Goal: Task Accomplishment & Management: Use online tool/utility

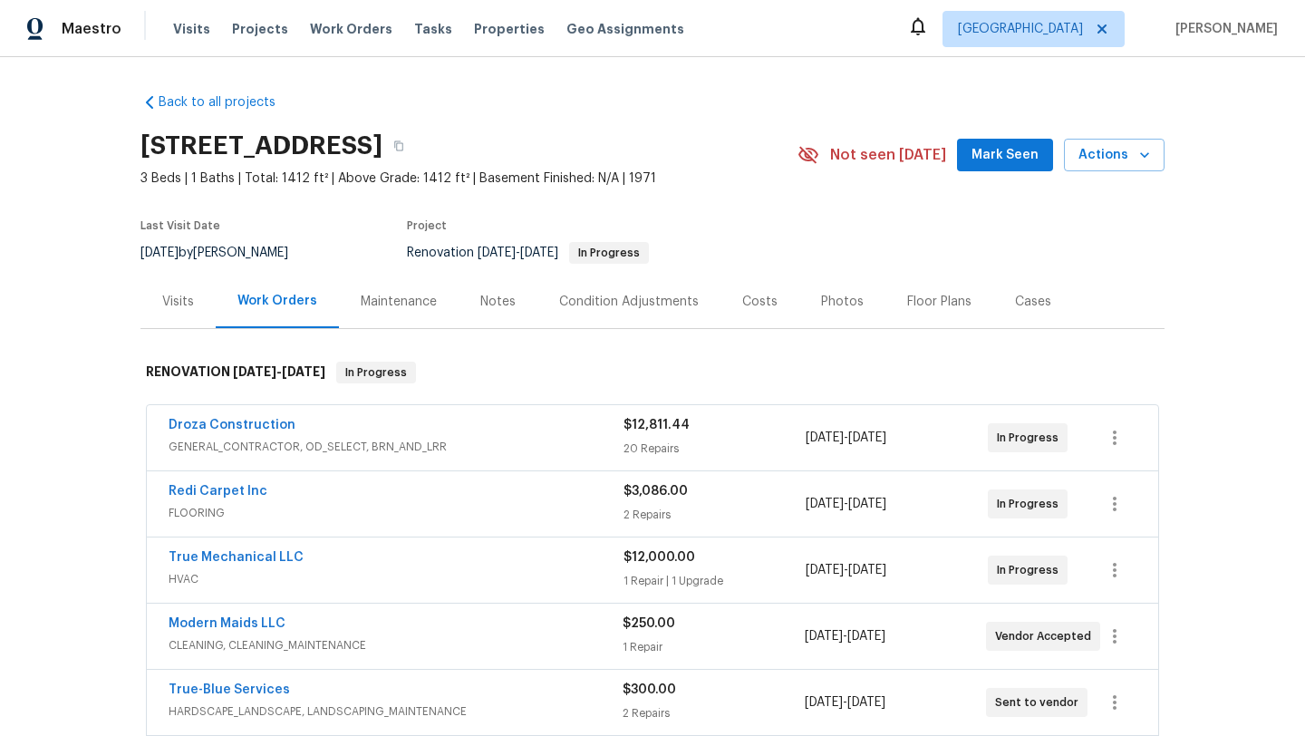
click at [1213, 165] on div "Back to all projects [STREET_ADDRESS] 3 Beds | 1 Baths | Total: 1412 ft² | Abov…" at bounding box center [652, 396] width 1305 height 679
click at [783, 102] on div "Back to all projects [STREET_ADDRESS] 3 Beds | 1 Baths | Total: 1412 ft² | Abov…" at bounding box center [652, 560] width 1024 height 963
click at [502, 302] on div "Notes" at bounding box center [497, 302] width 35 height 18
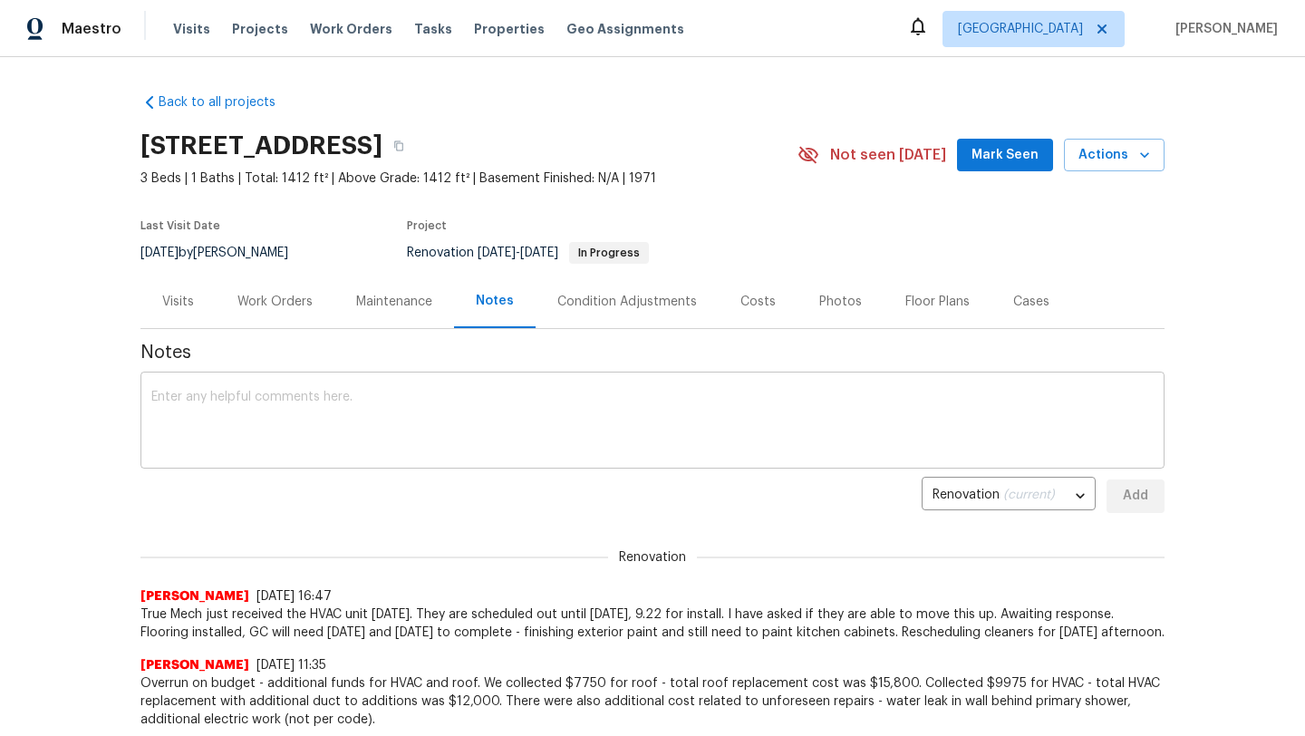
click at [418, 424] on textarea at bounding box center [652, 422] width 1002 height 63
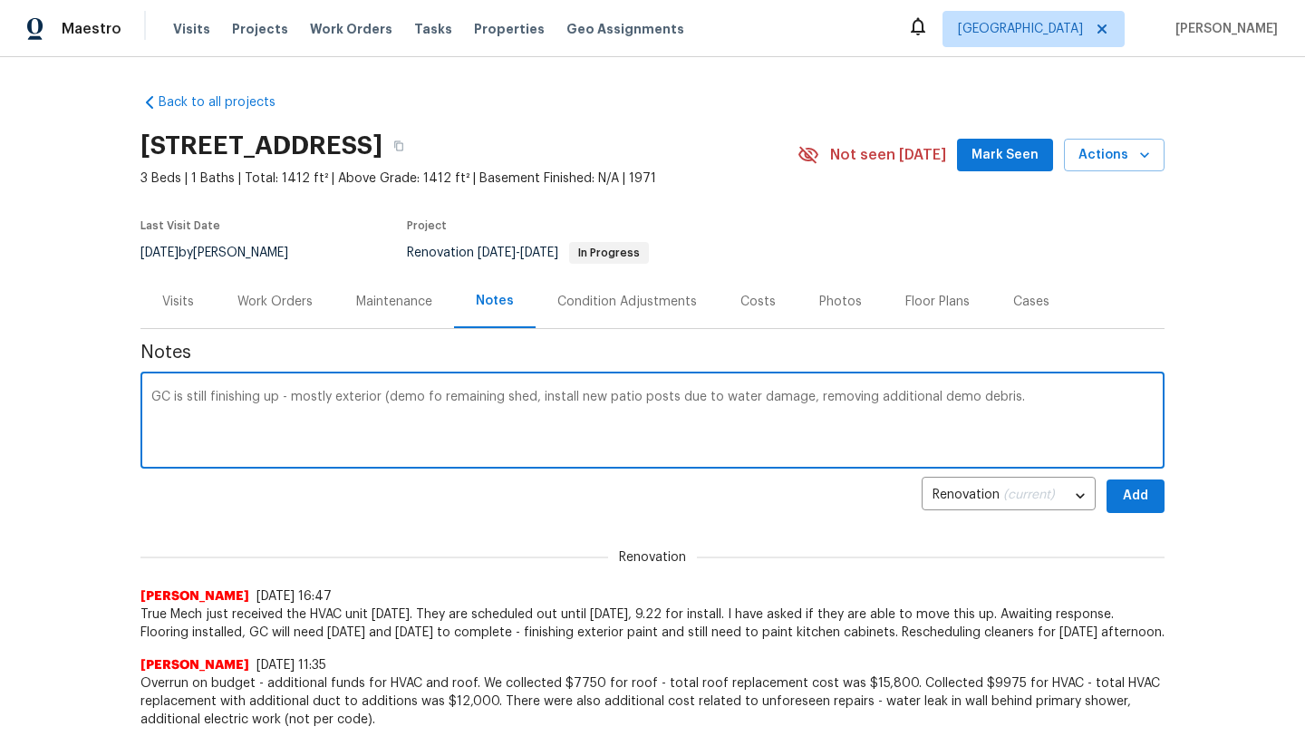
click at [436, 395] on textarea "GC is still finishing up - mostly exterior (demo fo remaining shed, install new…" at bounding box center [652, 422] width 1002 height 63
click at [1019, 391] on textarea "GC is still finishing up - mostly exterior (demo of remaining shed, install new…" at bounding box center [652, 422] width 1002 height 63
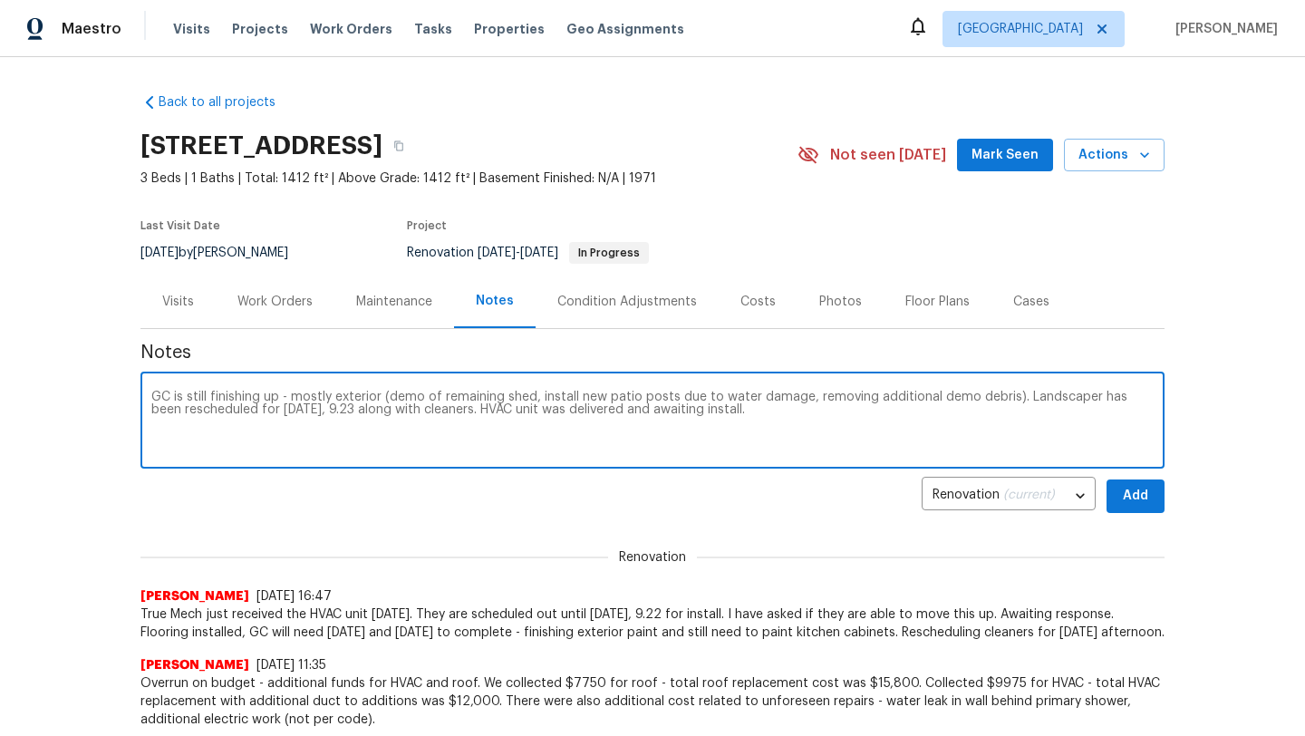
click at [153, 395] on textarea "GC is still finishing up - mostly exterior (demo of remaining shed, install new…" at bounding box center [652, 422] width 1002 height 63
click at [232, 396] on textarea "Progress visit - GC is still finishing up - mostly exterior (demo of remaining …" at bounding box center [652, 422] width 1002 height 63
type textarea "Progress visit 9.22 - GC is still finishing up - mostly exterior (demo of remai…"
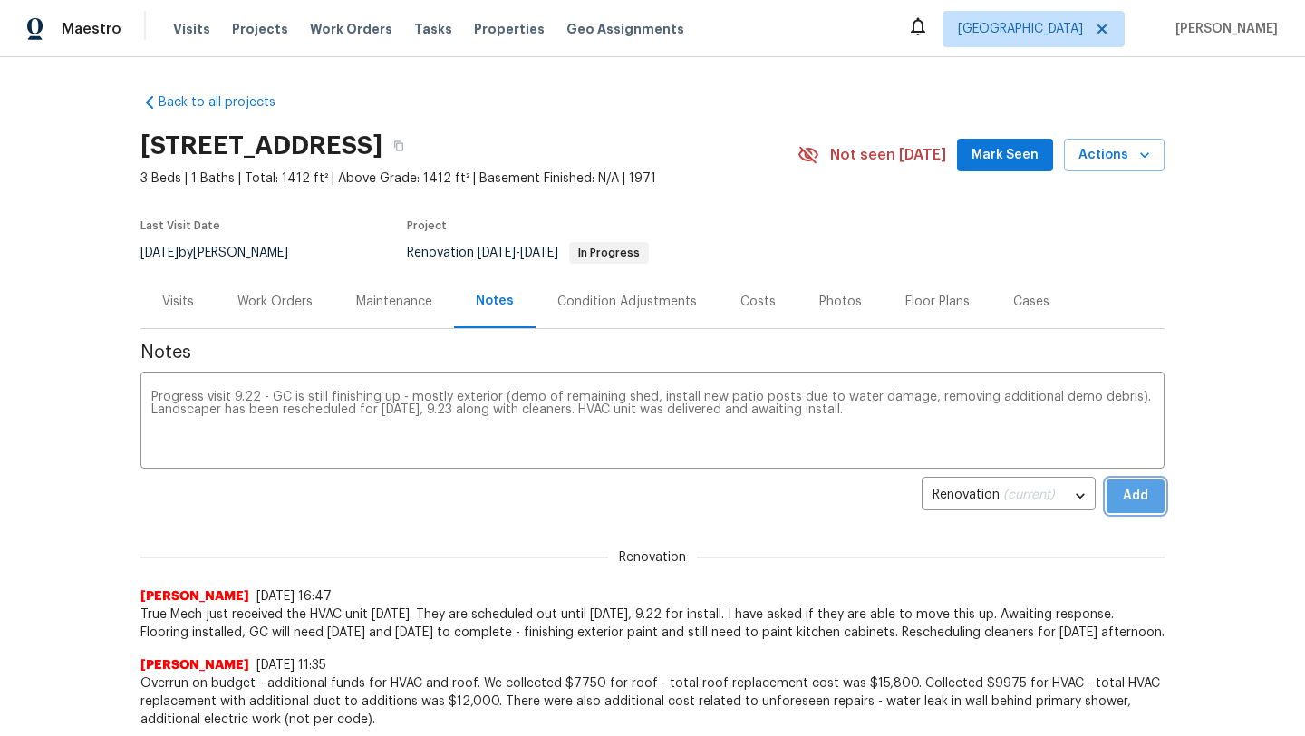
click at [1146, 498] on span "Add" at bounding box center [1135, 496] width 29 height 23
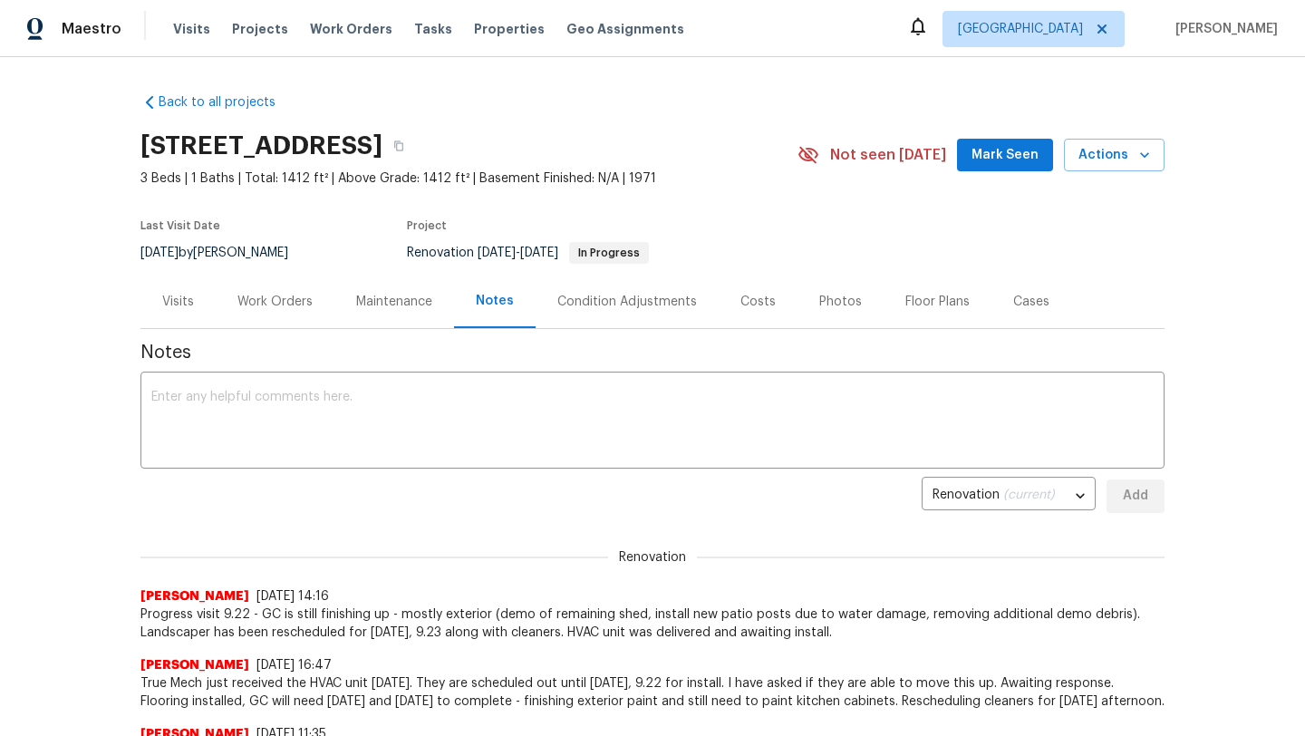
click at [264, 300] on div "Work Orders" at bounding box center [274, 302] width 75 height 18
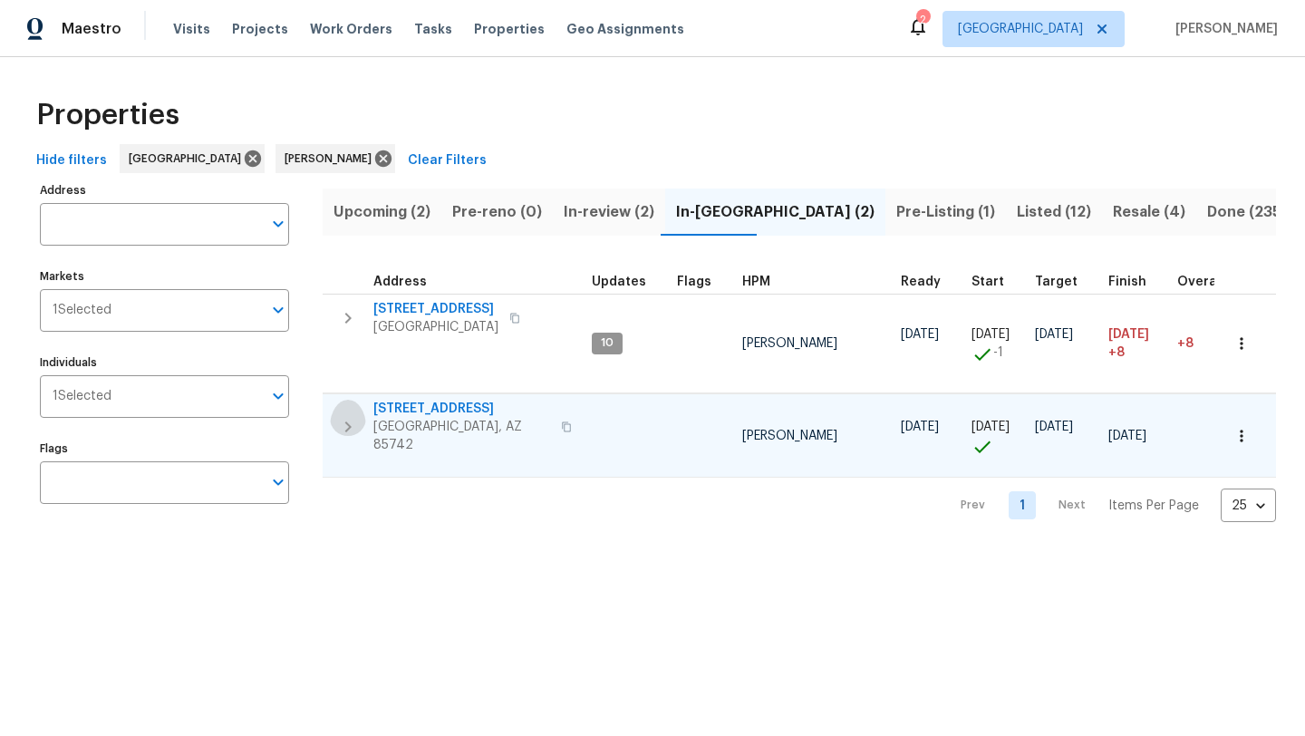
click at [351, 423] on icon "button" at bounding box center [348, 427] width 22 height 22
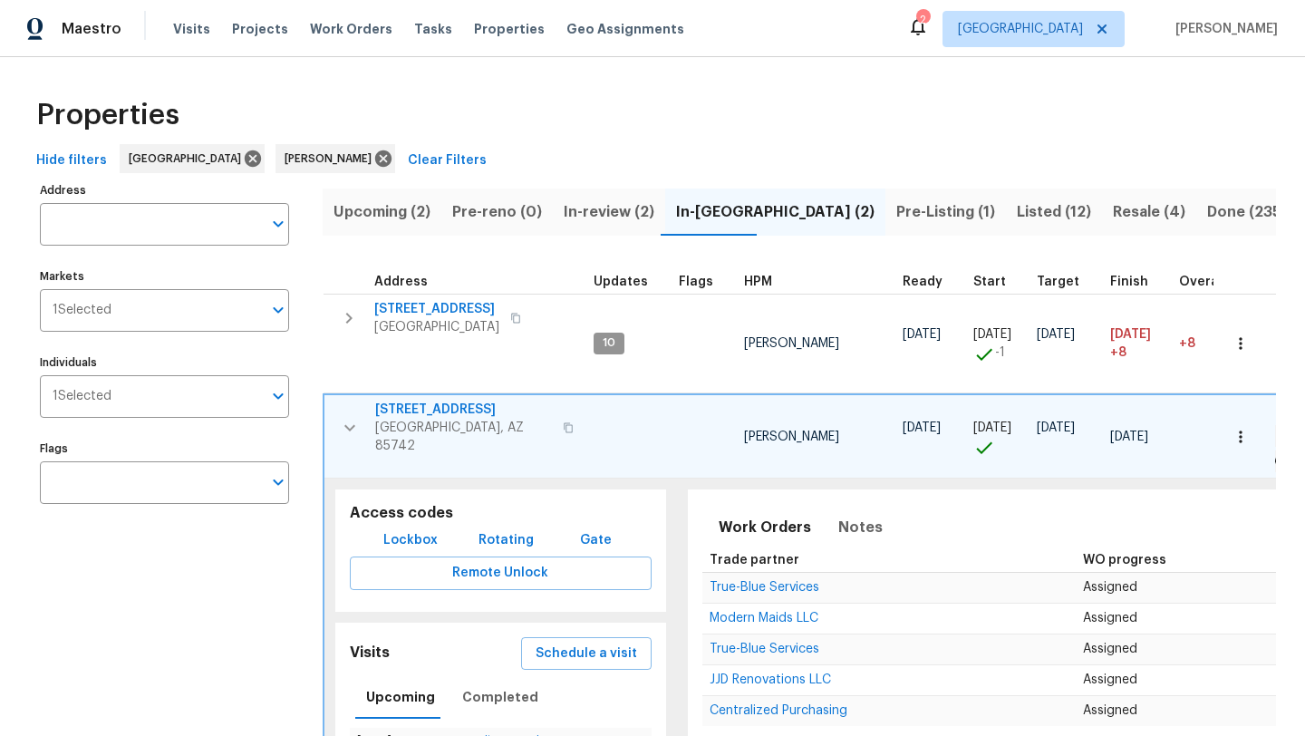
click at [353, 420] on icon "button" at bounding box center [350, 428] width 22 height 22
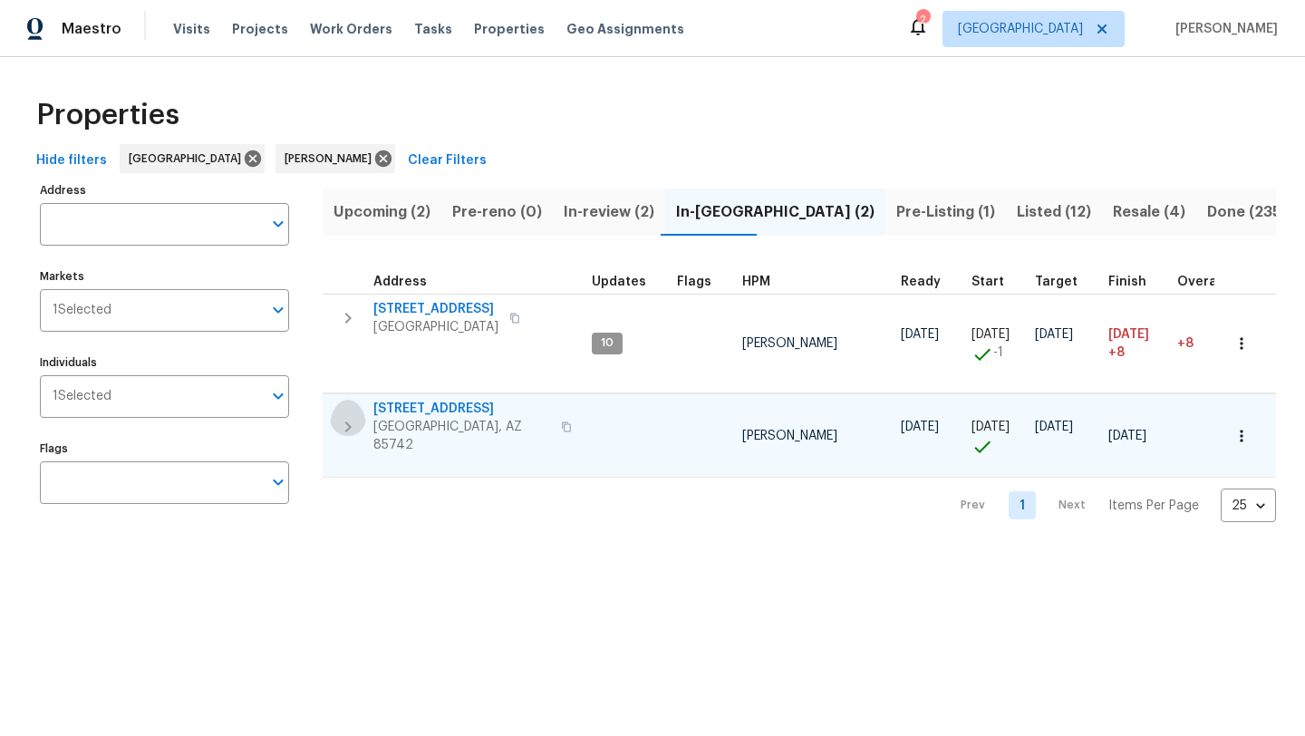
click at [354, 421] on icon "button" at bounding box center [348, 427] width 22 height 22
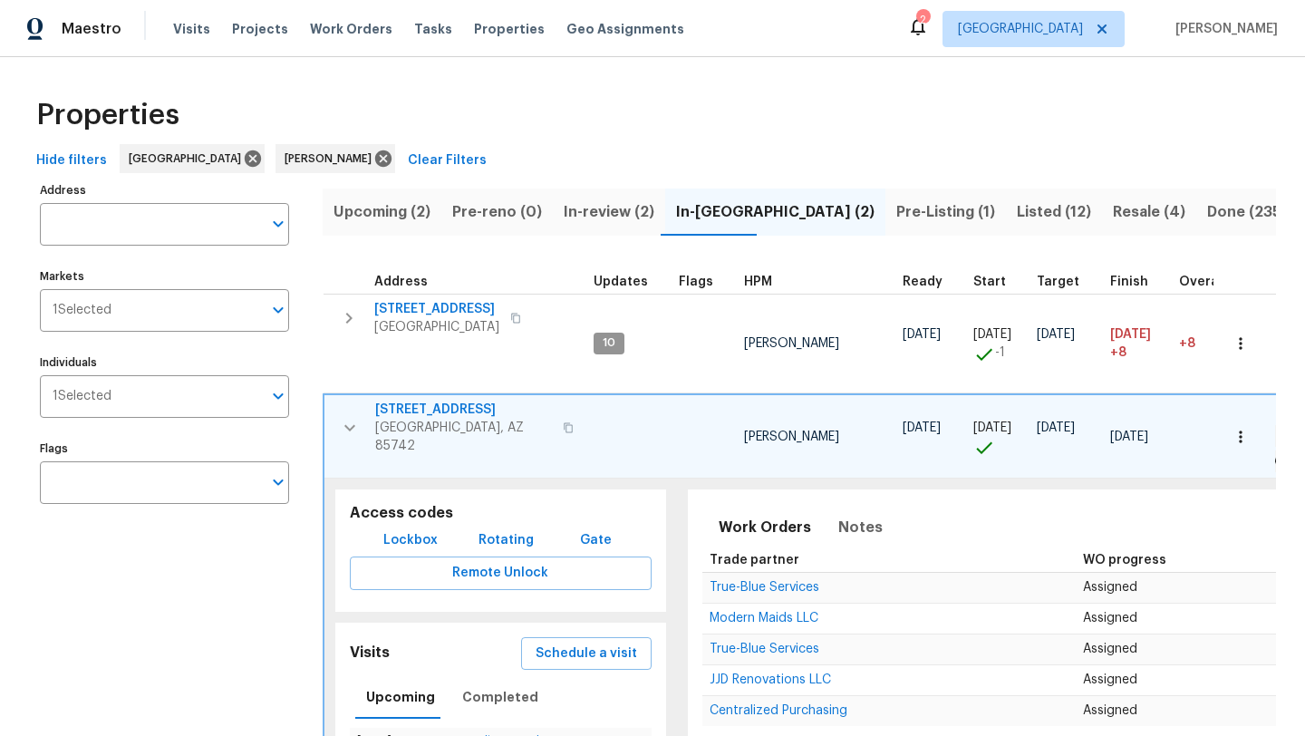
click at [502, 411] on span "9678 N Sherbrooke St" at bounding box center [463, 410] width 177 height 18
click at [343, 417] on icon "button" at bounding box center [350, 428] width 22 height 22
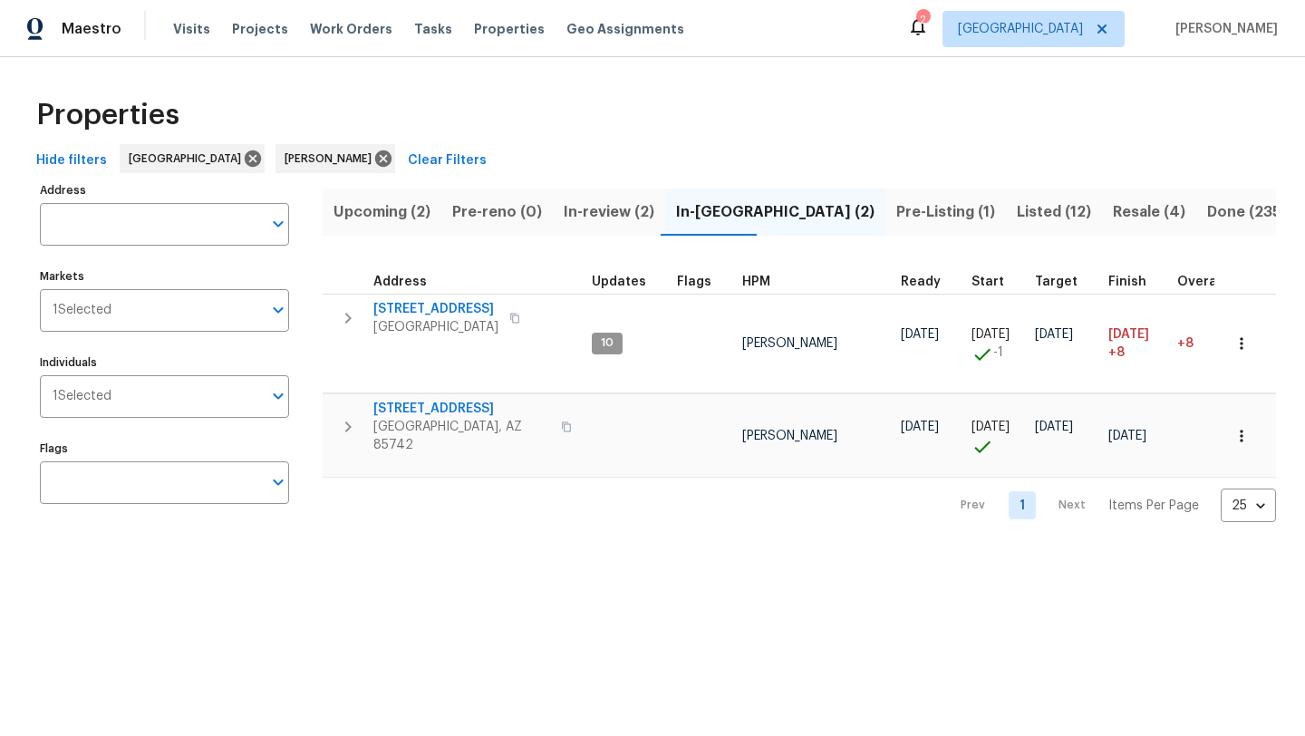
click at [1113, 208] on span "Resale (4)" at bounding box center [1149, 211] width 72 height 25
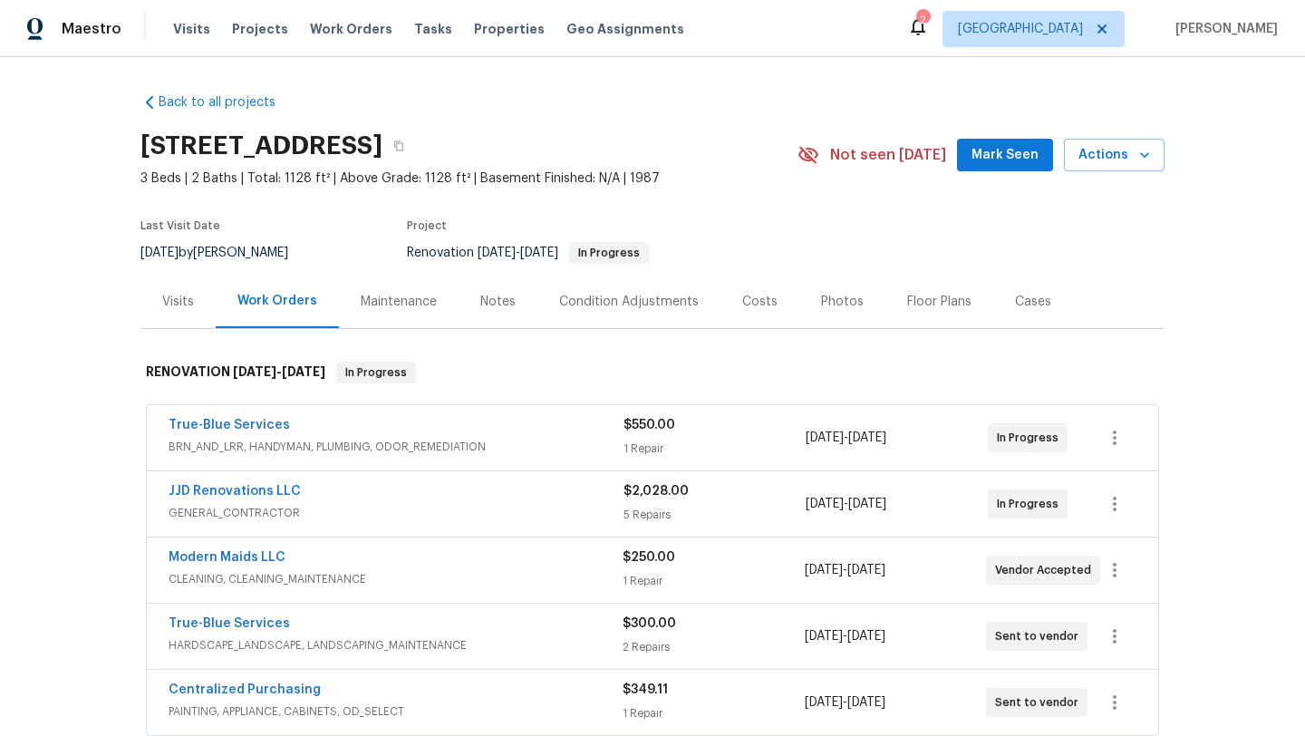
click at [490, 301] on div "Notes" at bounding box center [497, 302] width 35 height 18
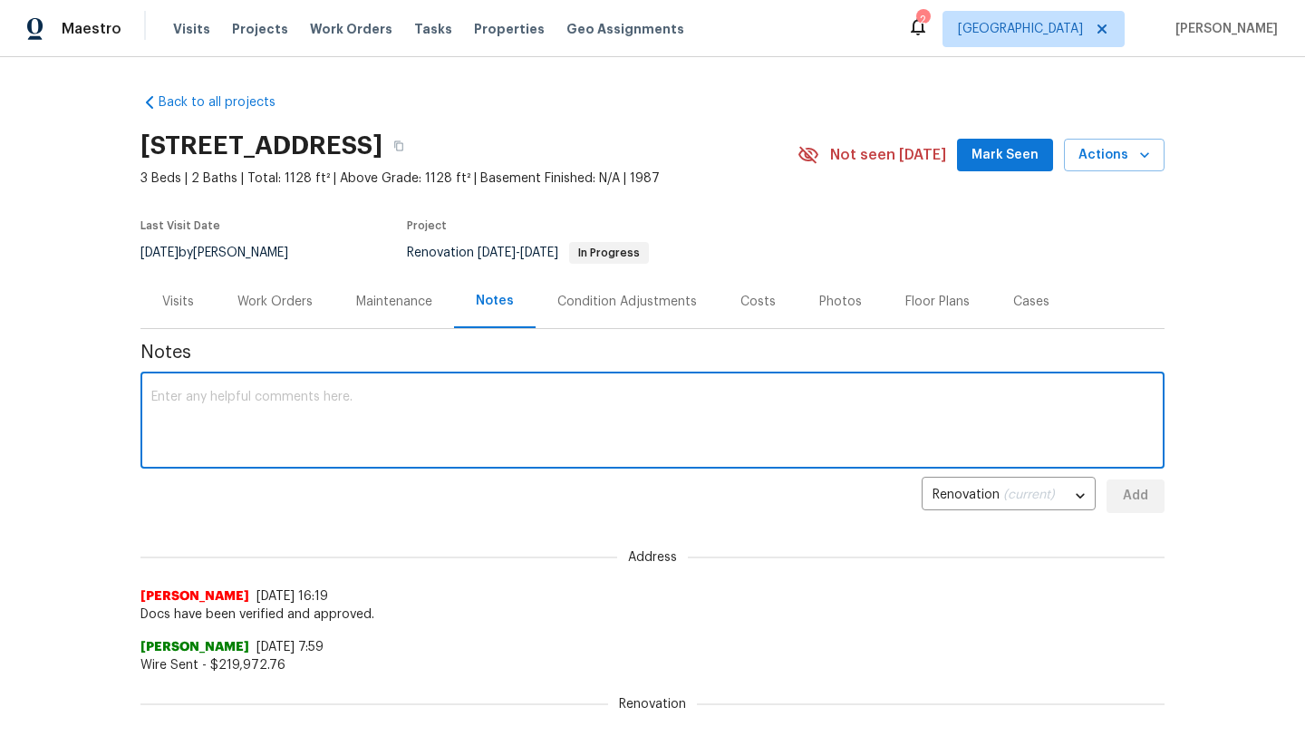
click at [445, 424] on textarea at bounding box center [652, 422] width 1002 height 63
click at [236, 449] on textarea "D1W compleed GC - JJD renovations Start/End Dates - 9.22-9.25 Landscaper - 9.25…" at bounding box center [652, 422] width 1002 height 63
click at [258, 436] on textarea "D1W compleed GC - JJD renovations Start/End Dates - 9.22-9.25 Landscaper - 9.25…" at bounding box center [652, 422] width 1002 height 63
click at [259, 440] on textarea "D1W compleed GC - JJD renovations Start/End Dates - 9.22-9.25 Cleaners -9.24" at bounding box center [652, 422] width 1002 height 63
click at [285, 409] on textarea "D1W compleed GC - JJD renovations Start/End Dates - 9.22-9.25 Cleaners -9.24" at bounding box center [652, 422] width 1002 height 63
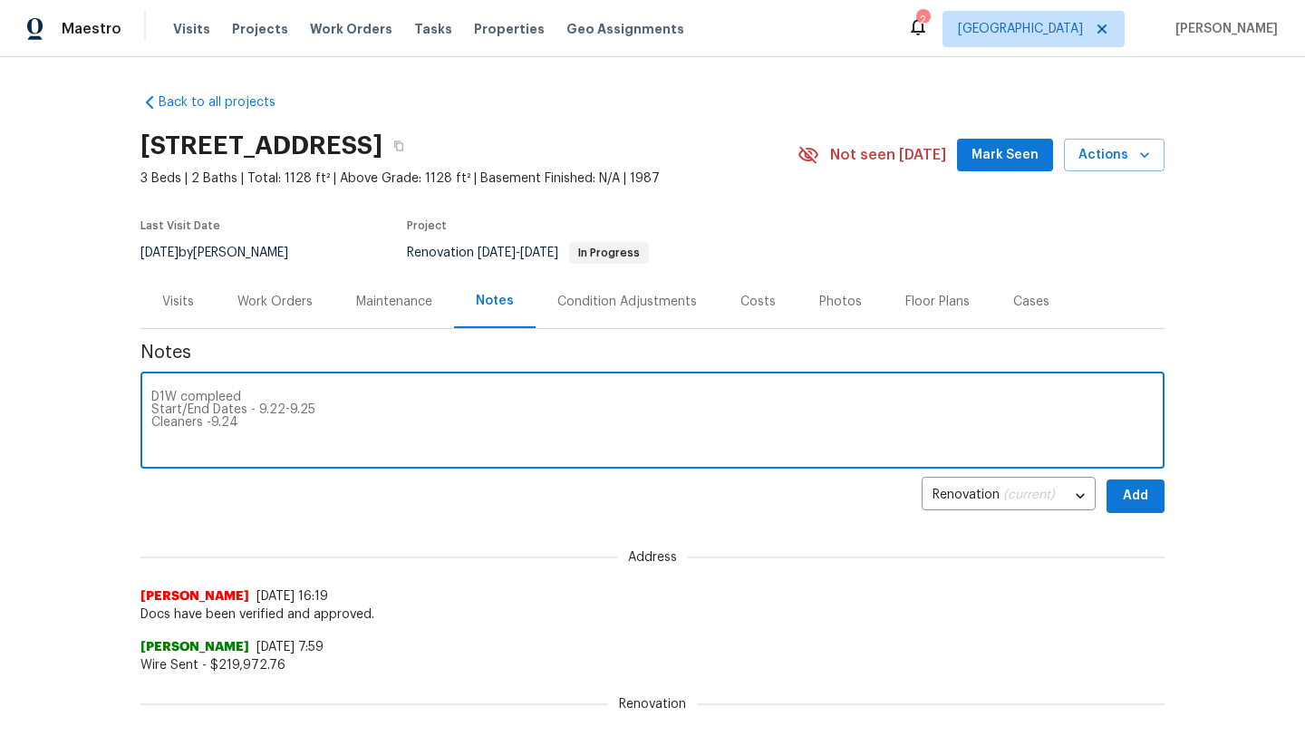
click at [227, 394] on textarea "D1W compleed Start/End Dates - 9.22-9.25 Cleaners -9.24" at bounding box center [652, 422] width 1002 height 63
click at [321, 406] on textarea "D1W completed Start/End Dates - 9.22-9.25 Cleaners -9.24" at bounding box center [652, 422] width 1002 height 63
click at [246, 434] on textarea "D1W completed Start/End Dates - 9.22-9.25 GC - JJD Renovations - 9.22-9.24 Clea…" at bounding box center [652, 422] width 1002 height 63
click at [214, 435] on textarea "D1W completed Start/End Dates - 9.22-9.25 GC - JJD Renovations - 9.22-9.24 Clea…" at bounding box center [652, 422] width 1002 height 63
click at [268, 445] on textarea "D1W completed Start/End Dates - 9.22-9.25 GC - JJD Renovations - 9.22-9.24 Clea…" at bounding box center [652, 422] width 1002 height 63
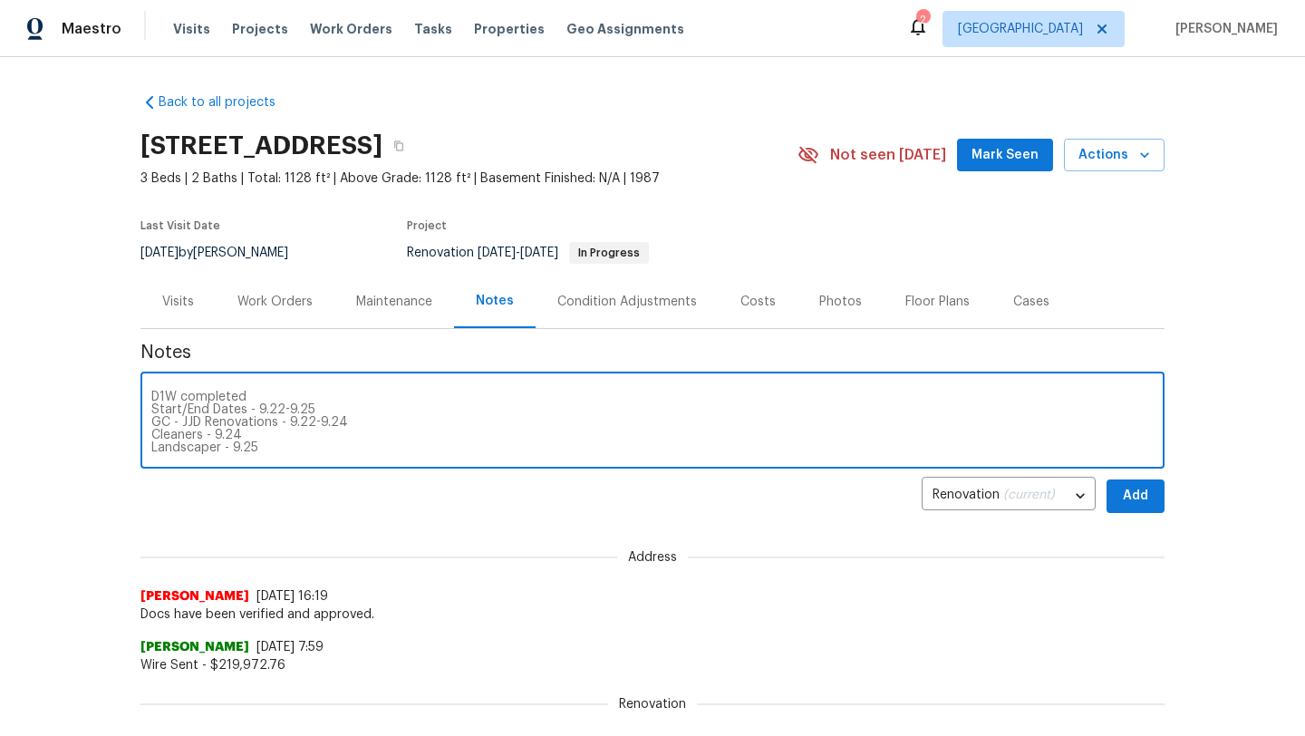
click at [205, 456] on div "D1W completed Start/End Dates - 9.22-9.25 GC - JJD Renovations - 9.22-9.24 Clea…" at bounding box center [652, 422] width 1024 height 92
type textarea "D1W completed Start/End Dates - 9.22-9.25 GC - JJD Renovations - 9.22-9.24 Clea…"
click at [1142, 497] on span "Add" at bounding box center [1135, 496] width 29 height 23
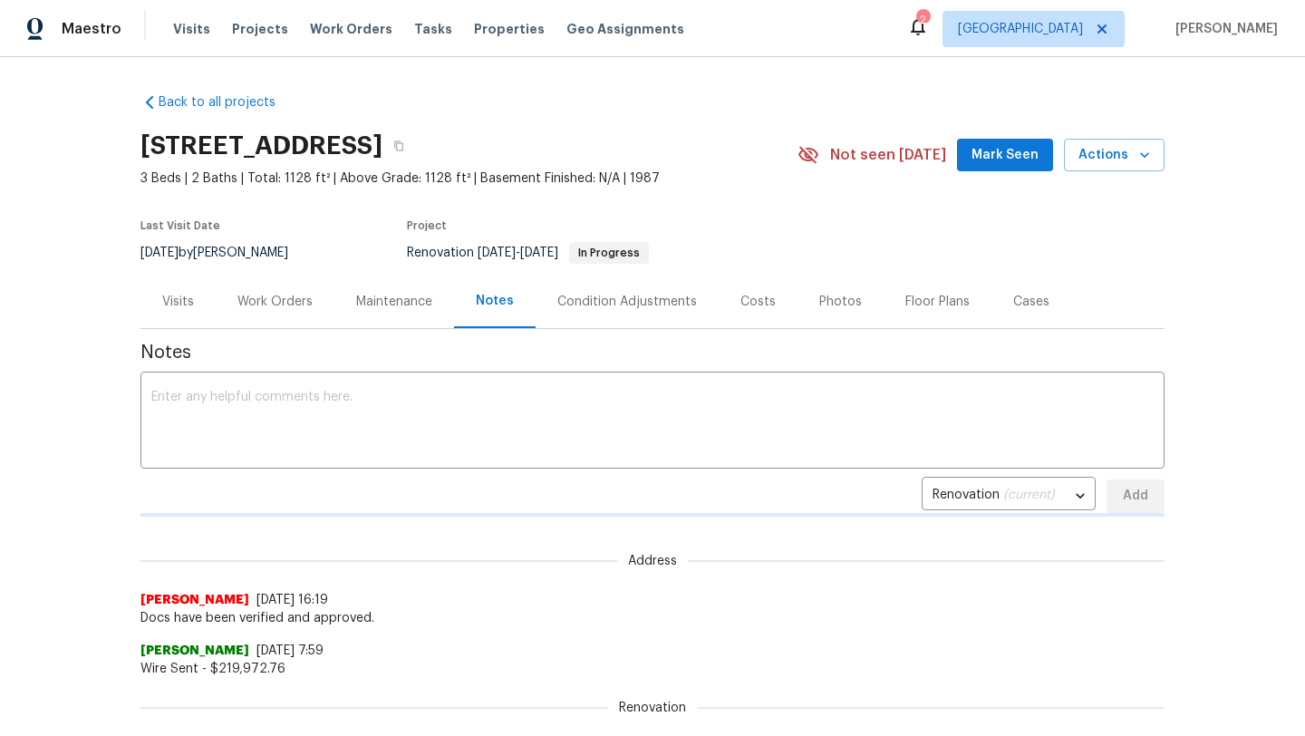
scroll to position [0, 0]
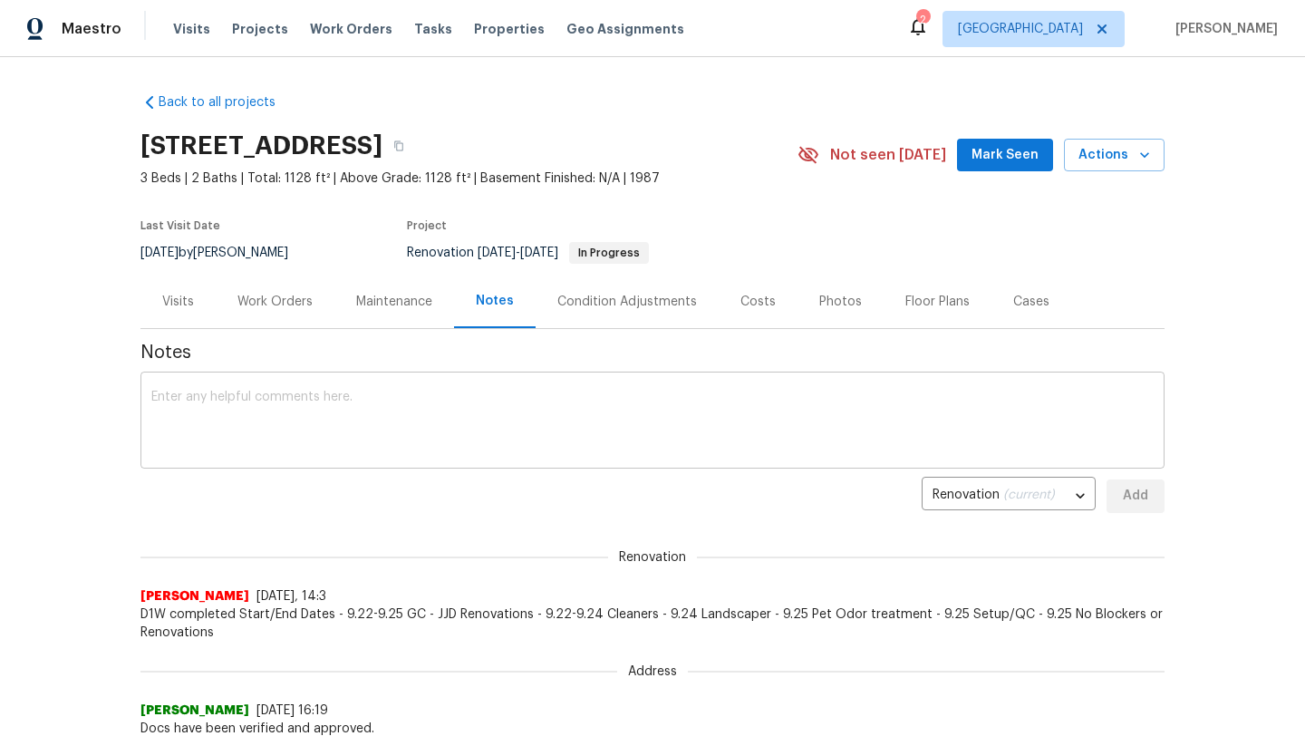
click at [729, 436] on textarea at bounding box center [652, 422] width 1002 height 63
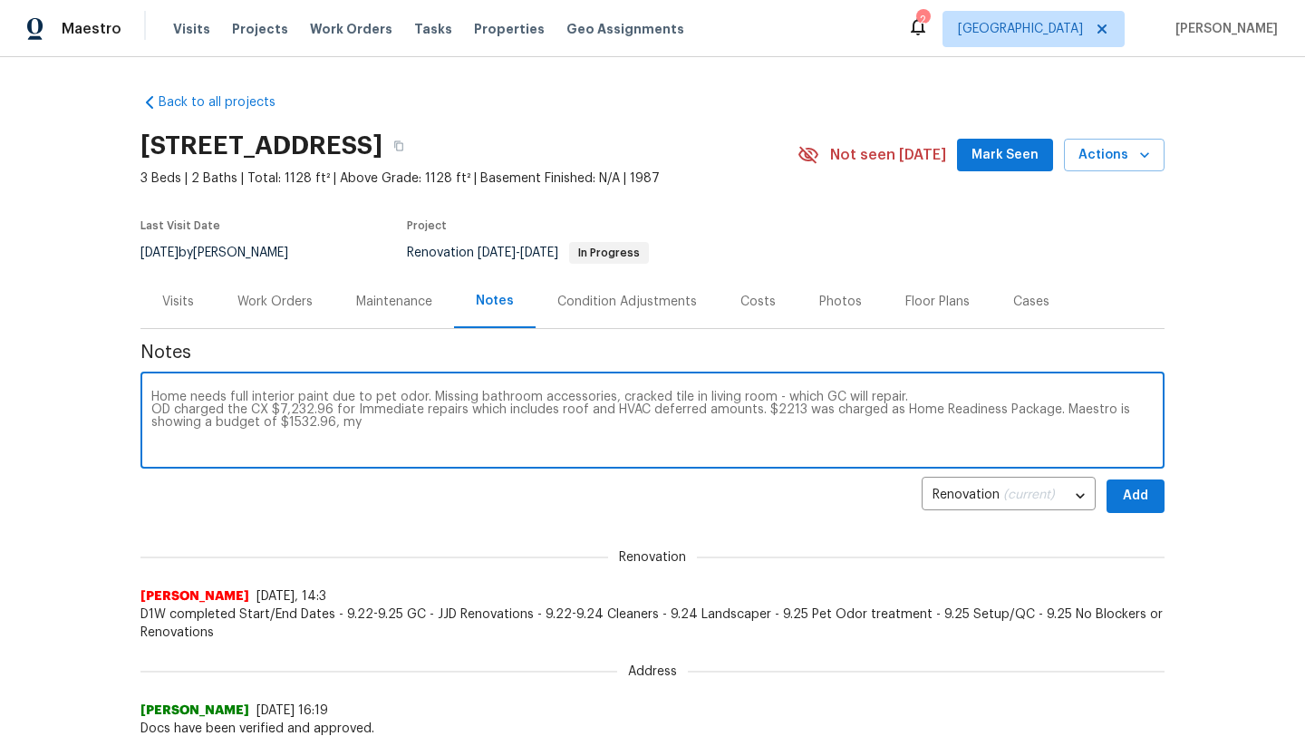
click at [214, 419] on textarea "Home needs full interior paint due to pet odor. Missing bathroom accessories, c…" at bounding box center [652, 422] width 1002 height 63
click at [430, 426] on textarea "Home needs full interior paint due to pet odor. Missing bathroom accessories, c…" at bounding box center [652, 422] width 1002 height 63
click at [764, 420] on textarea "Home needs full interior paint due to pet odor. Missing bathroom accessories, c…" at bounding box center [652, 422] width 1002 height 63
click at [849, 426] on textarea "Home needs full interior paint due to pet odor. Missing bathroom accessories, c…" at bounding box center [652, 422] width 1002 height 63
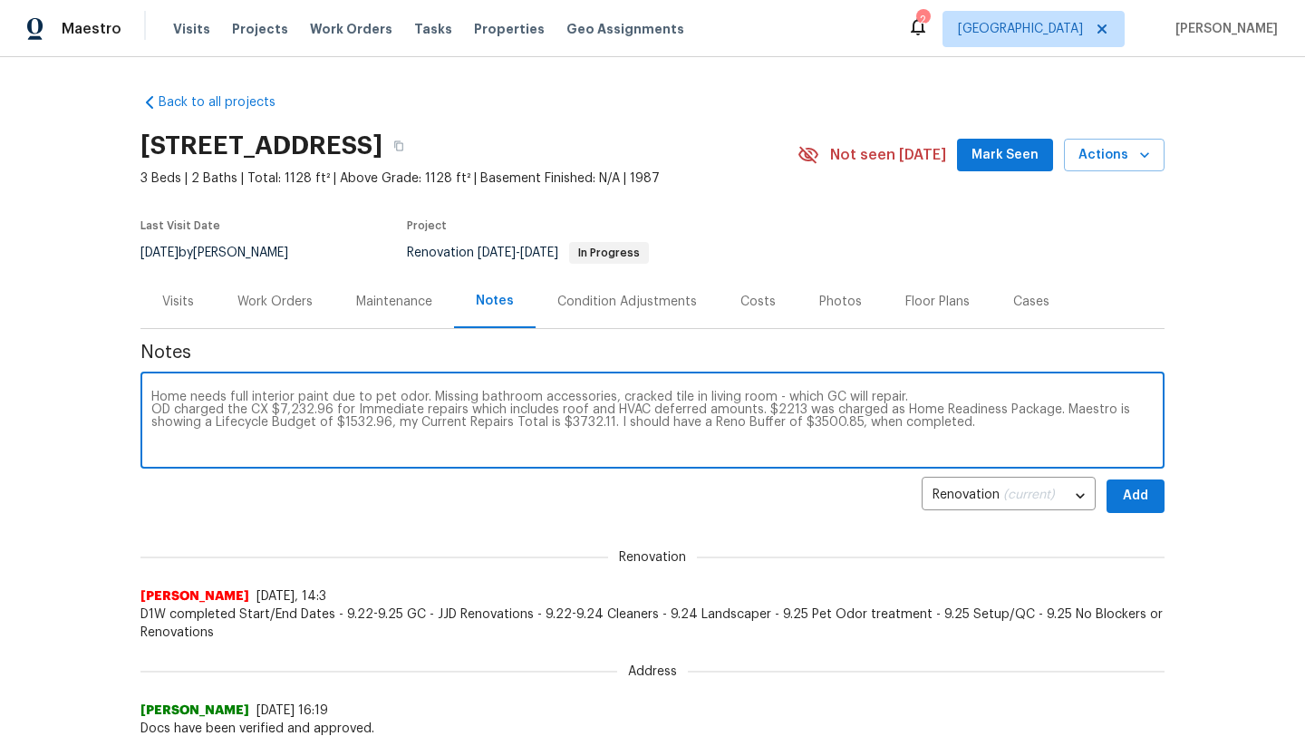
click at [617, 397] on textarea "Home needs full interior paint due to pet odor. Missing bathroom accessories, c…" at bounding box center [652, 422] width 1002 height 63
click at [1091, 393] on textarea "Home needs full interior paint due to pet odor. Missing bathroom accessories, m…" at bounding box center [652, 422] width 1002 height 63
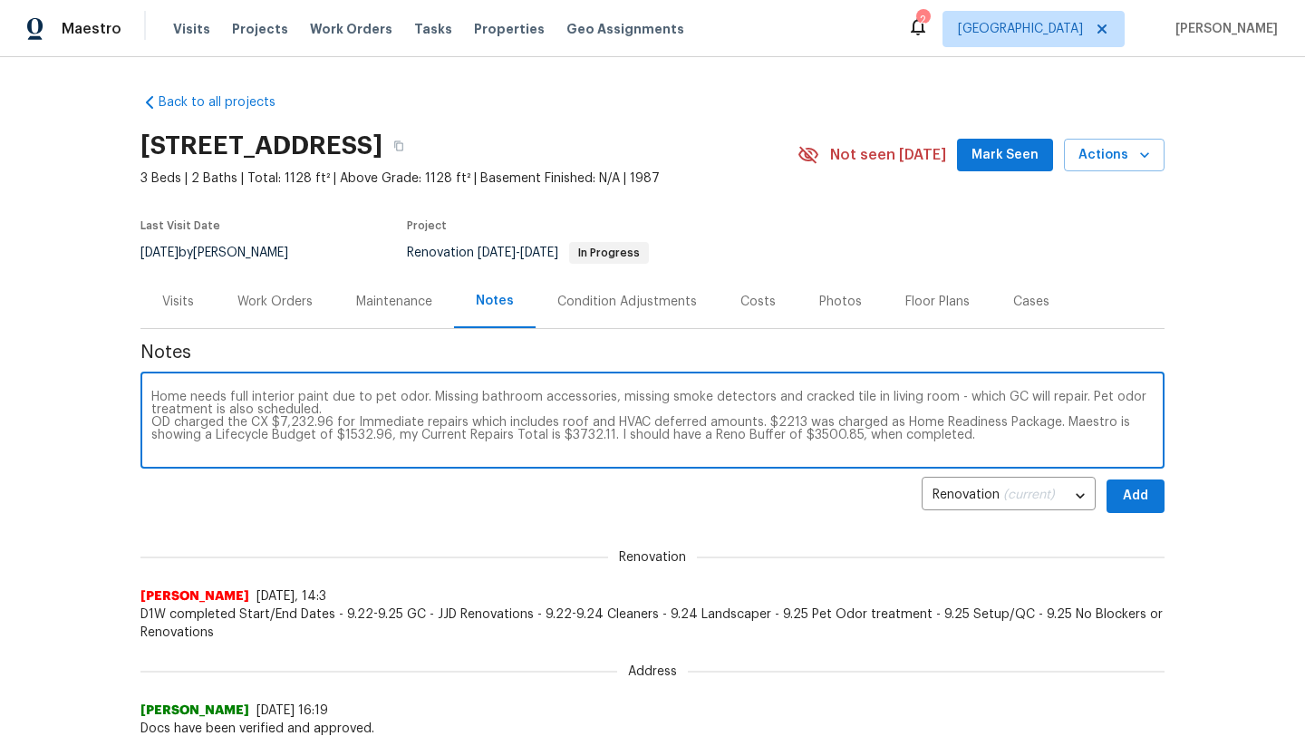
type textarea "Home needs full interior paint due to pet odor. Missing bathroom accessories, m…"
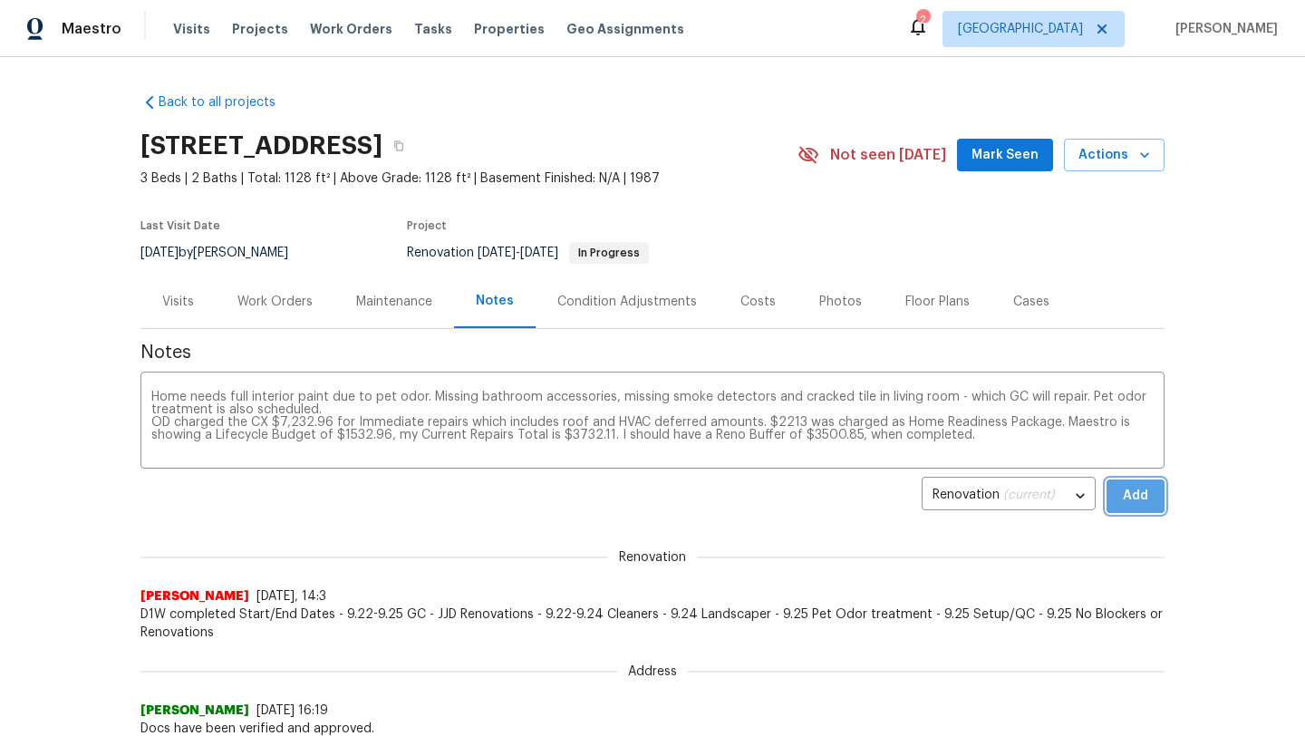
click at [1136, 496] on span "Add" at bounding box center [1135, 496] width 29 height 23
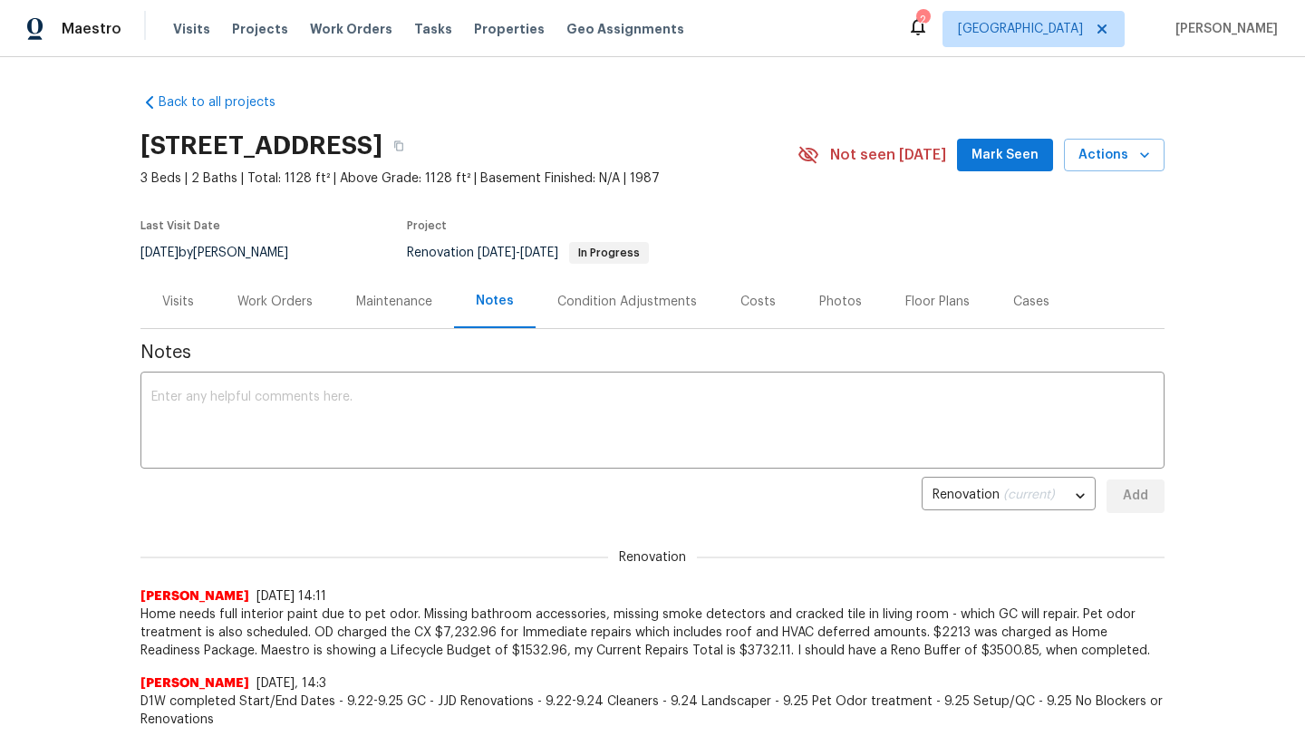
click at [278, 305] on div "Work Orders" at bounding box center [274, 302] width 75 height 18
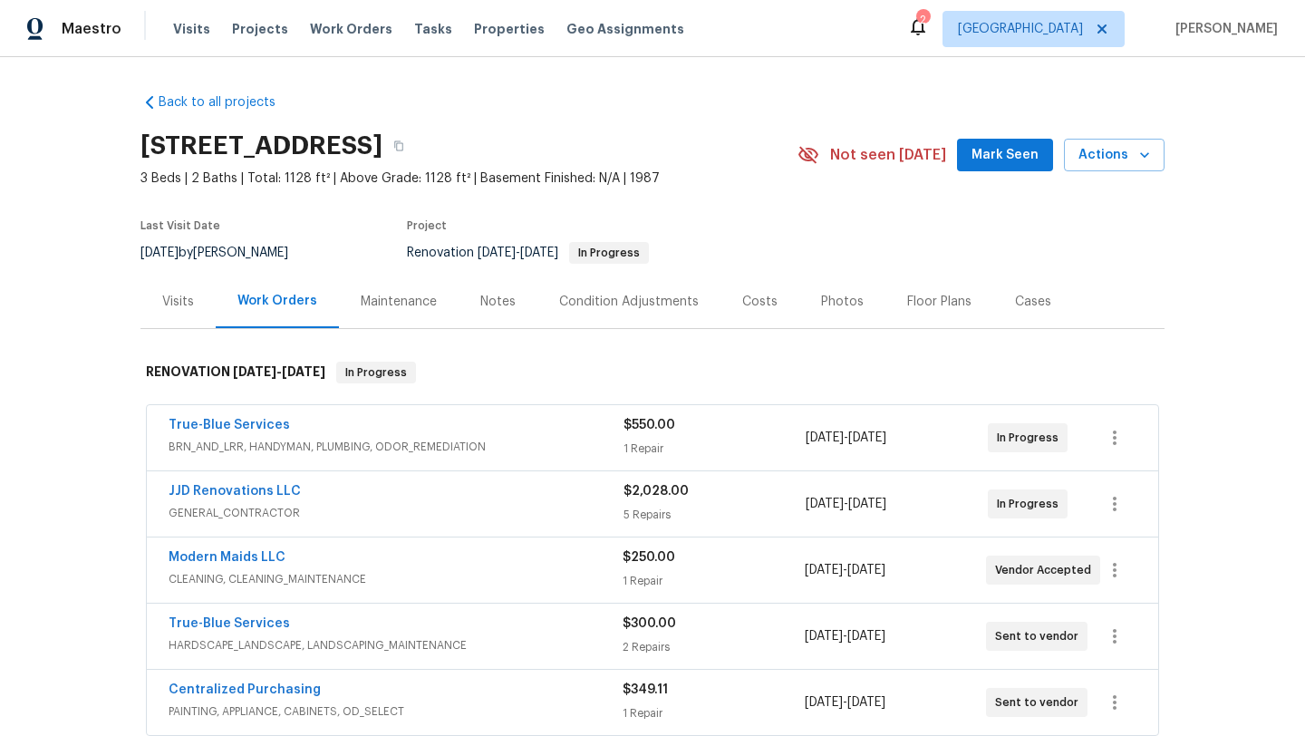
click at [1199, 289] on div "Back to all projects 9678 N Sherbrooke St, Tucson, AZ 85742 3 Beds | 2 Baths | …" at bounding box center [652, 396] width 1305 height 679
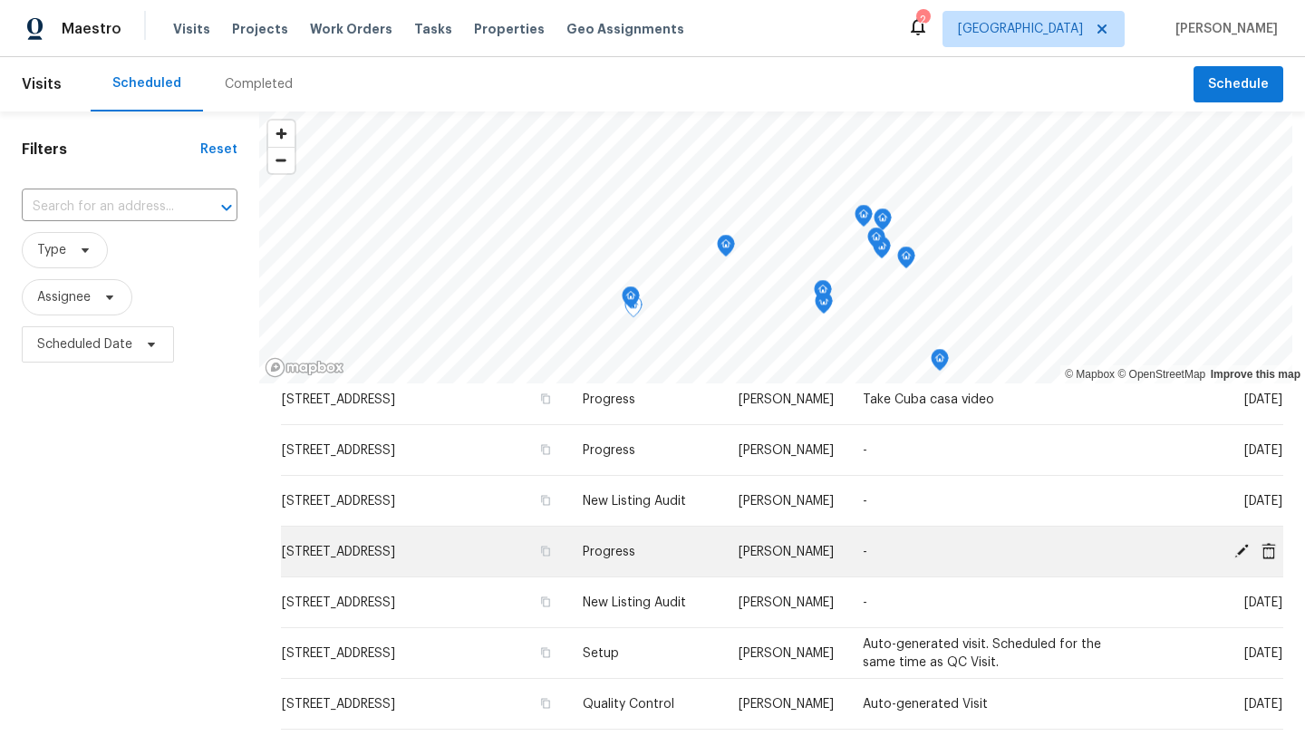
scroll to position [180, 0]
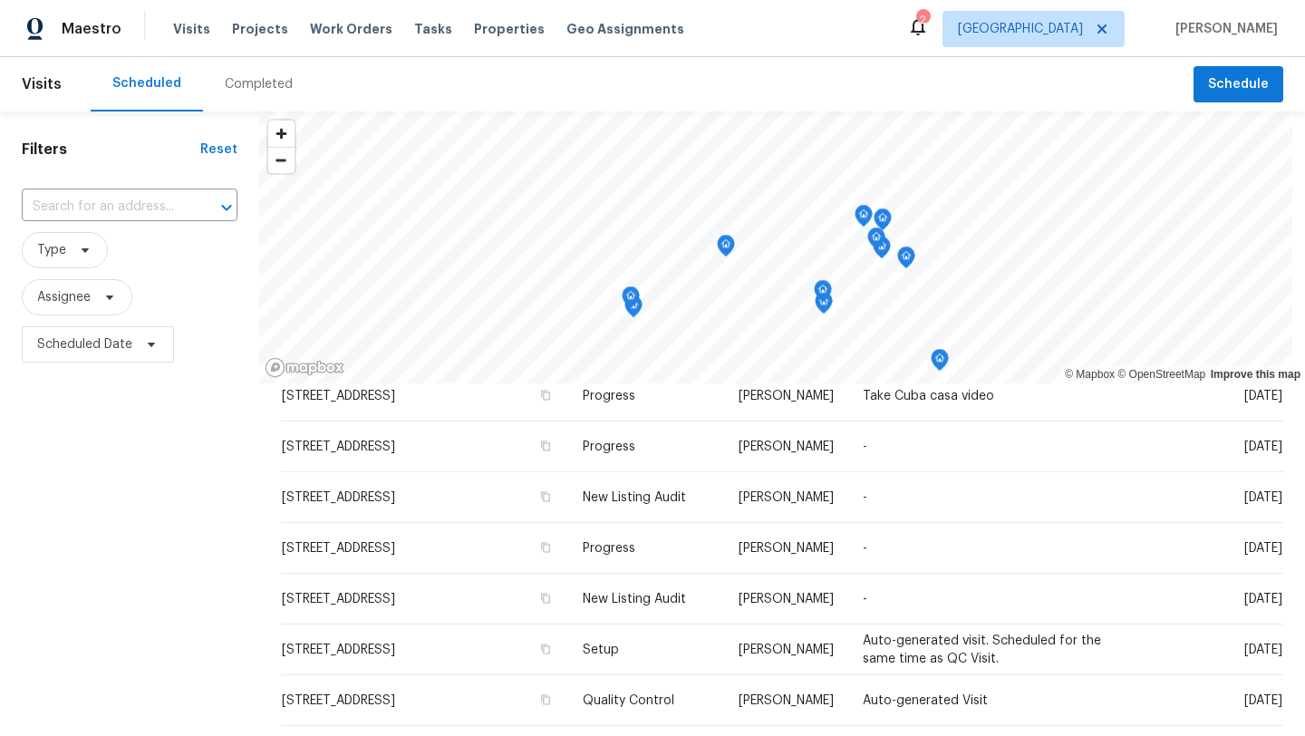
click at [248, 75] on div "Completed" at bounding box center [259, 84] width 68 height 18
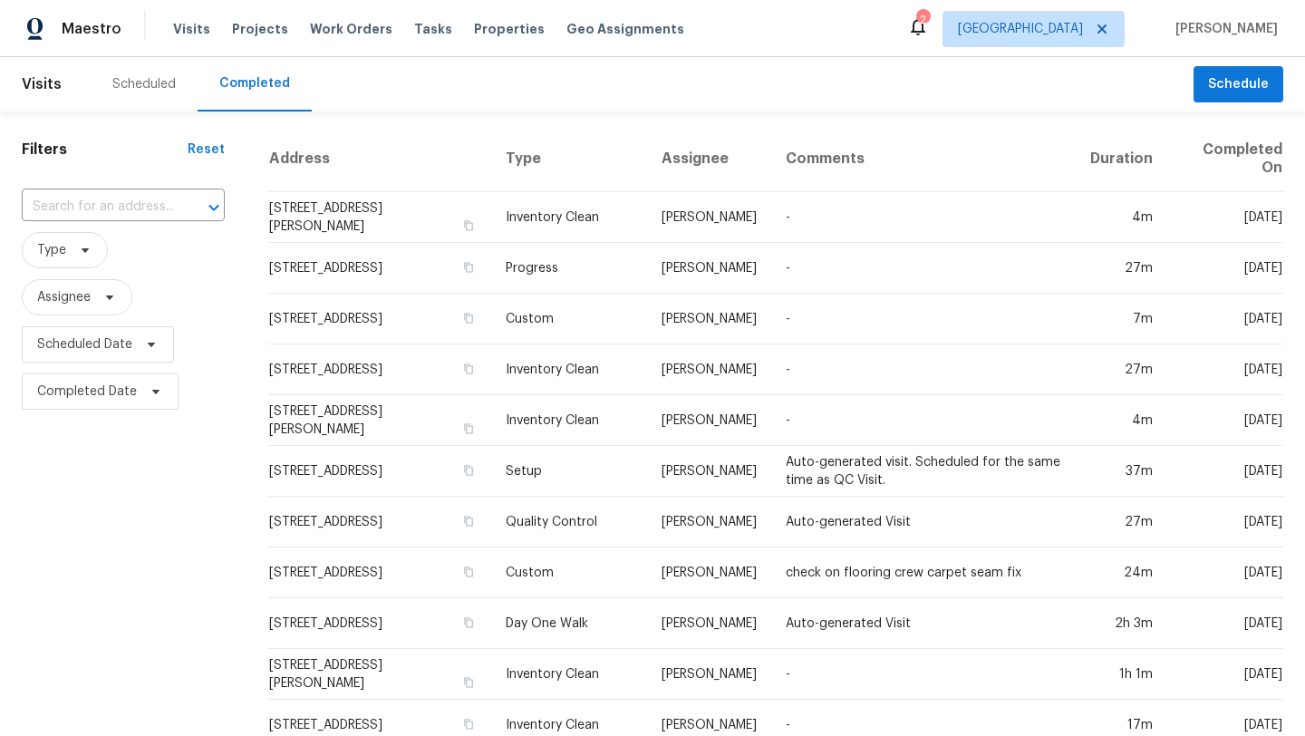
click at [136, 85] on div "Scheduled" at bounding box center [143, 84] width 63 height 18
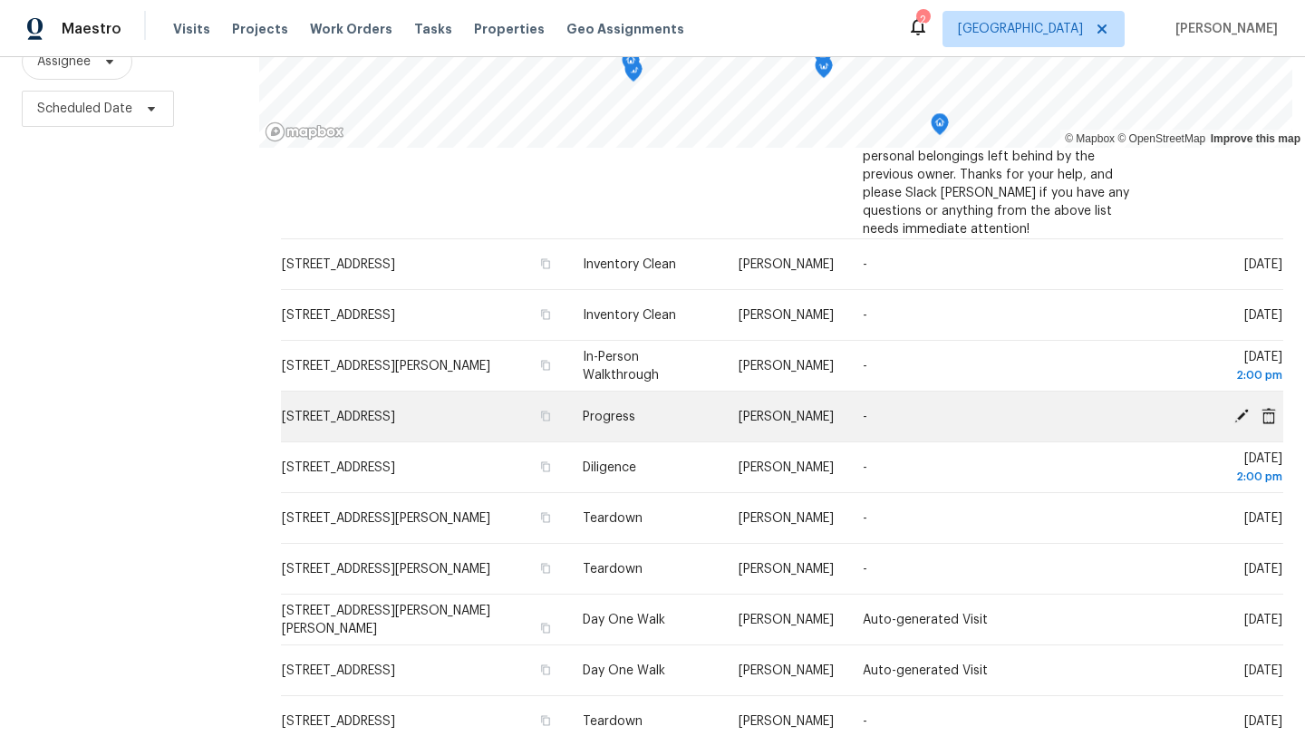
scroll to position [585, 0]
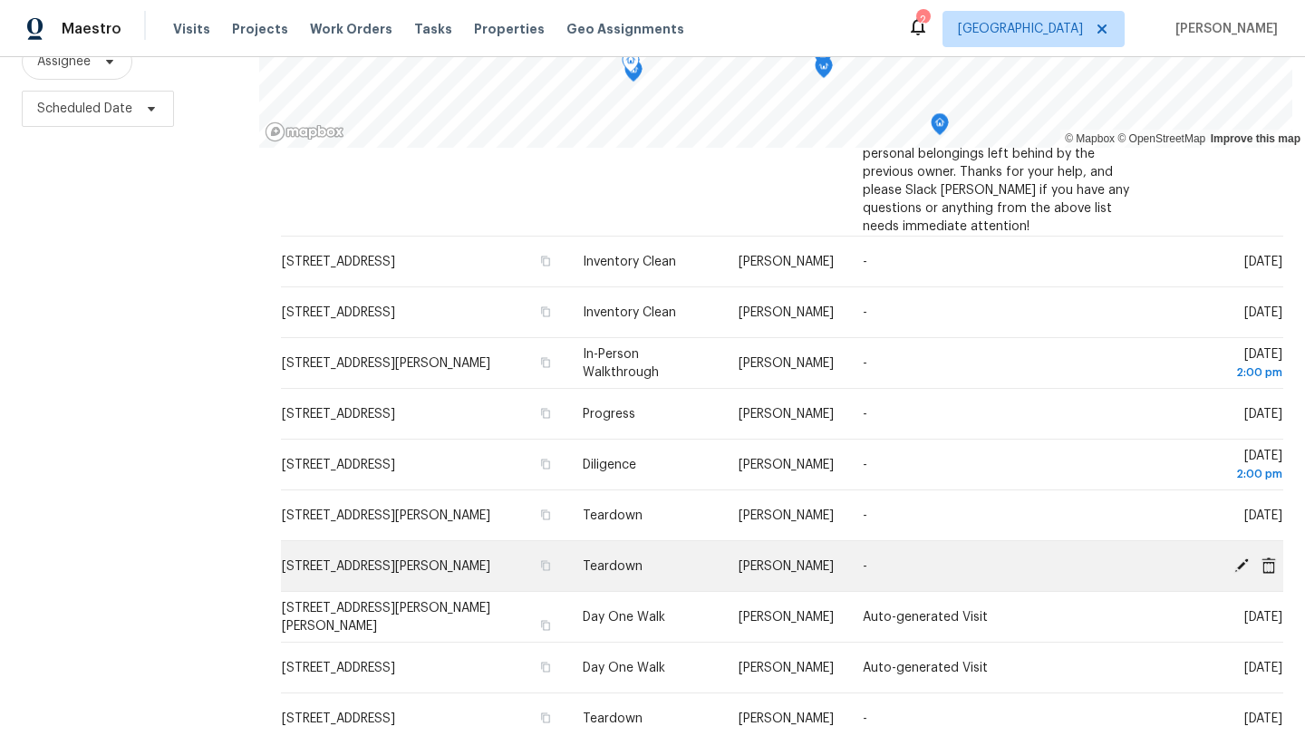
click at [1242, 561] on icon at bounding box center [1241, 564] width 14 height 14
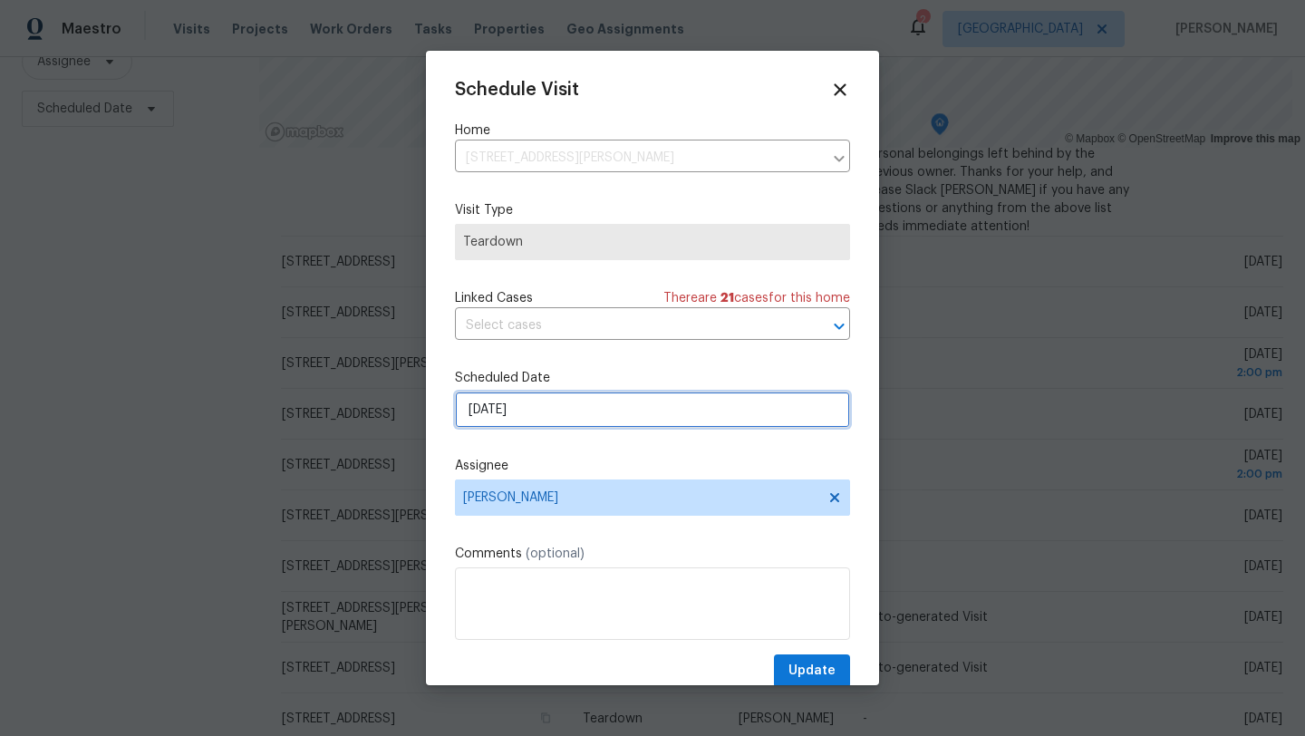
click at [562, 418] on input "9/28/2025" at bounding box center [652, 409] width 395 height 36
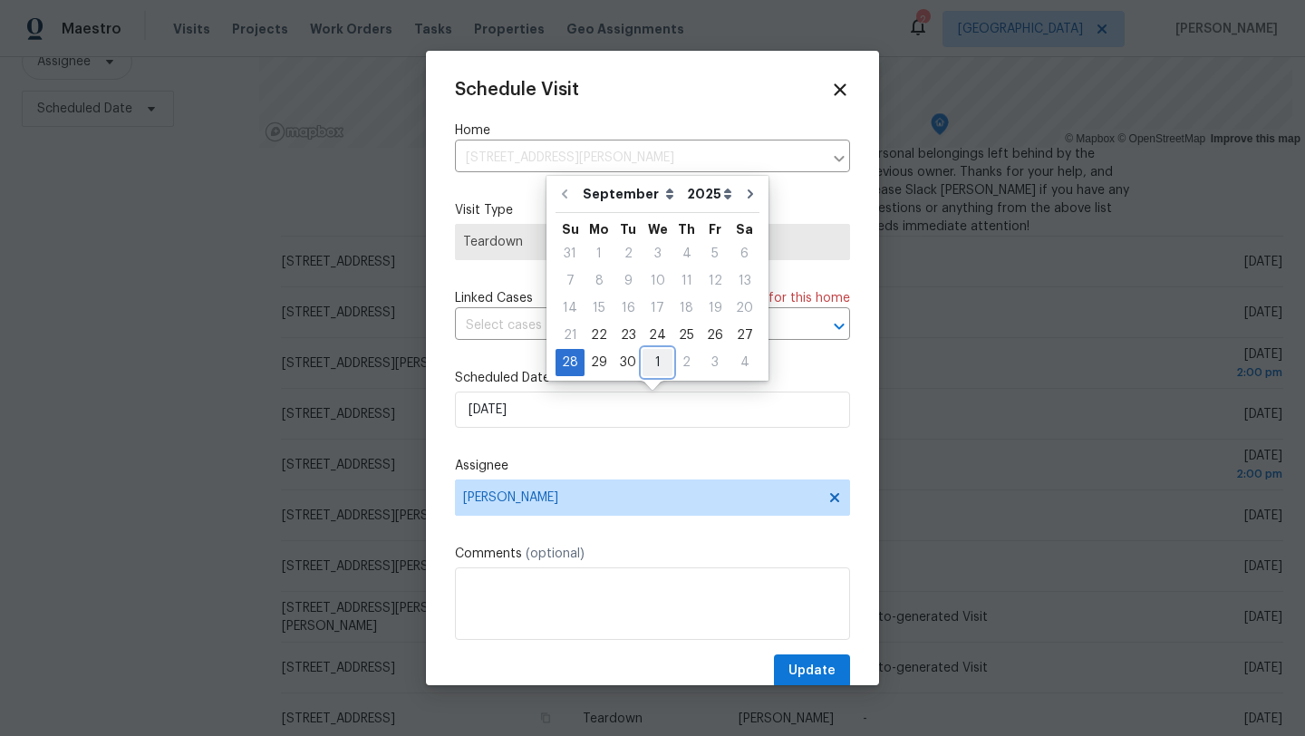
click at [653, 362] on div "1" at bounding box center [658, 362] width 30 height 25
type input "10/1/2025"
select select "9"
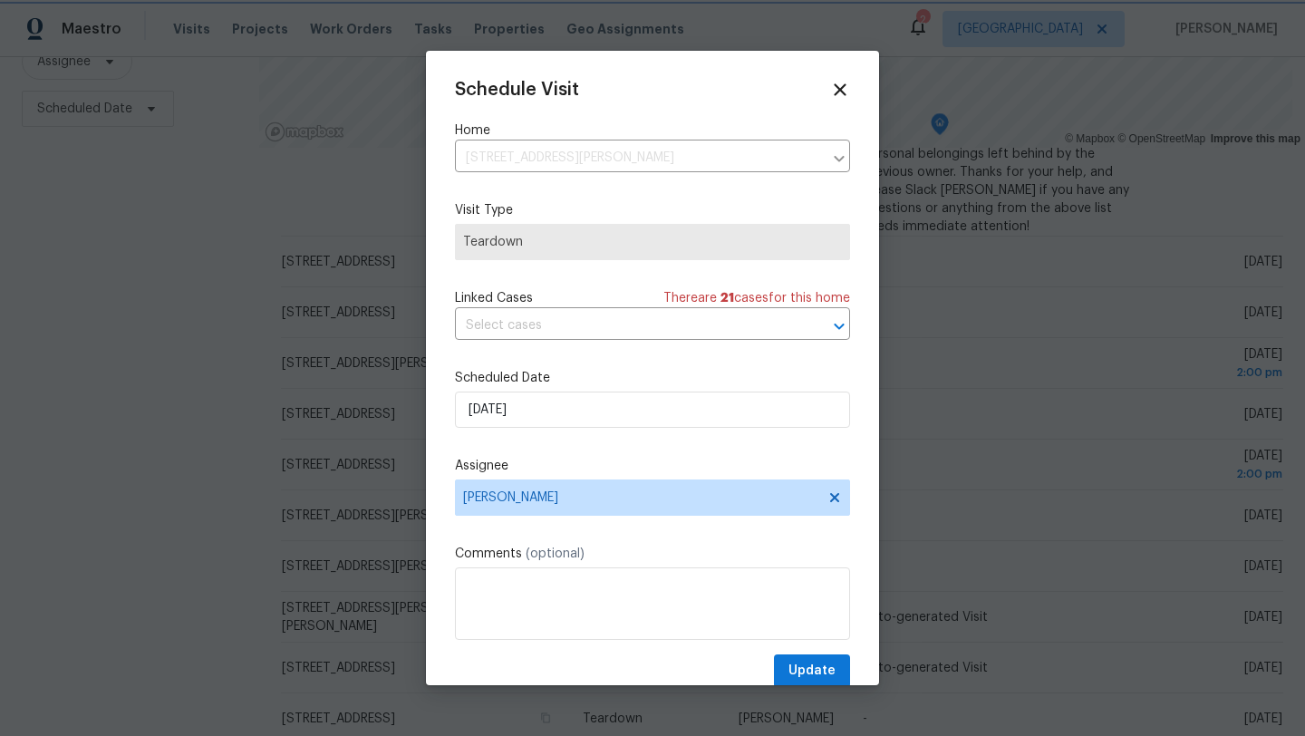
click at [719, 447] on div "Schedule Visit Home 6550 S Placita Naranja, Tucson, AZ 85757 ​ Visit Type Teard…" at bounding box center [652, 384] width 395 height 608
click at [814, 670] on span "Update" at bounding box center [811, 671] width 47 height 23
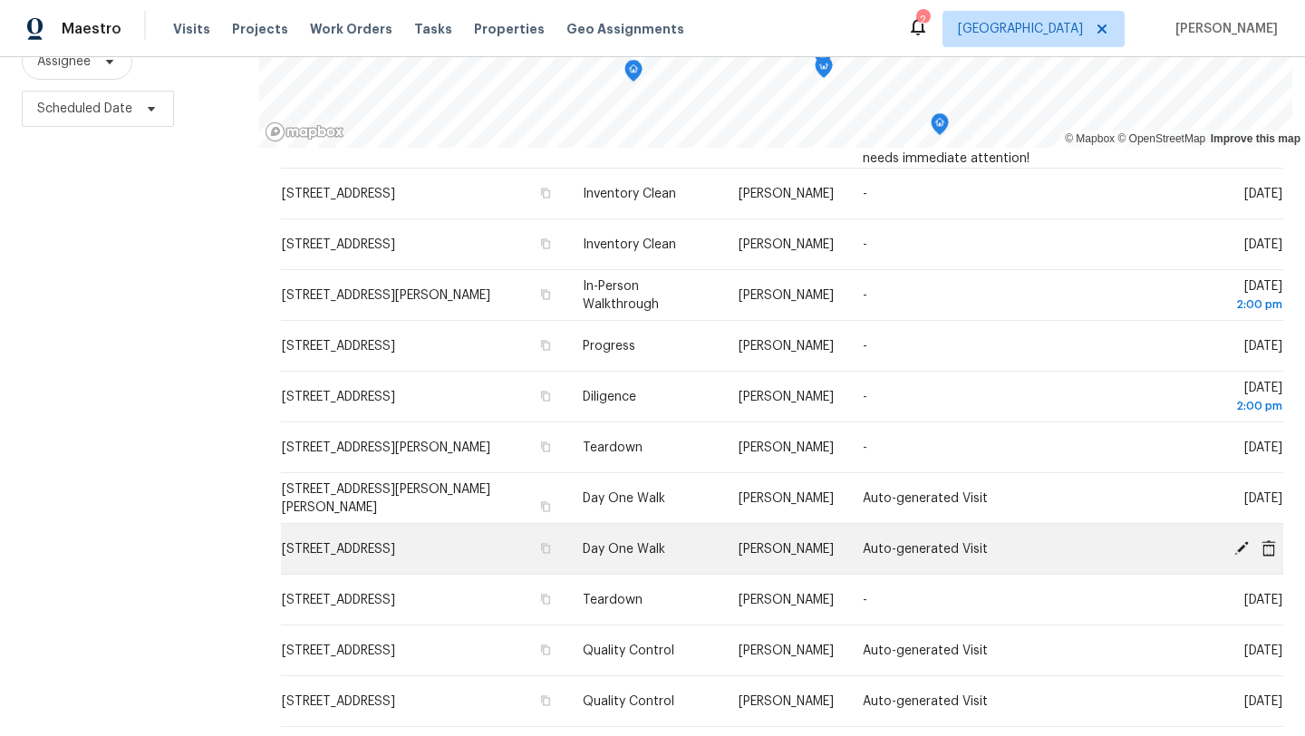
scroll to position [691, 0]
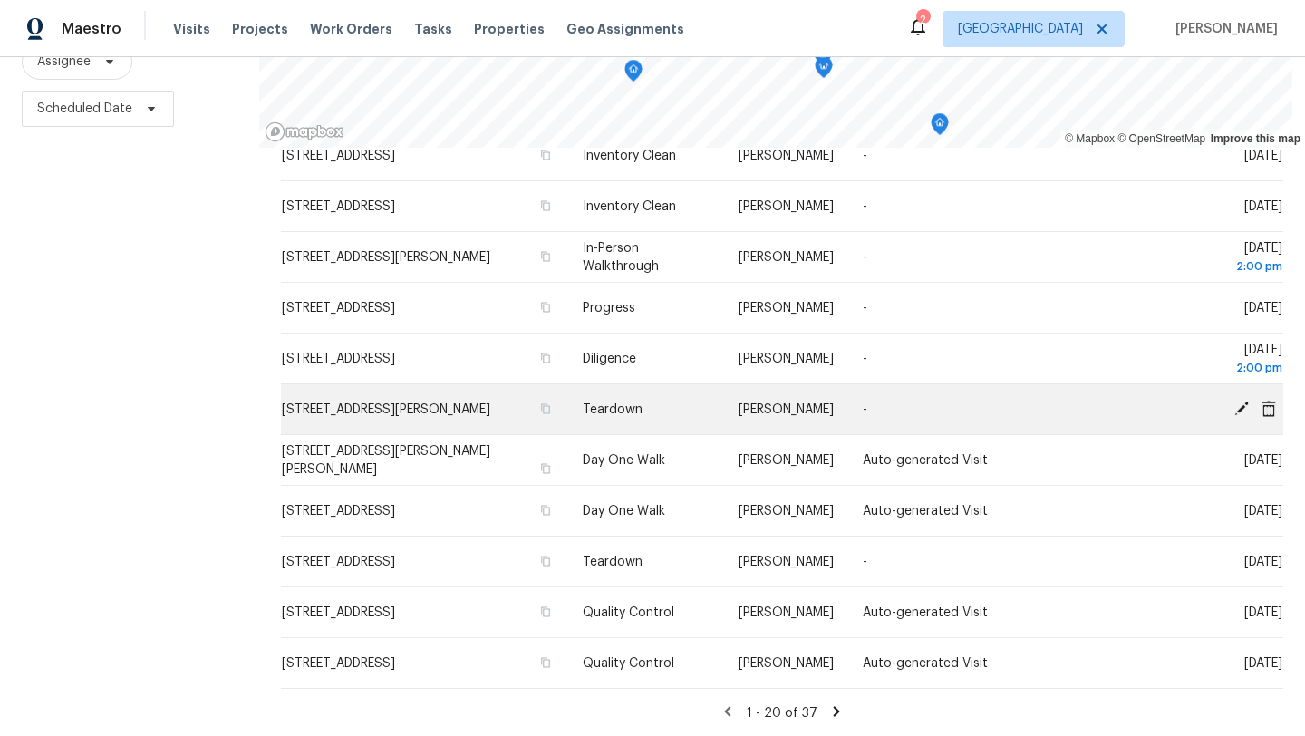
click at [1248, 404] on icon at bounding box center [1241, 408] width 16 height 16
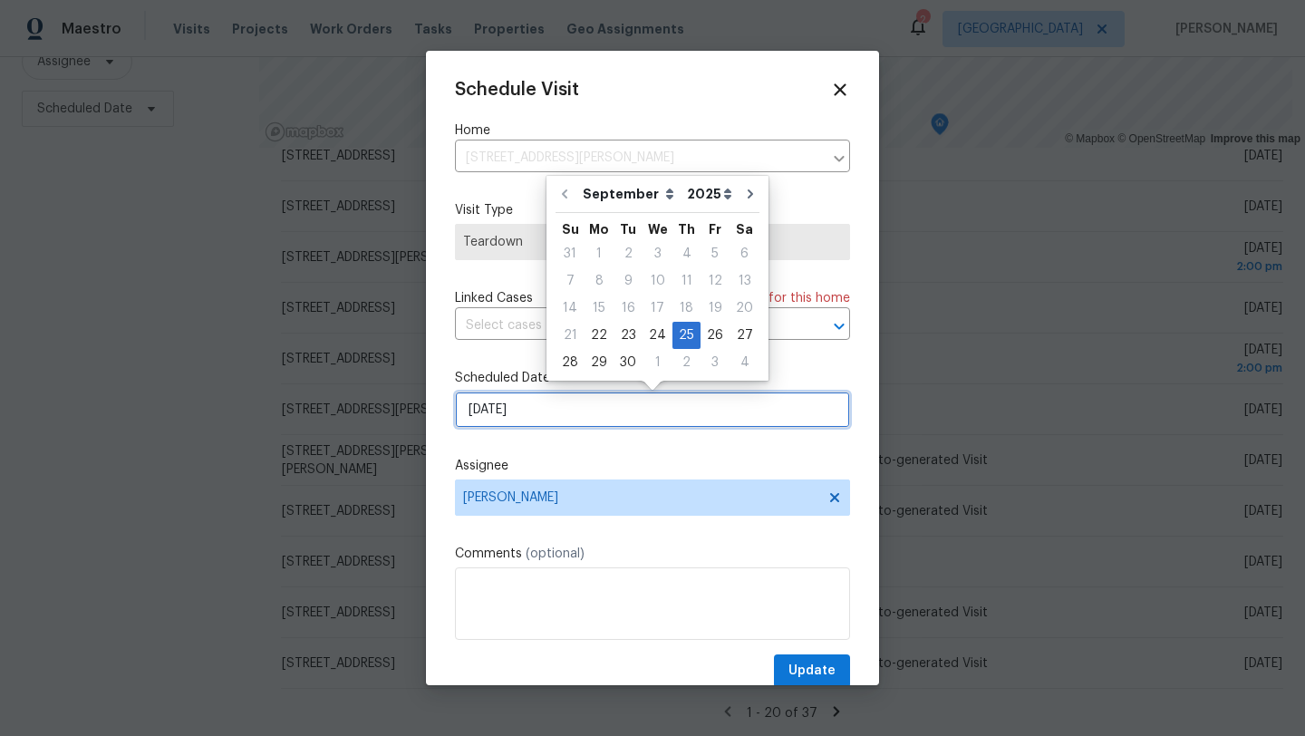
click at [575, 416] on input "9/25/2025" at bounding box center [652, 409] width 395 height 36
click at [629, 363] on div "30" at bounding box center [628, 362] width 29 height 25
type input "9/30/2025"
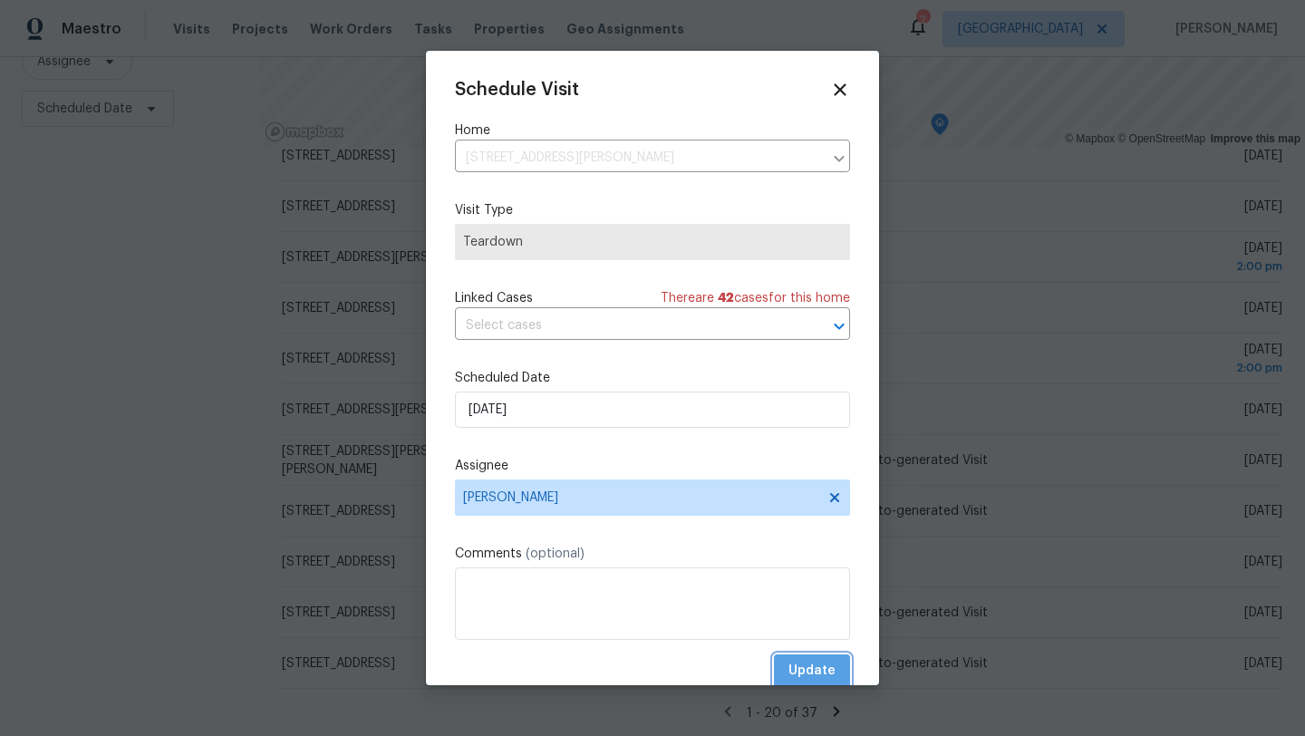
click at [831, 671] on span "Update" at bounding box center [811, 671] width 47 height 23
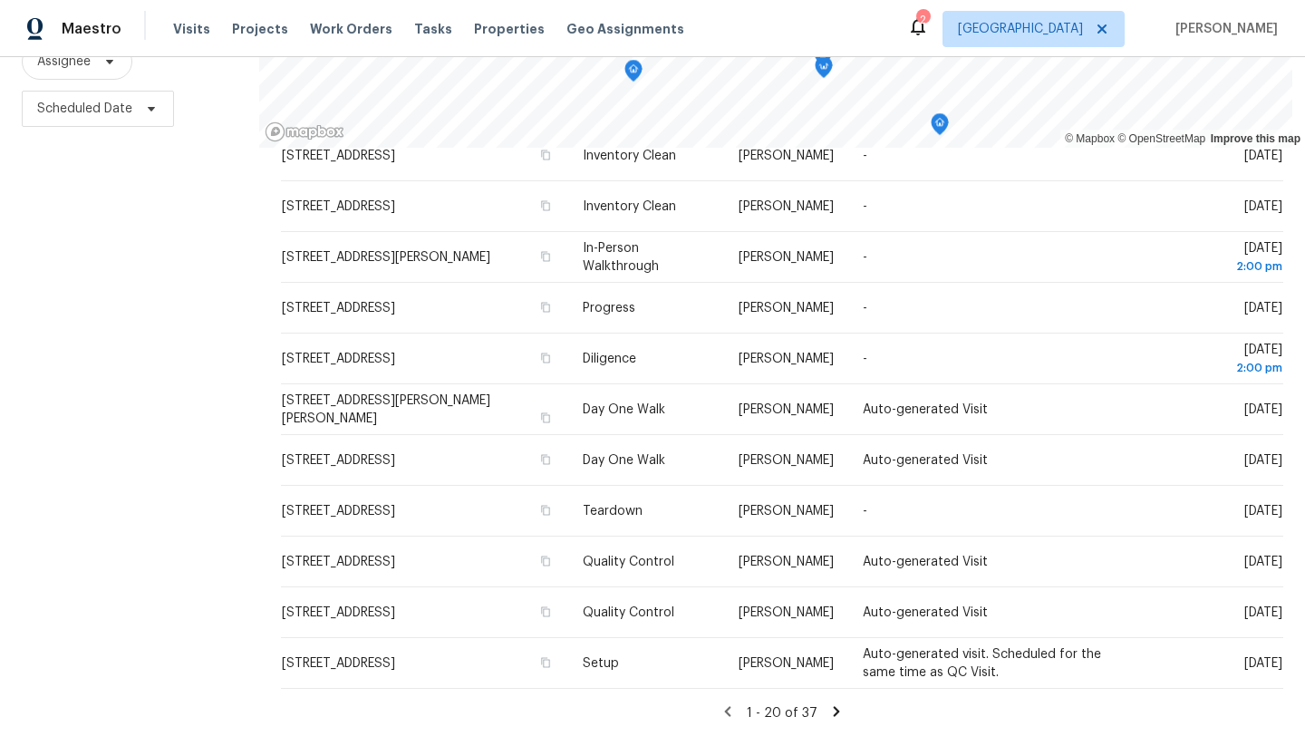
click at [837, 712] on icon at bounding box center [836, 711] width 6 height 10
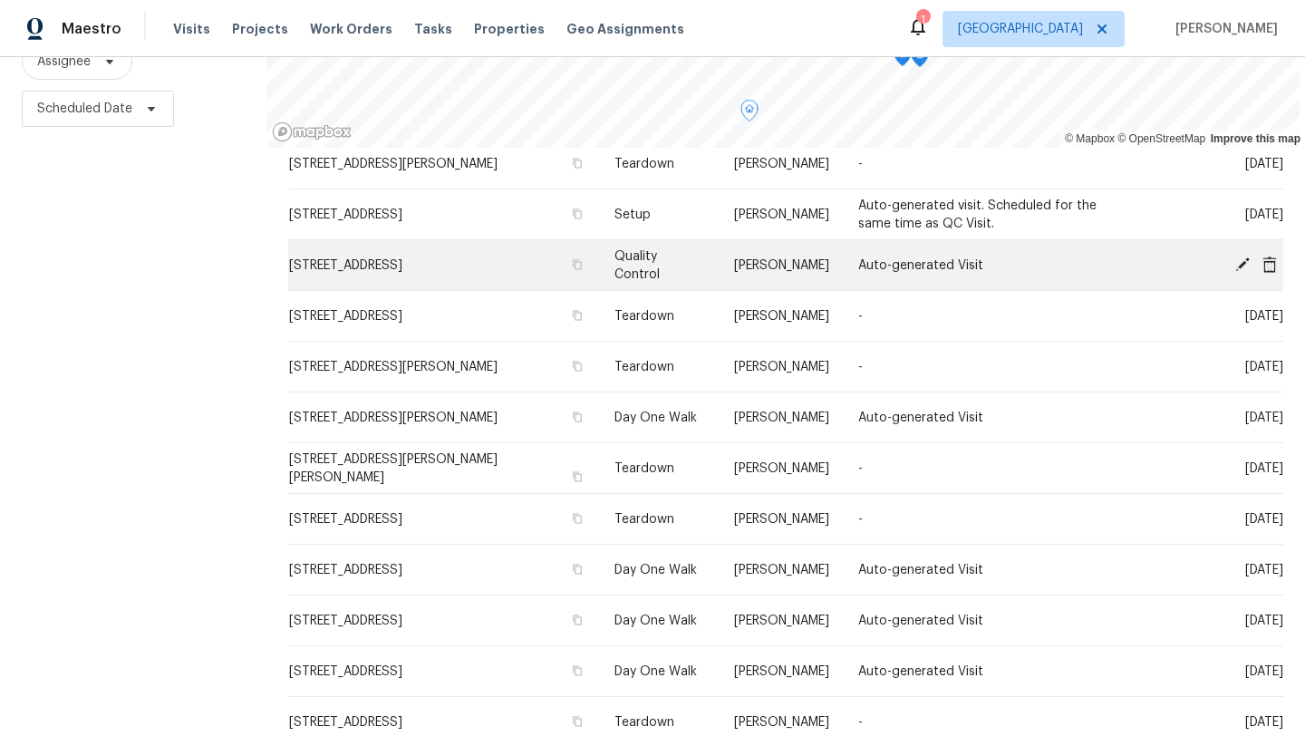
scroll to position [373, 0]
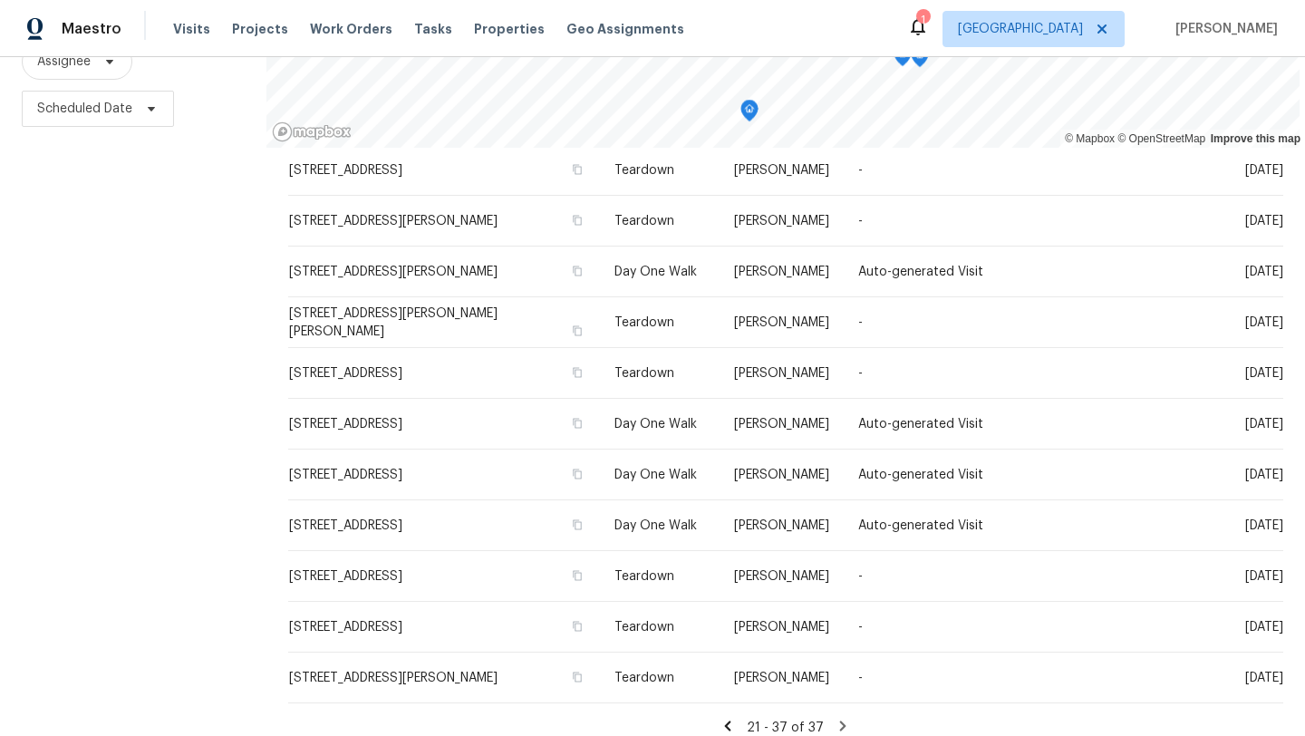
click at [736, 718] on icon at bounding box center [728, 726] width 16 height 16
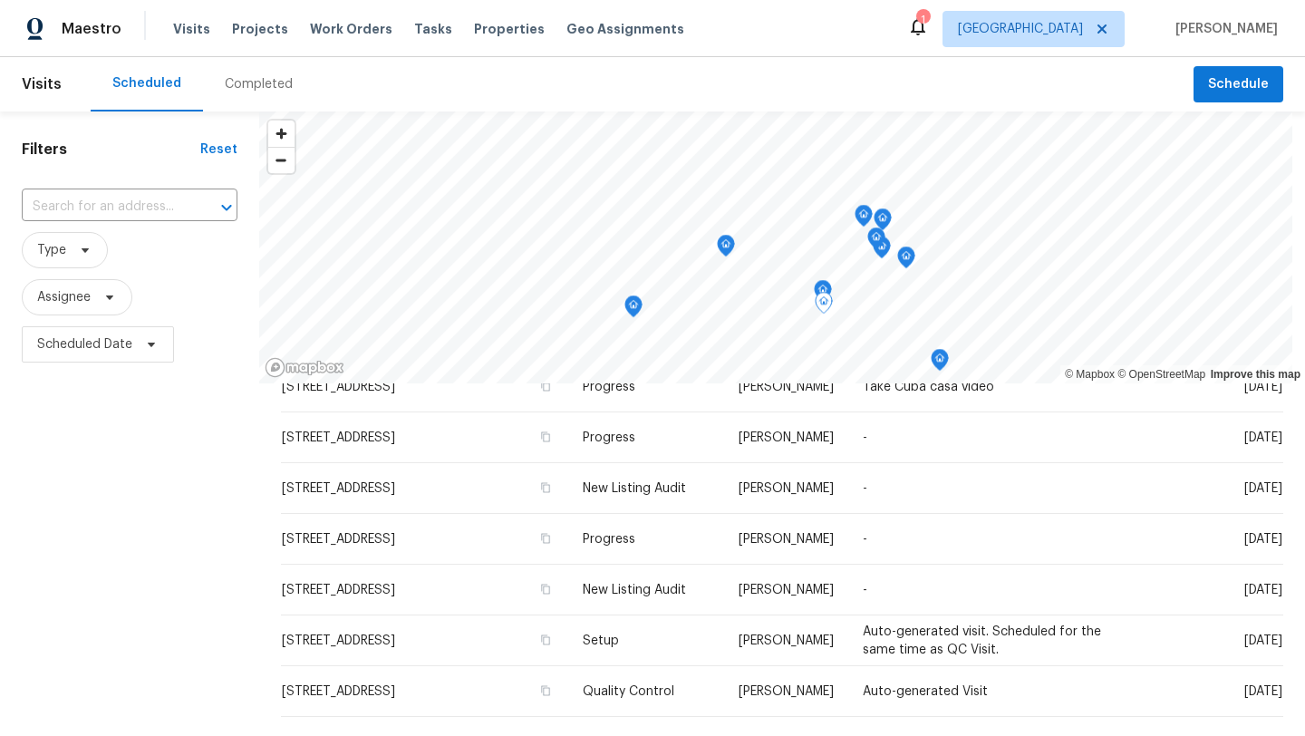
scroll to position [0, 0]
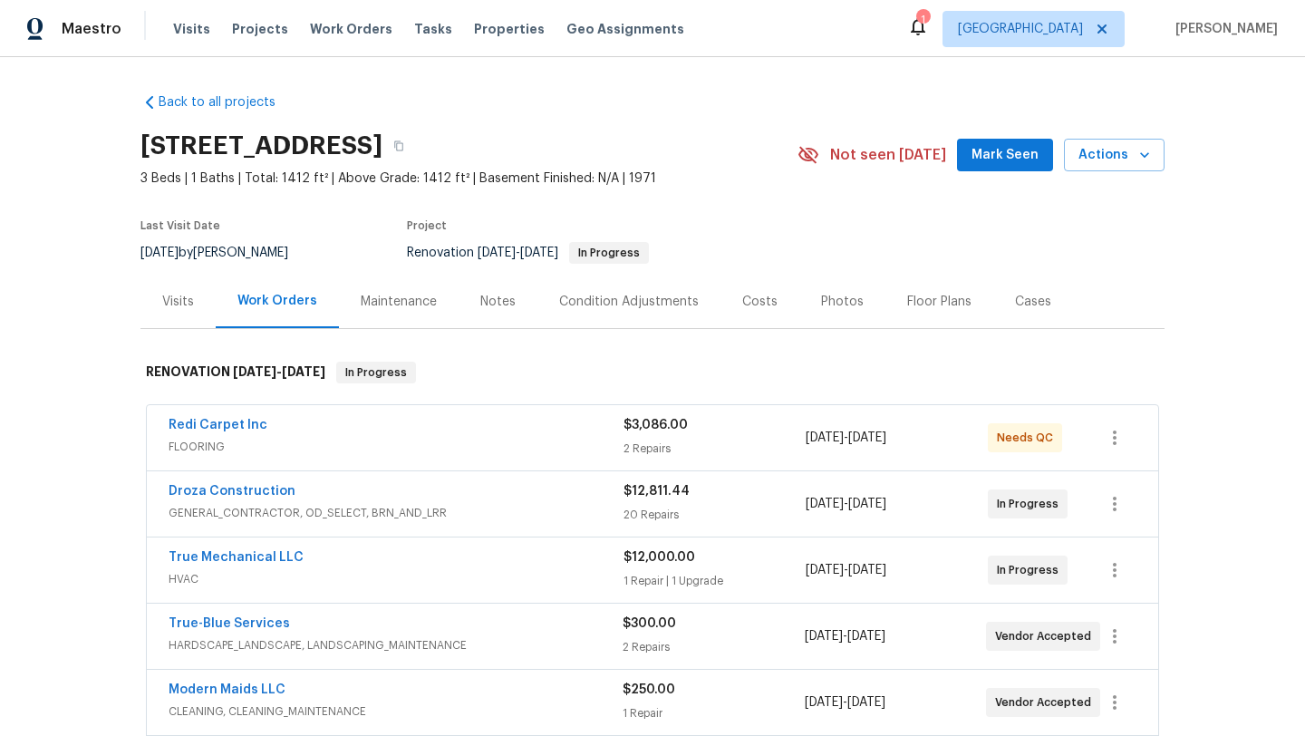
click at [394, 433] on div "Redi Carpet Inc" at bounding box center [396, 427] width 455 height 22
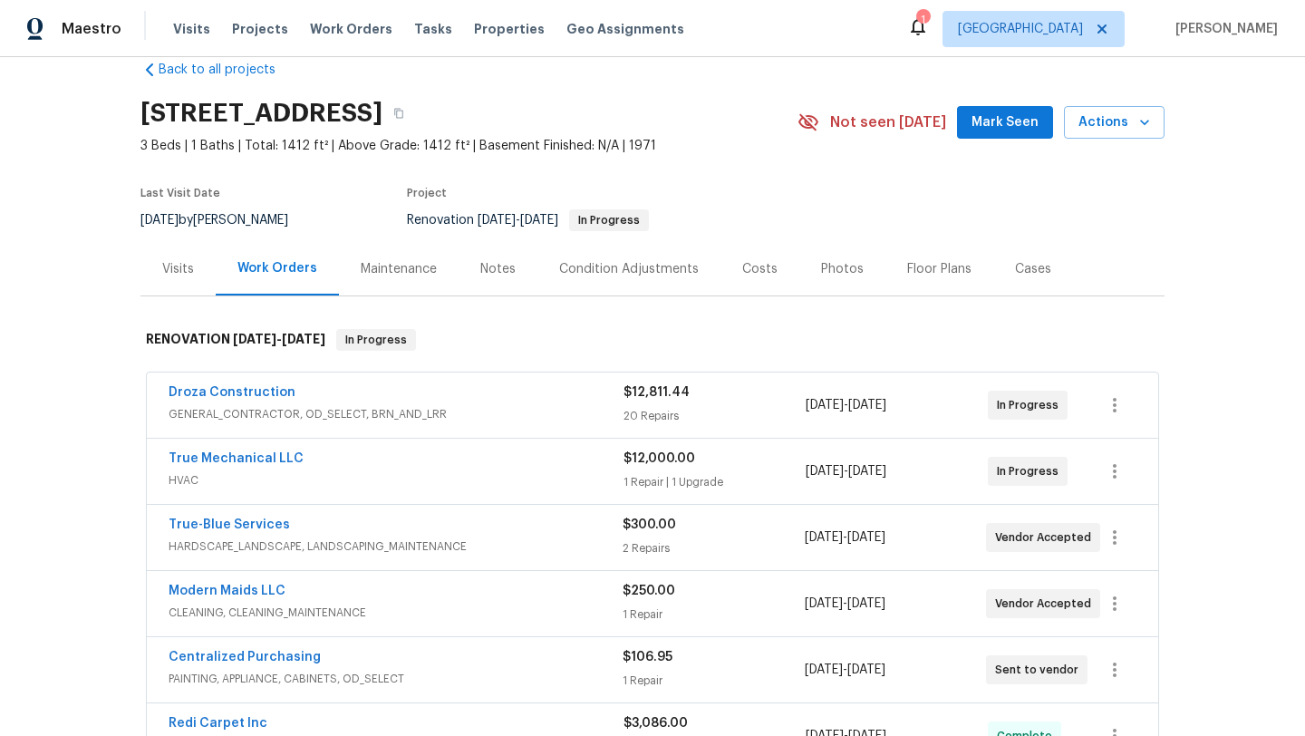
scroll to position [36, 0]
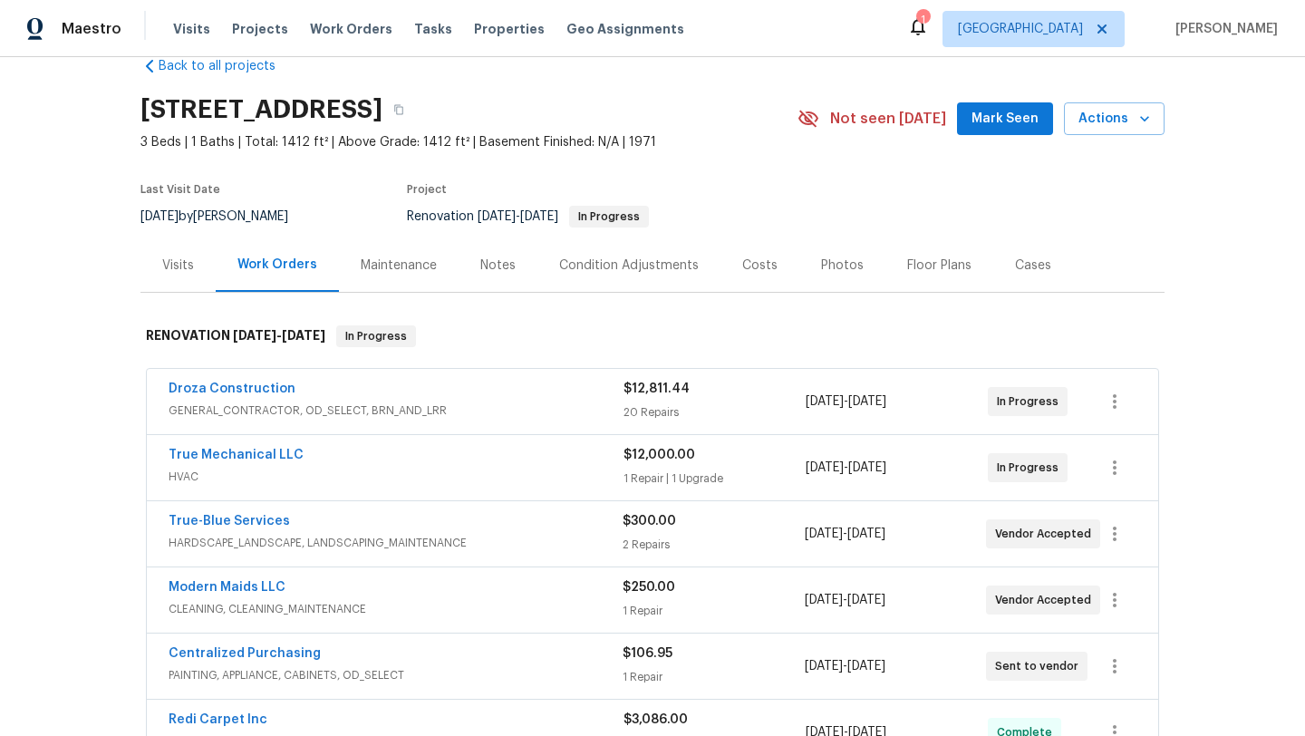
click at [325, 380] on div "Droza Construction" at bounding box center [396, 391] width 455 height 22
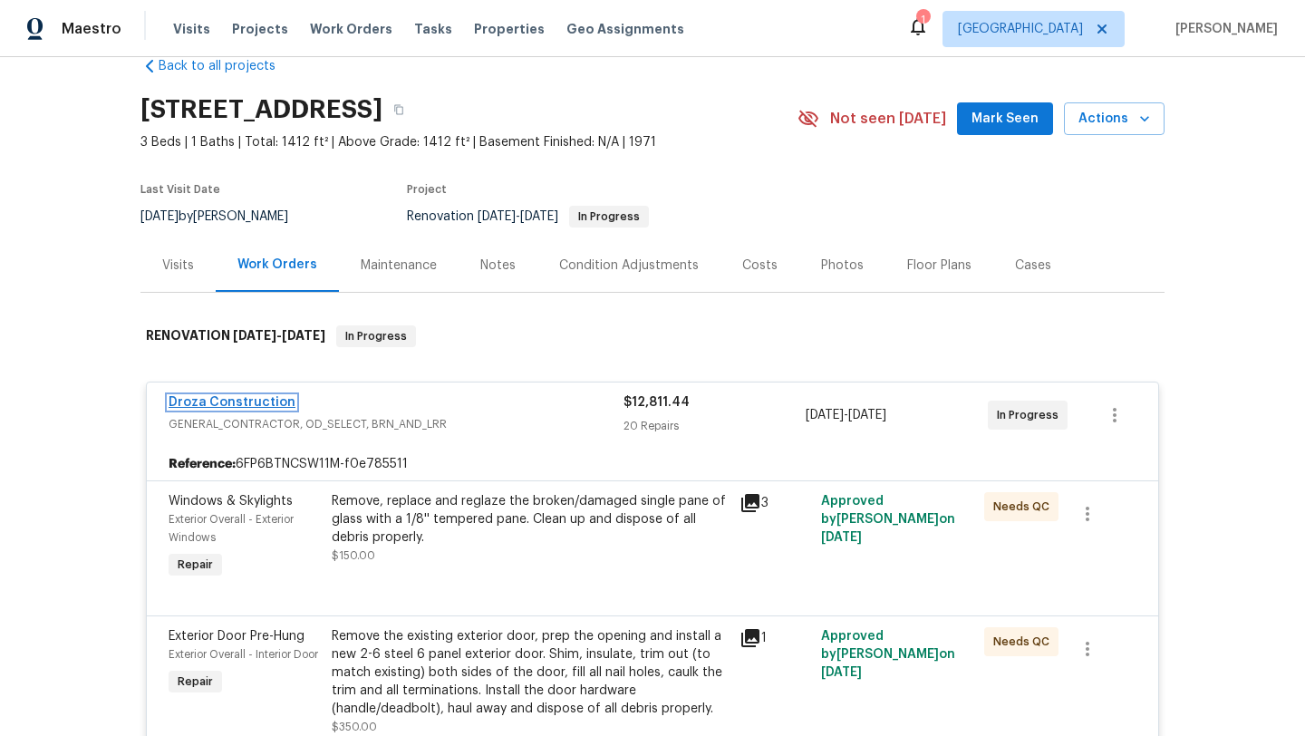
click at [208, 404] on link "Droza Construction" at bounding box center [232, 402] width 127 height 13
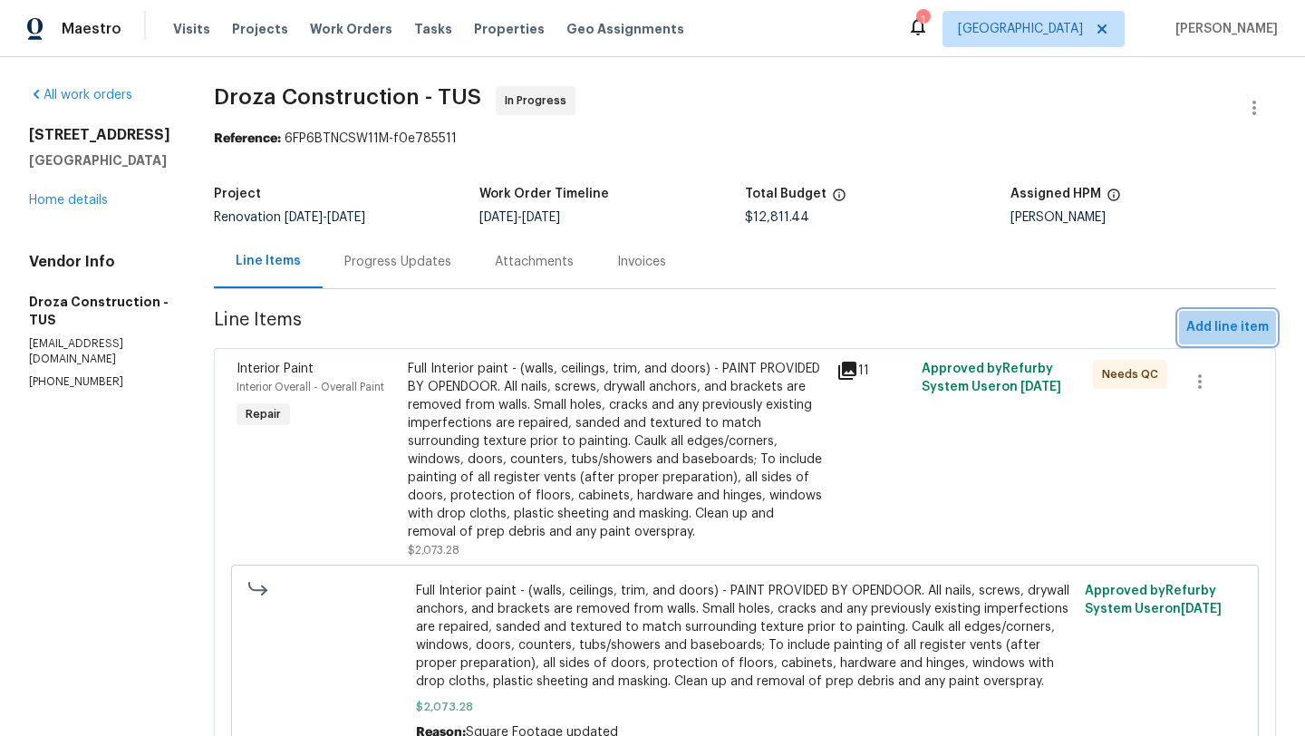
click at [1247, 331] on span "Add line item" at bounding box center [1227, 327] width 82 height 23
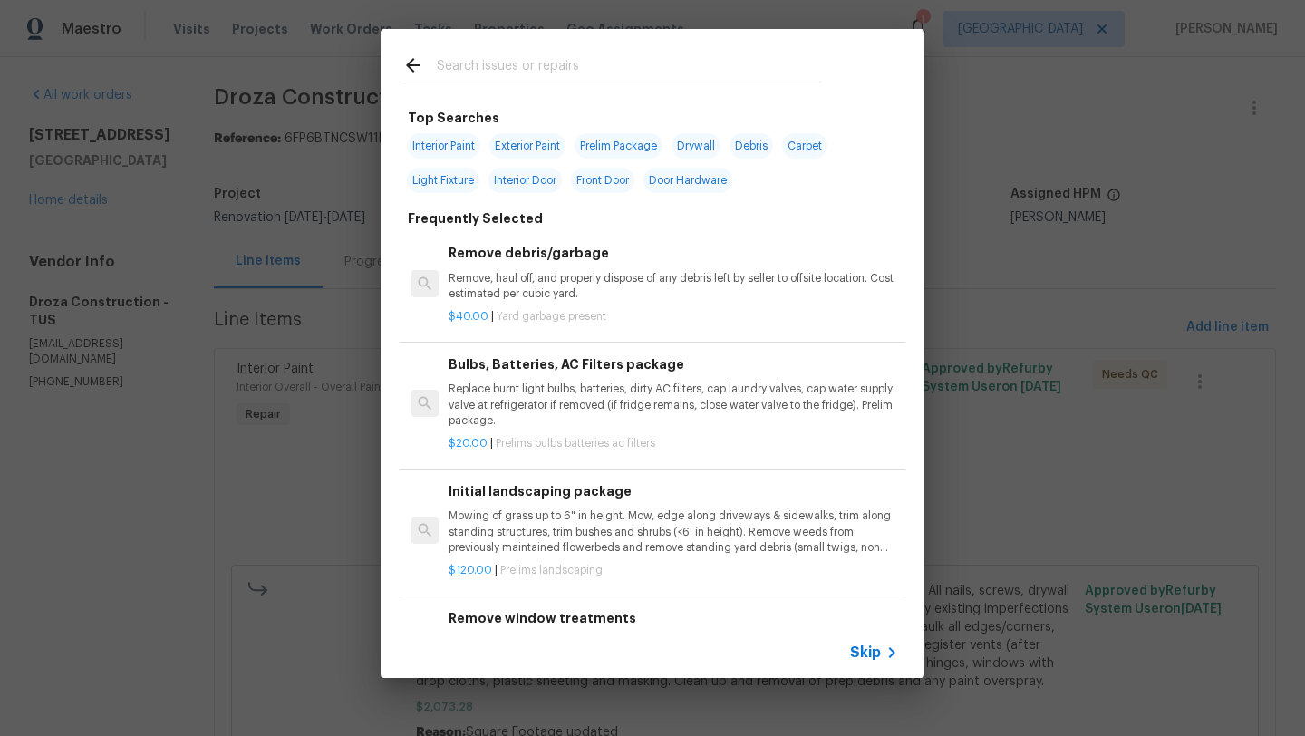
click at [586, 65] on input "text" at bounding box center [629, 67] width 384 height 27
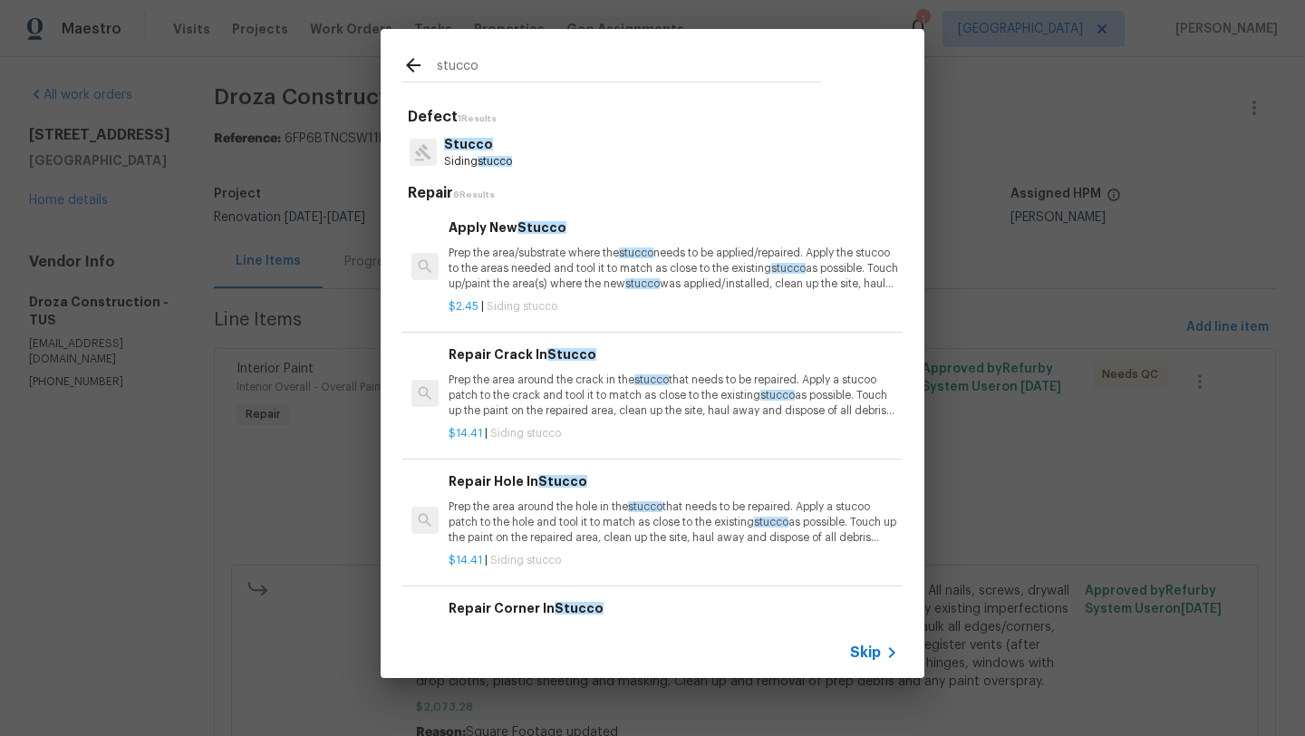
type input "stucco"
click at [488, 161] on span "stucco" at bounding box center [495, 161] width 34 height 11
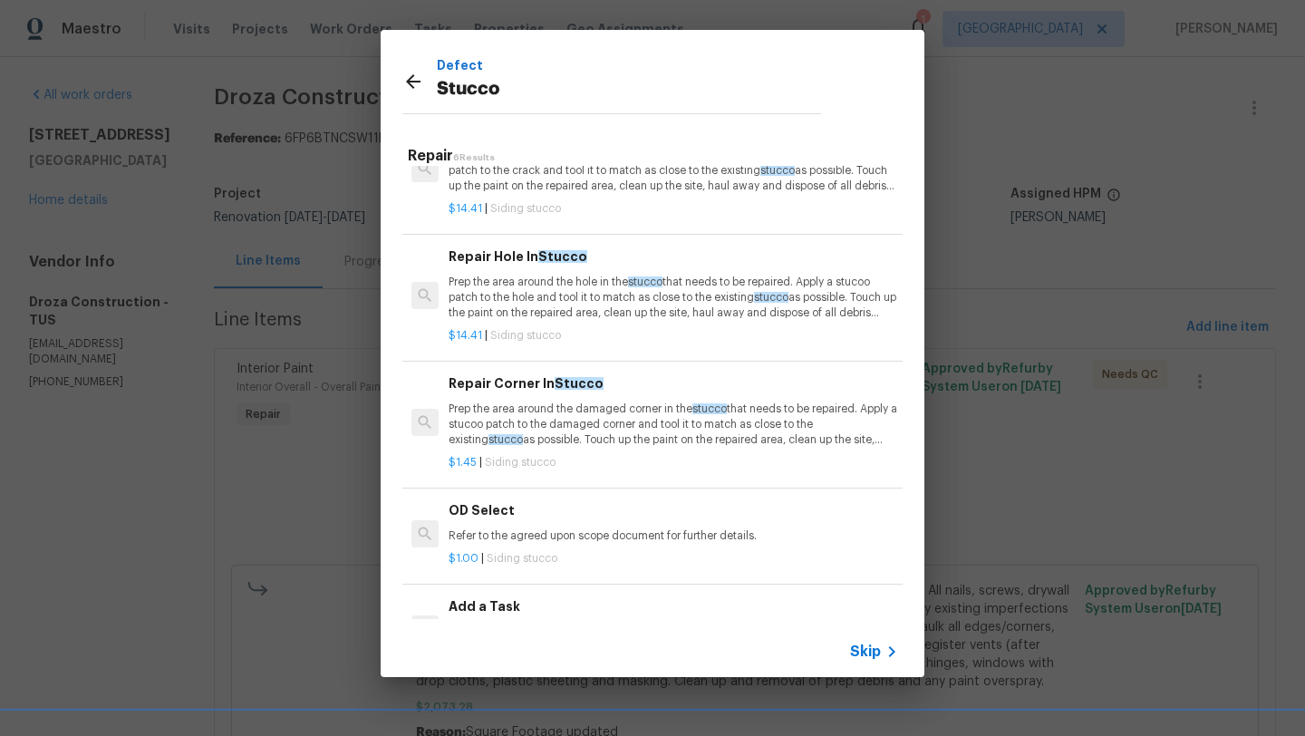
scroll to position [188, 0]
click at [594, 300] on p "Prep the area around the hole in the stucco that needs to be repaired. Apply a …" at bounding box center [673, 297] width 449 height 46
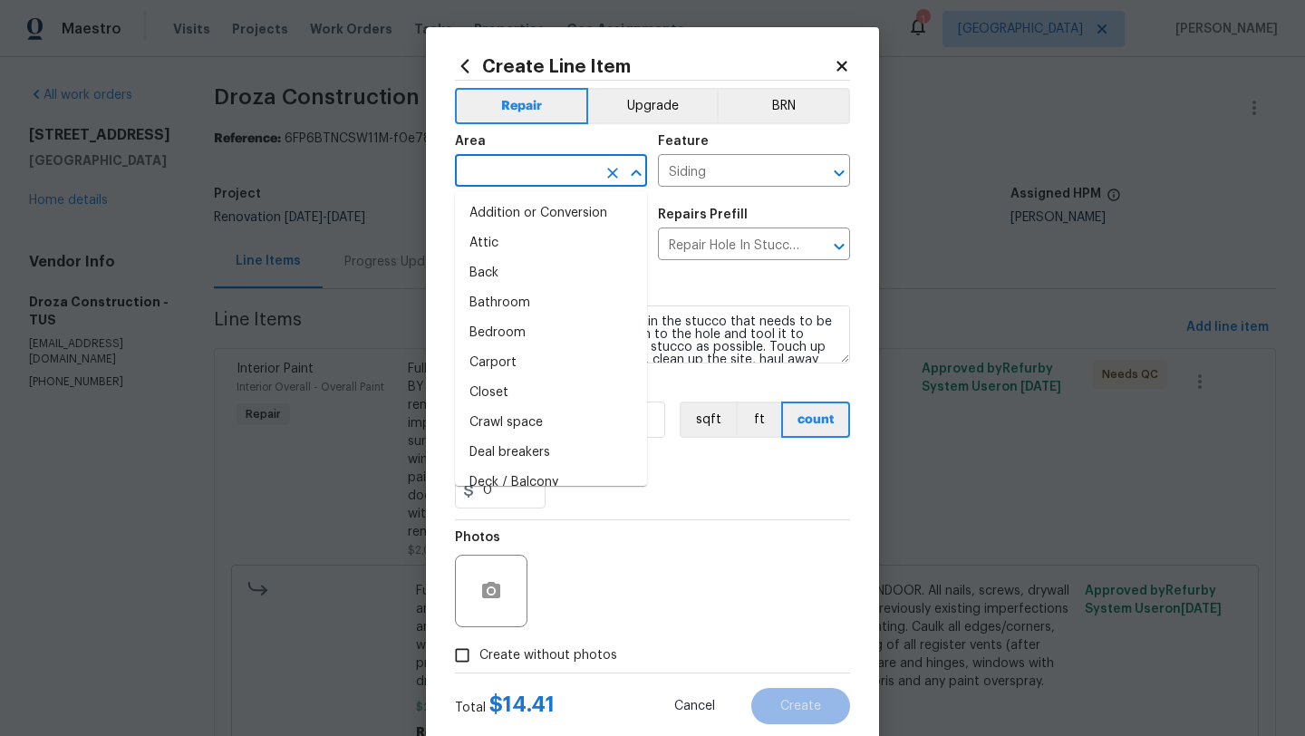
click at [548, 170] on input "text" at bounding box center [525, 173] width 141 height 28
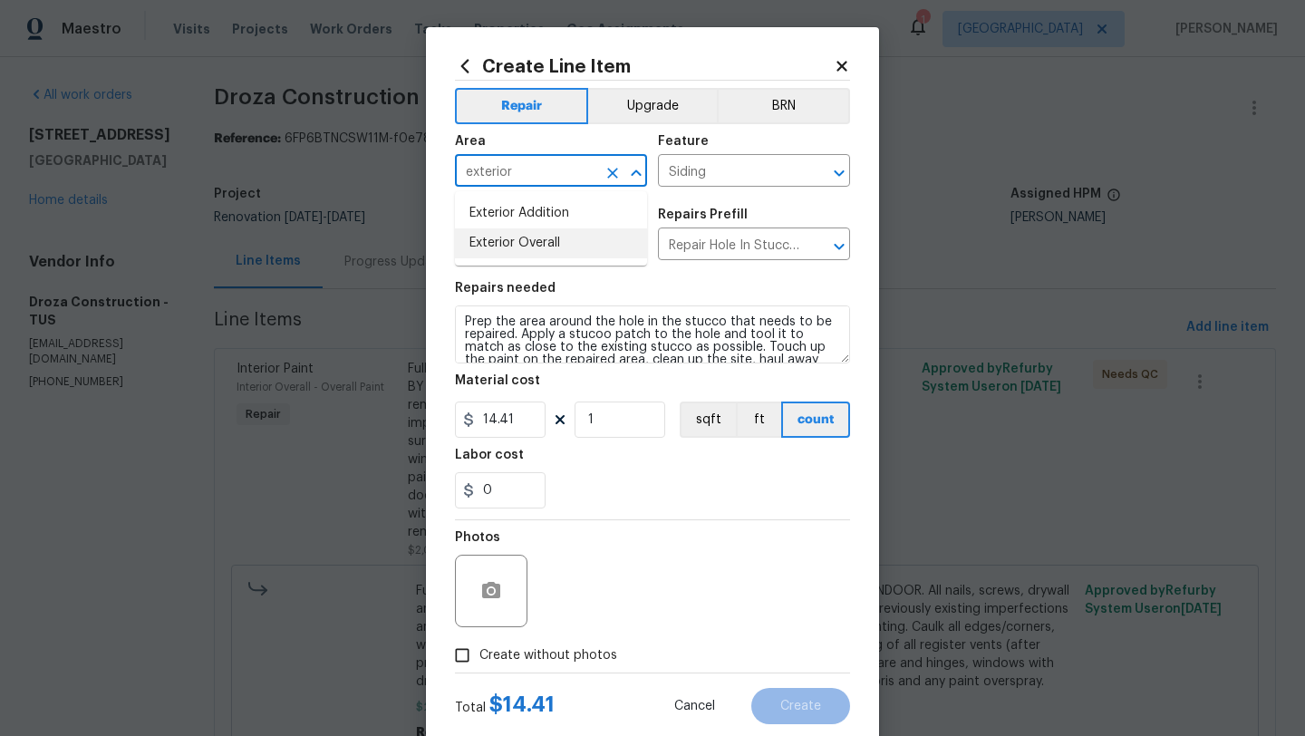
click at [585, 245] on li "Exterior Overall" at bounding box center [551, 243] width 192 height 30
type input "Exterior Overall"
click at [526, 415] on input "14.41" at bounding box center [500, 419] width 91 height 36
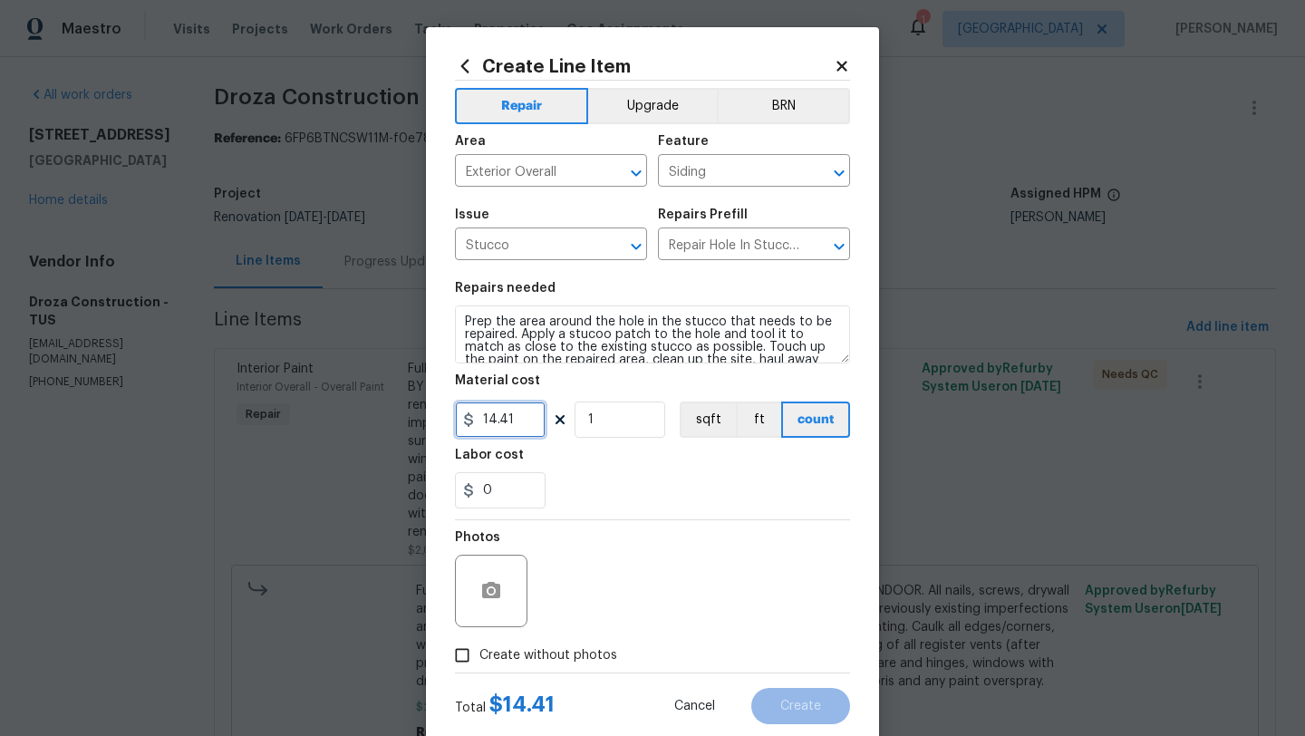
click at [526, 415] on input "14.41" at bounding box center [500, 419] width 91 height 36
type input "200"
click at [485, 595] on icon "button" at bounding box center [491, 590] width 18 height 16
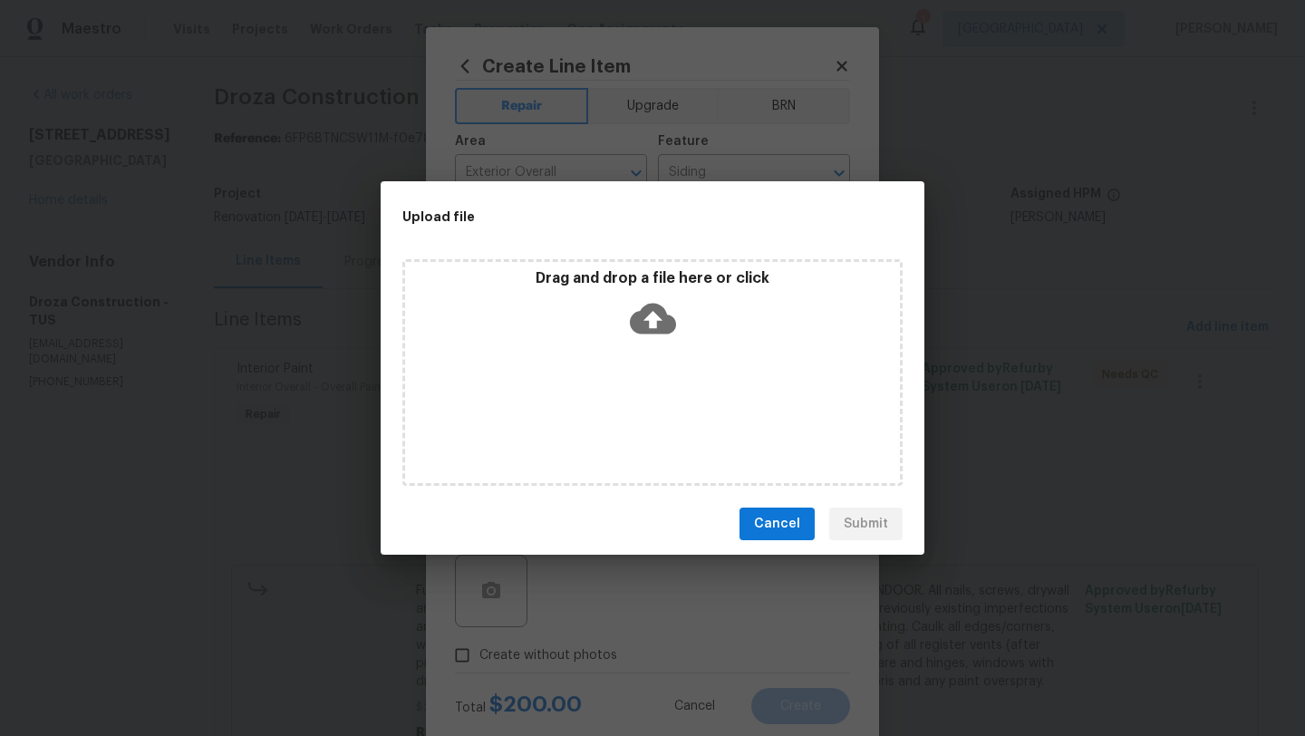
click at [648, 313] on icon at bounding box center [653, 319] width 46 height 31
click at [797, 517] on span "Cancel" at bounding box center [777, 524] width 46 height 23
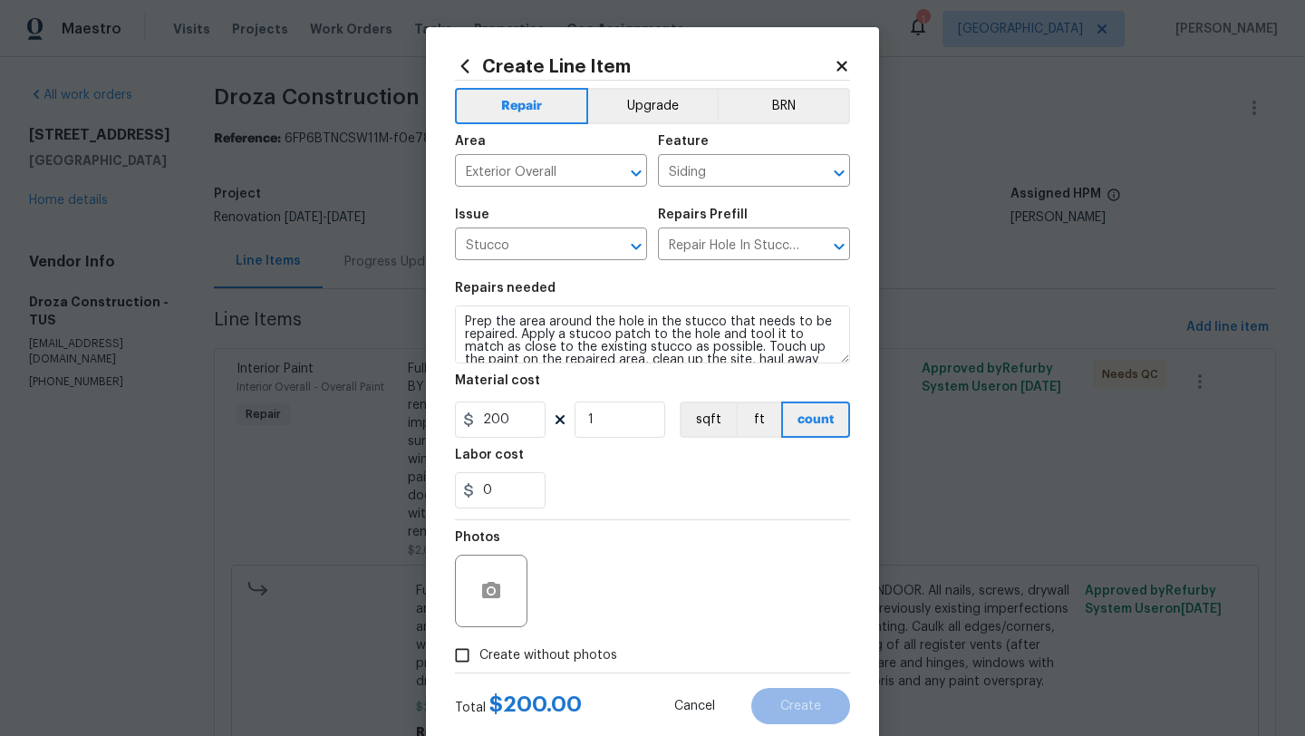
click at [504, 661] on span "Create without photos" at bounding box center [548, 655] width 138 height 19
click at [479, 661] on input "Create without photos" at bounding box center [462, 655] width 34 height 34
checkbox input "true"
click at [728, 546] on div "Reason*" at bounding box center [696, 543] width 308 height 24
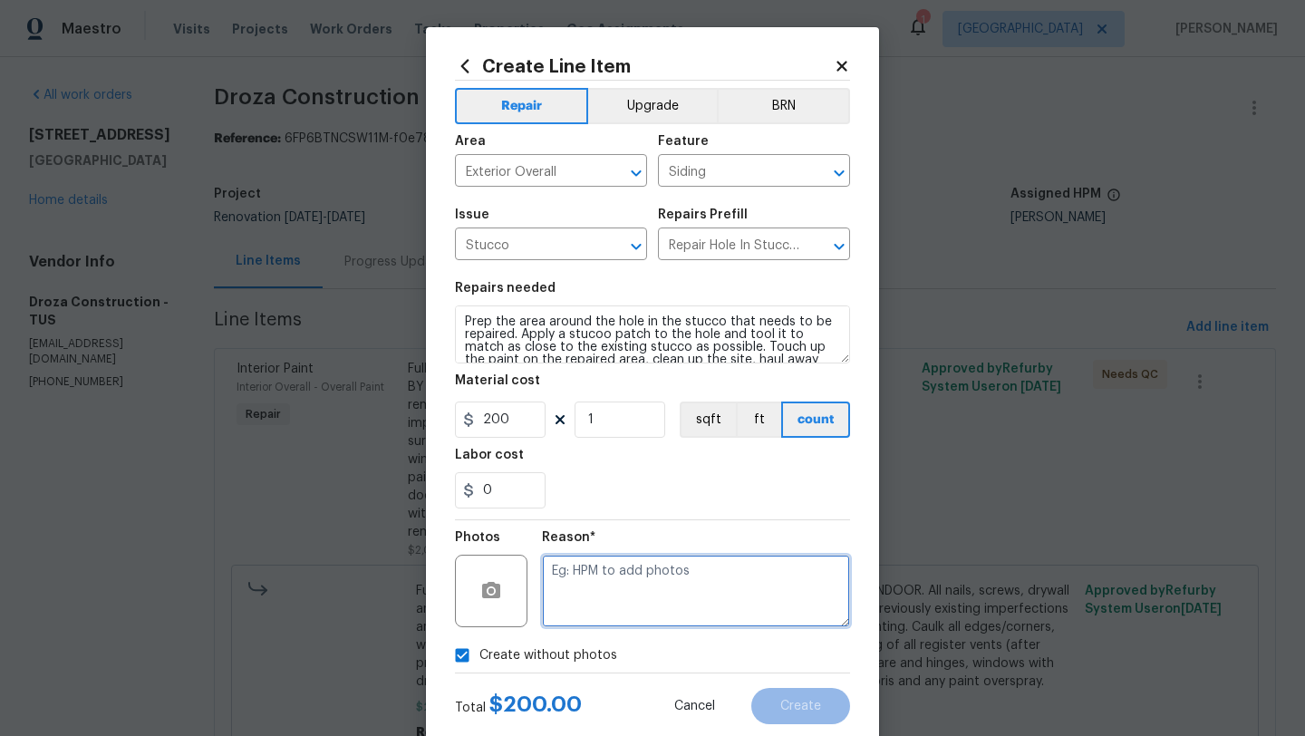
click at [703, 579] on textarea at bounding box center [696, 591] width 308 height 72
type textarea "Stucco Repairs"
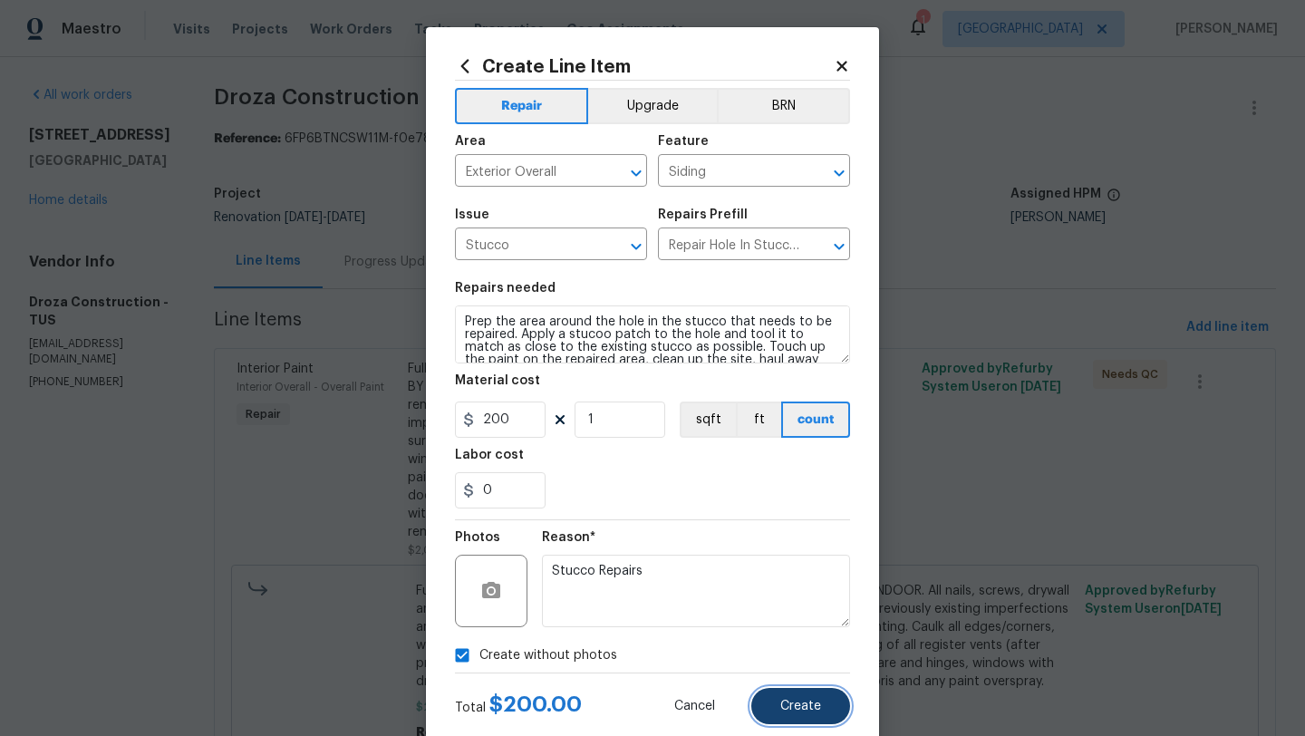
click at [806, 719] on button "Create" at bounding box center [800, 706] width 99 height 36
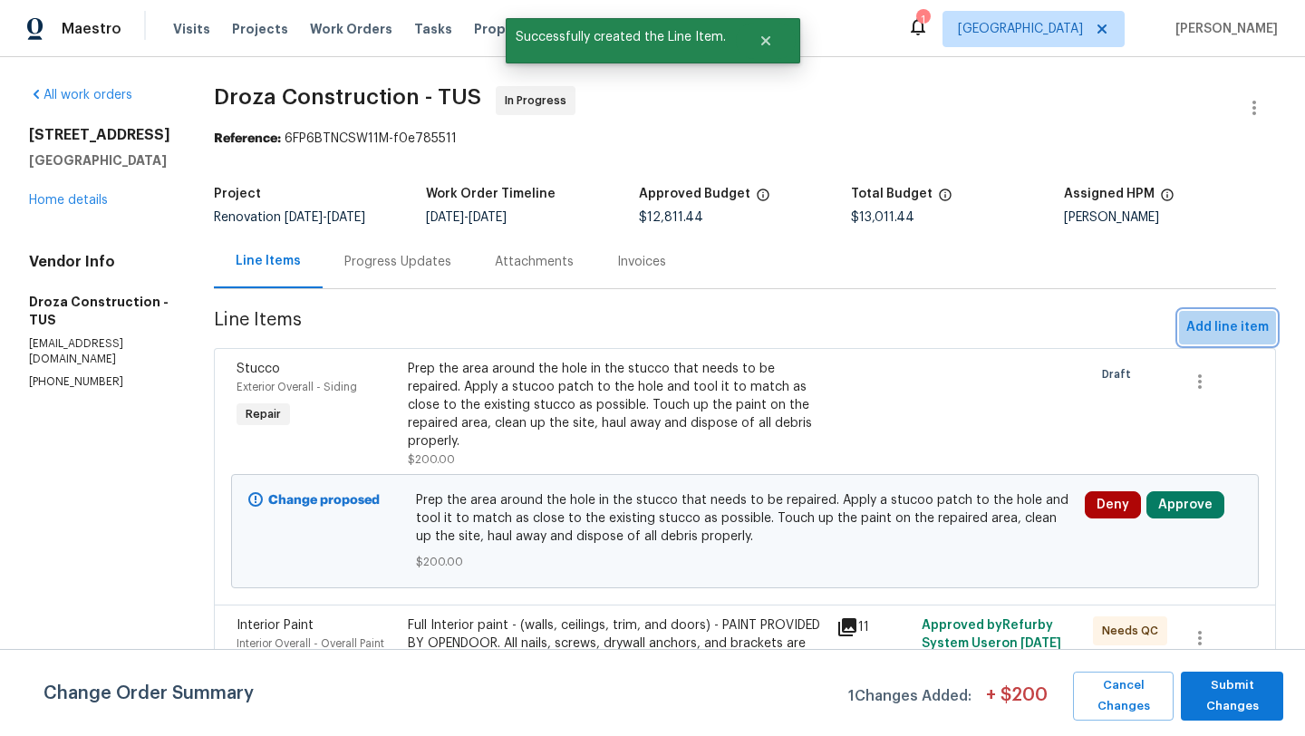
click at [1251, 332] on span "Add line item" at bounding box center [1227, 327] width 82 height 23
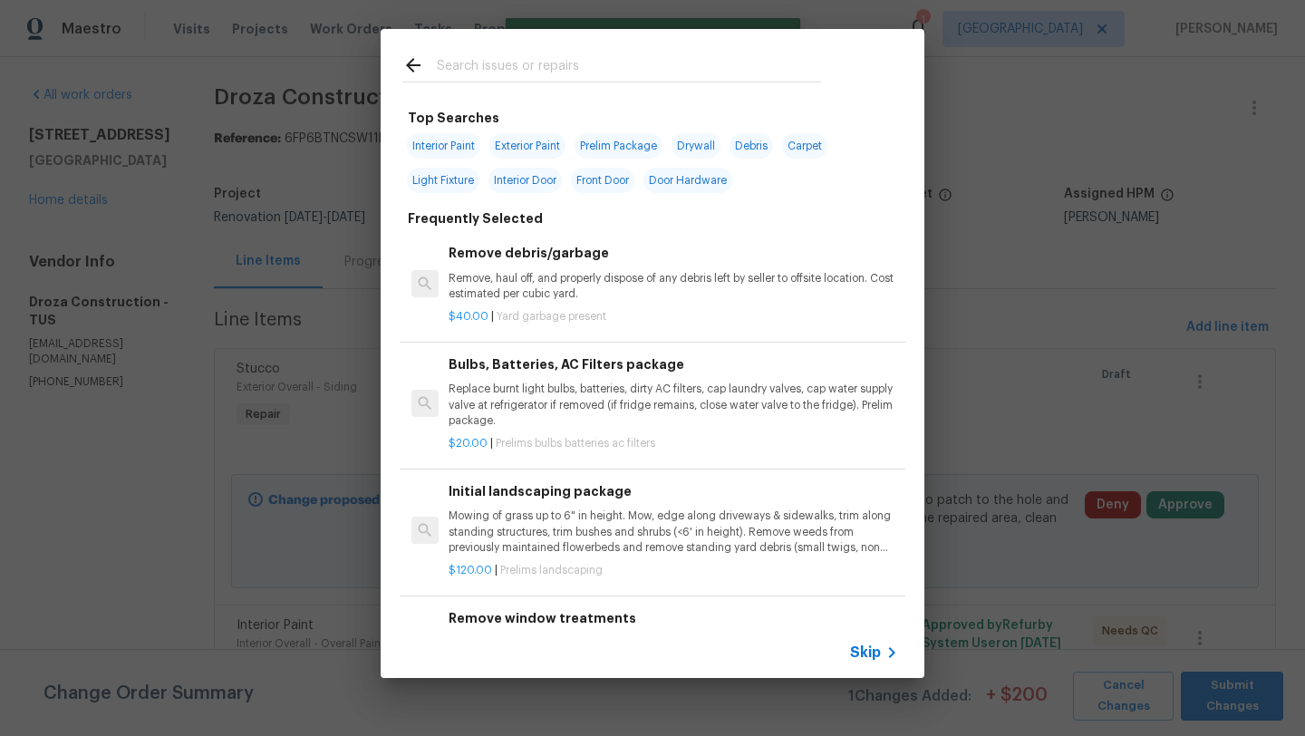
click at [556, 64] on input "text" at bounding box center [629, 67] width 384 height 27
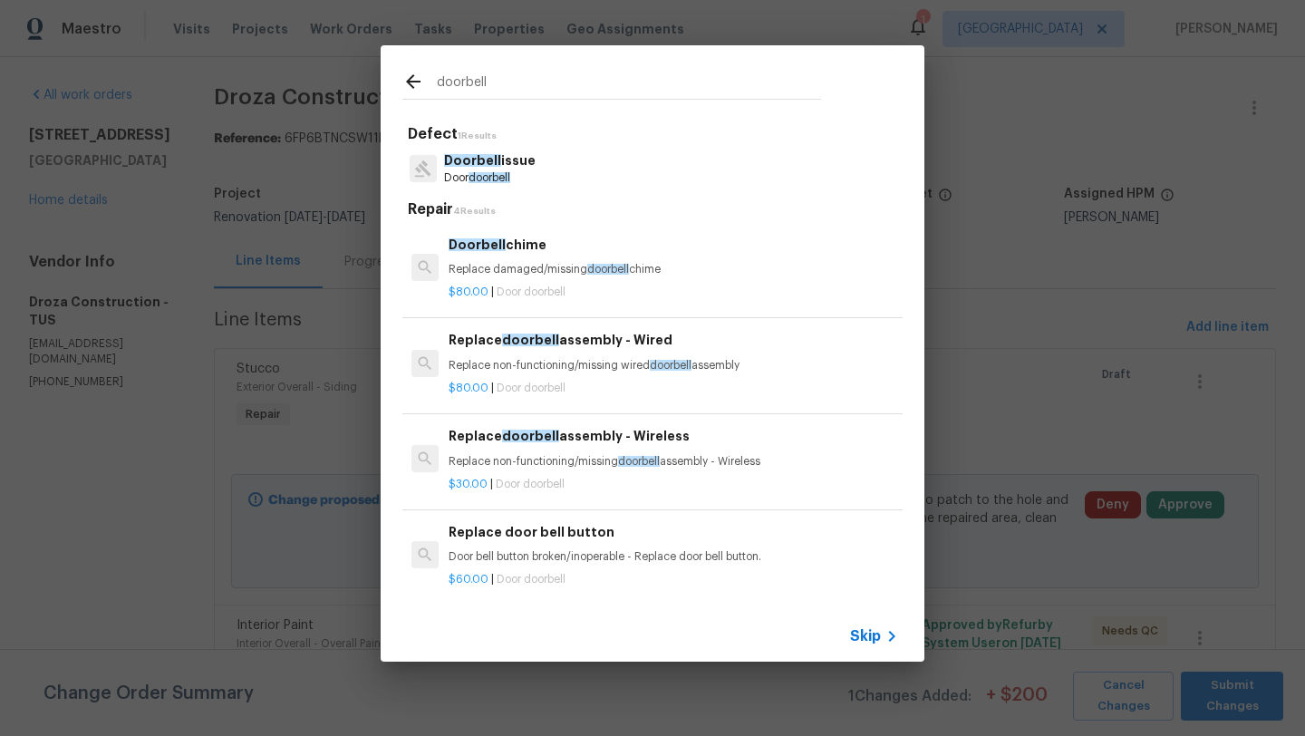
type input "doorbell"
click at [529, 261] on div "Doorbell chime Replace damaged/missing doorbell chime" at bounding box center [673, 256] width 449 height 43
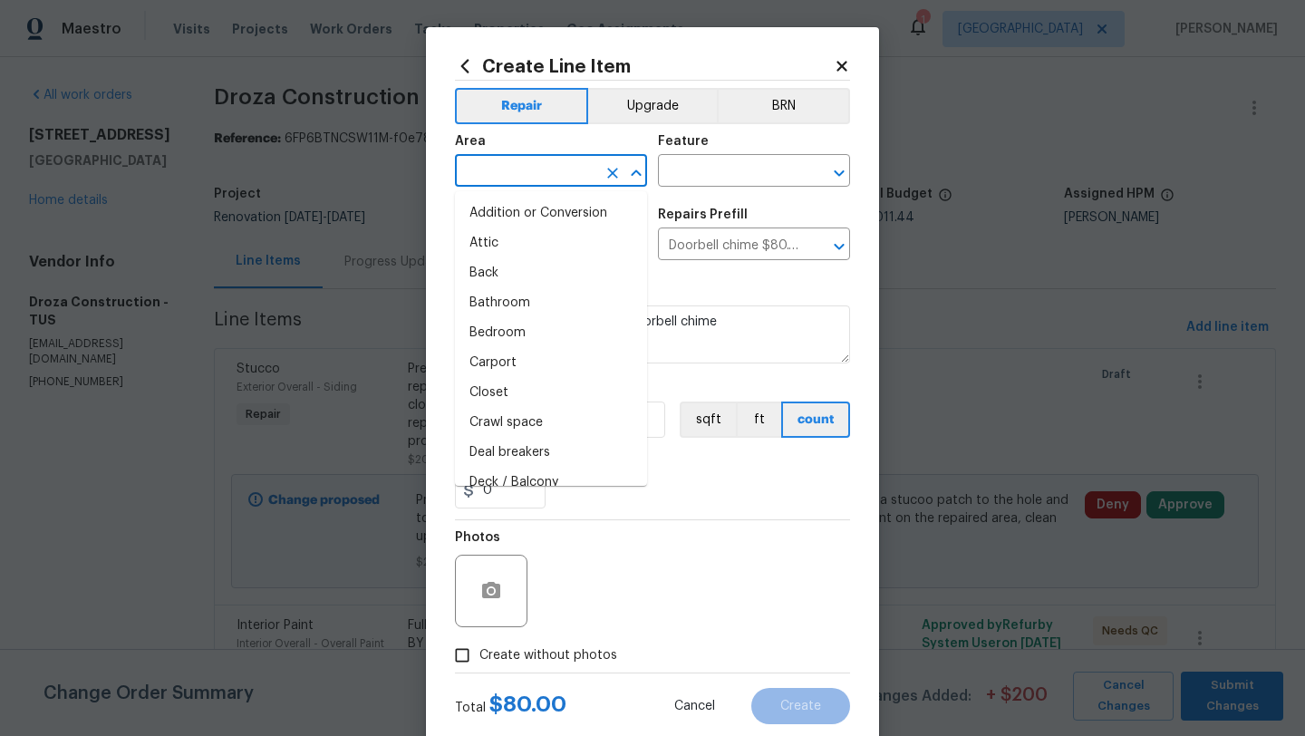
click at [532, 177] on input "text" at bounding box center [525, 173] width 141 height 28
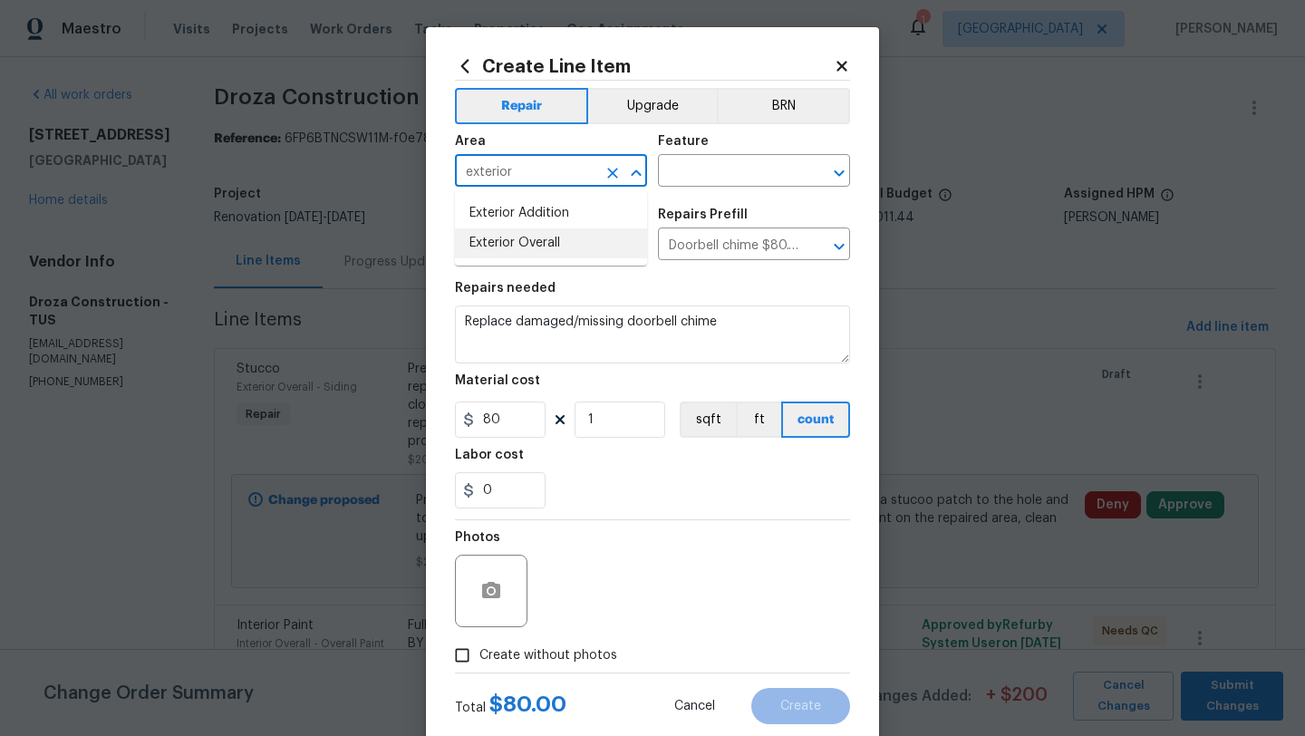
click at [533, 243] on li "Exterior Overall" at bounding box center [551, 243] width 192 height 30
type input "Exterior Overall"
click at [713, 179] on input "text" at bounding box center [728, 173] width 141 height 28
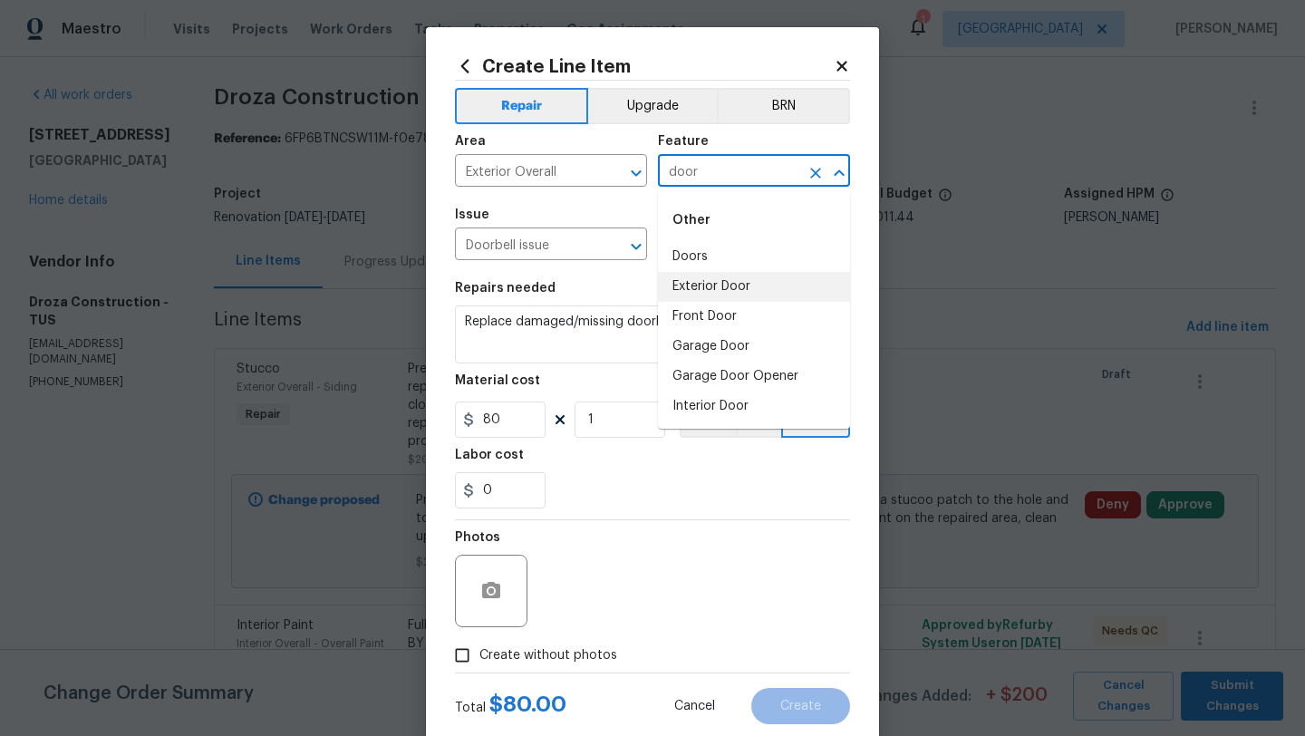
click at [736, 279] on li "Exterior Door" at bounding box center [754, 287] width 192 height 30
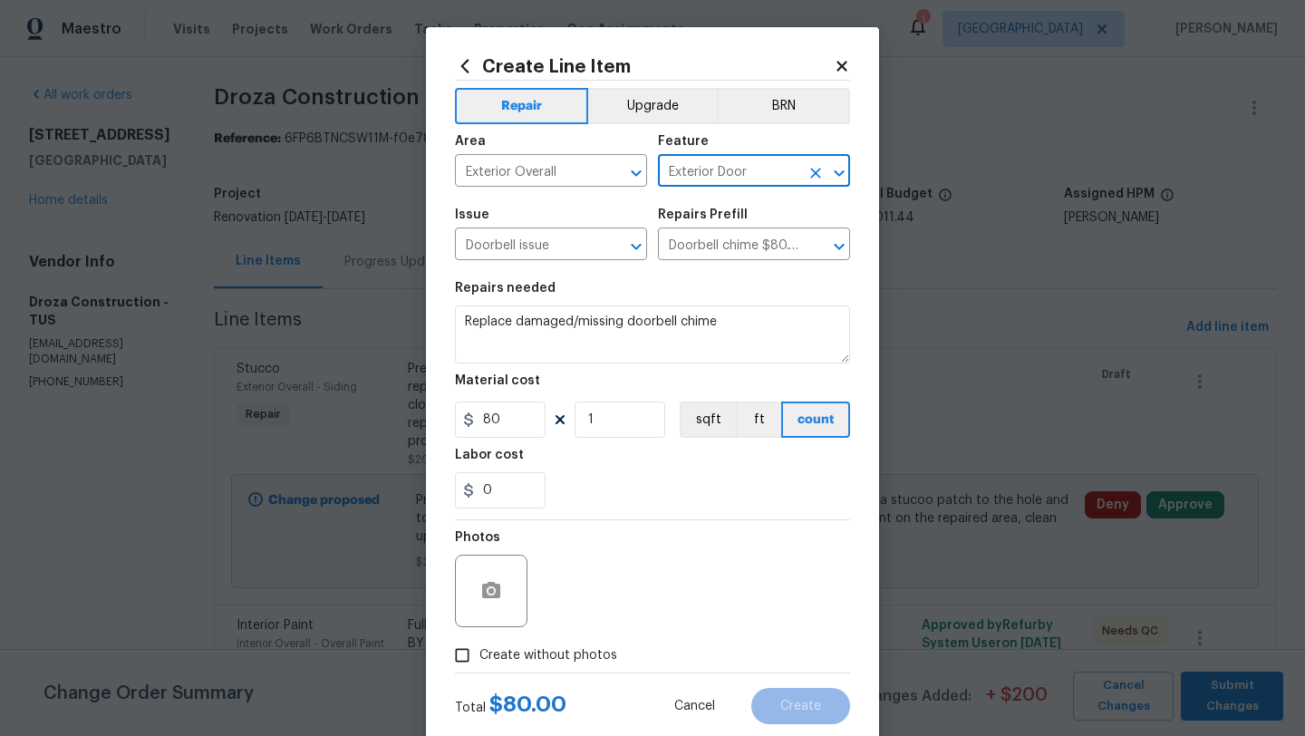
type input "Exterior Door"
click at [462, 659] on input "Create without photos" at bounding box center [462, 655] width 34 height 34
checkbox input "true"
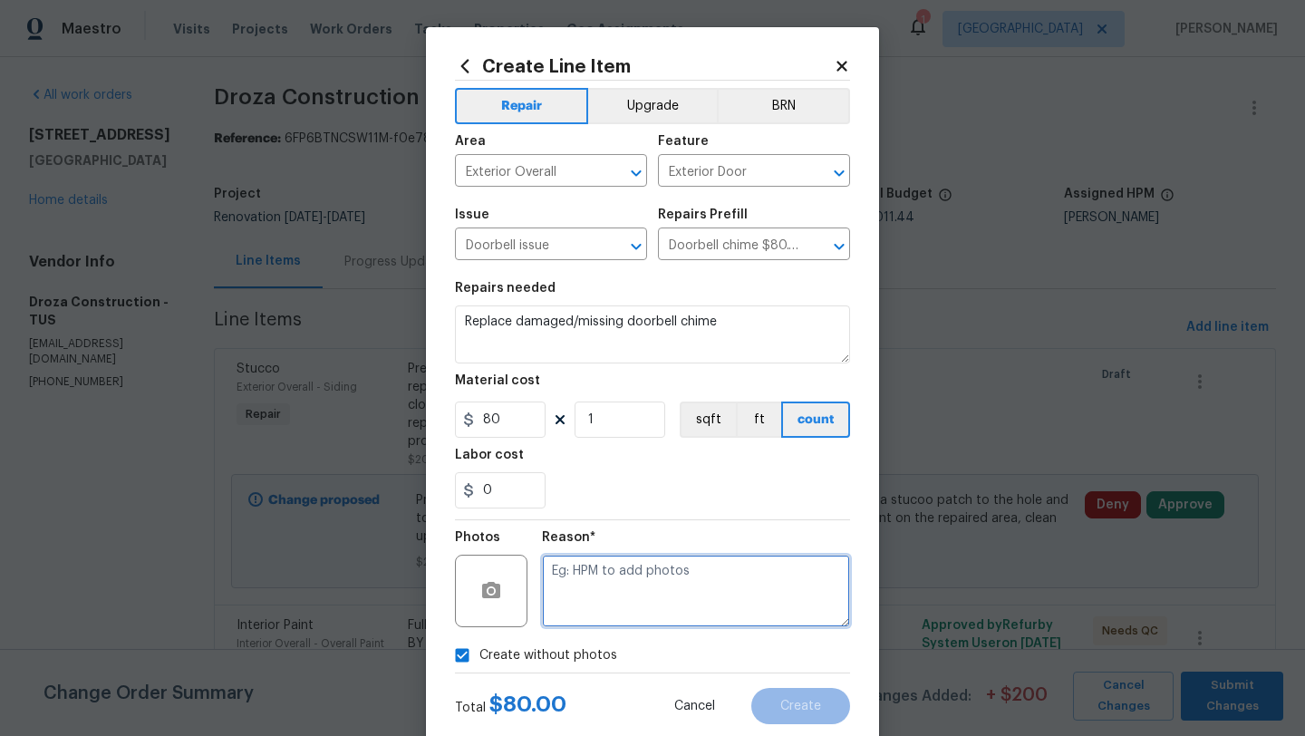
click at [618, 601] on textarea at bounding box center [696, 591] width 308 height 72
type textarea "Doorbell"
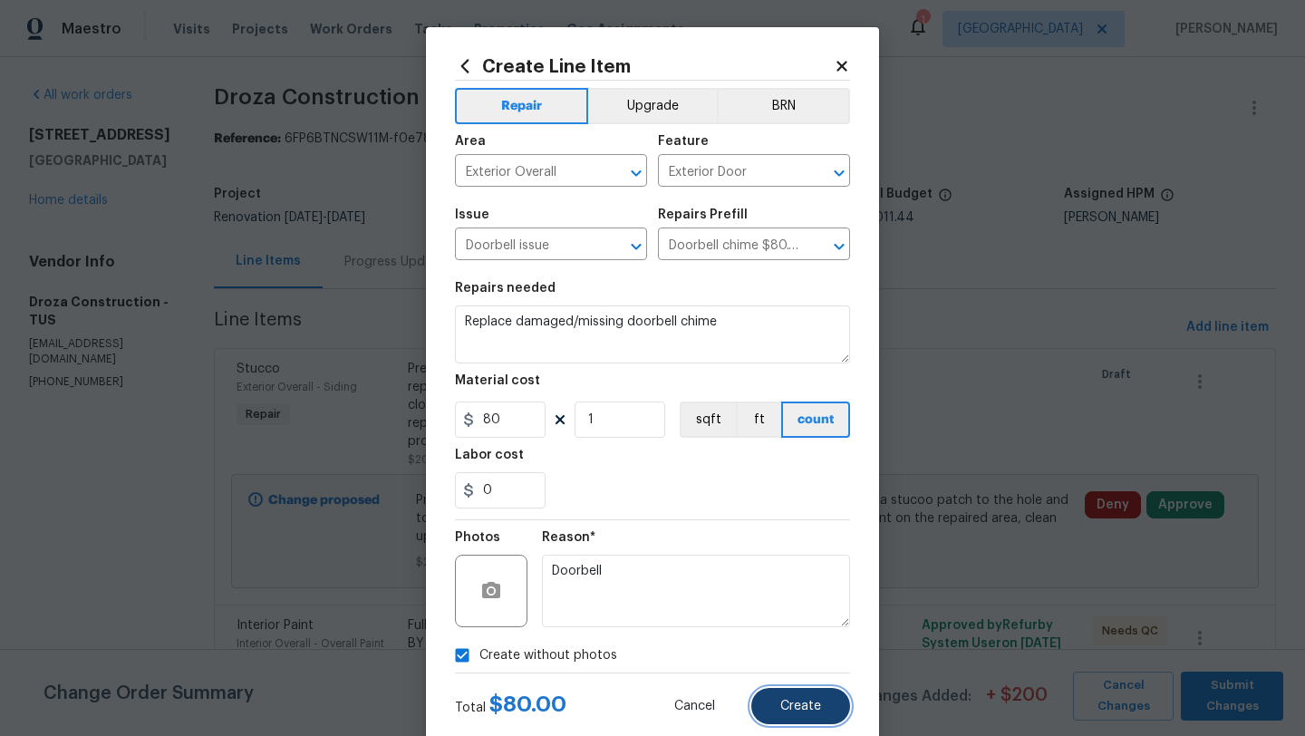
click at [811, 715] on button "Create" at bounding box center [800, 706] width 99 height 36
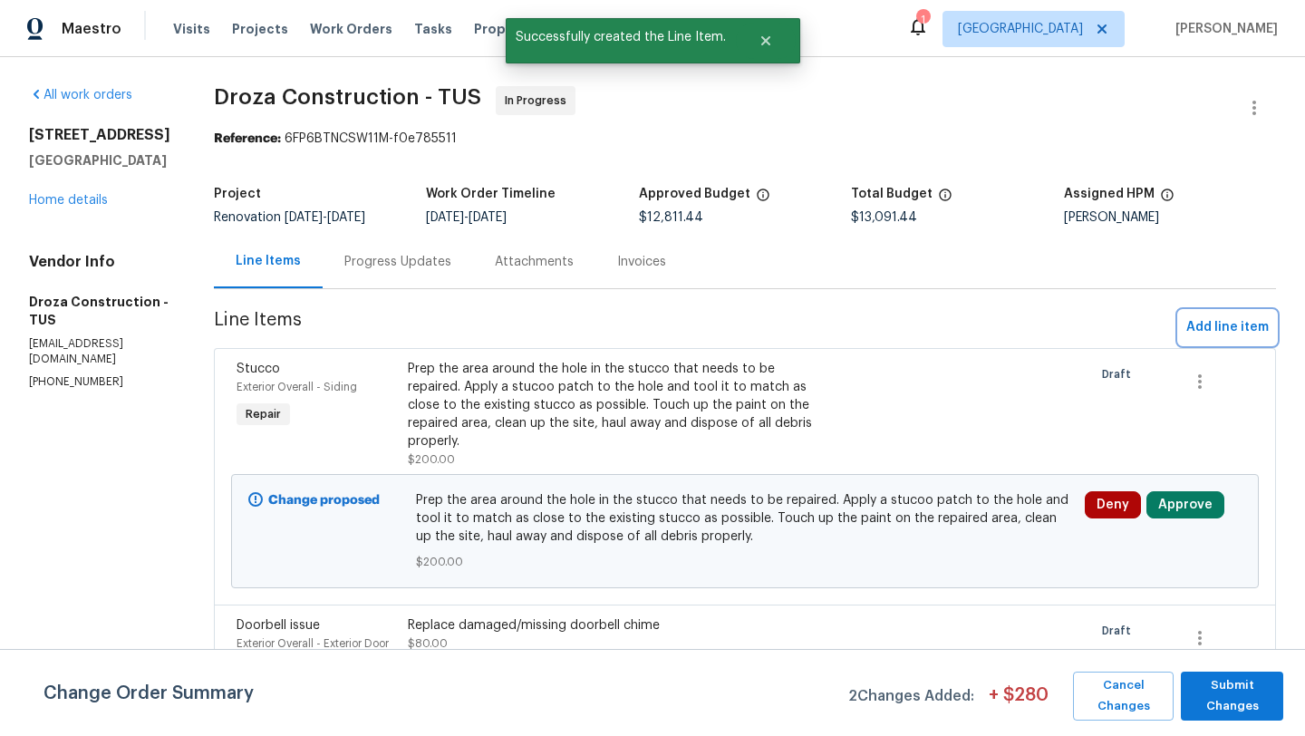
click at [1252, 327] on span "Add line item" at bounding box center [1227, 327] width 82 height 23
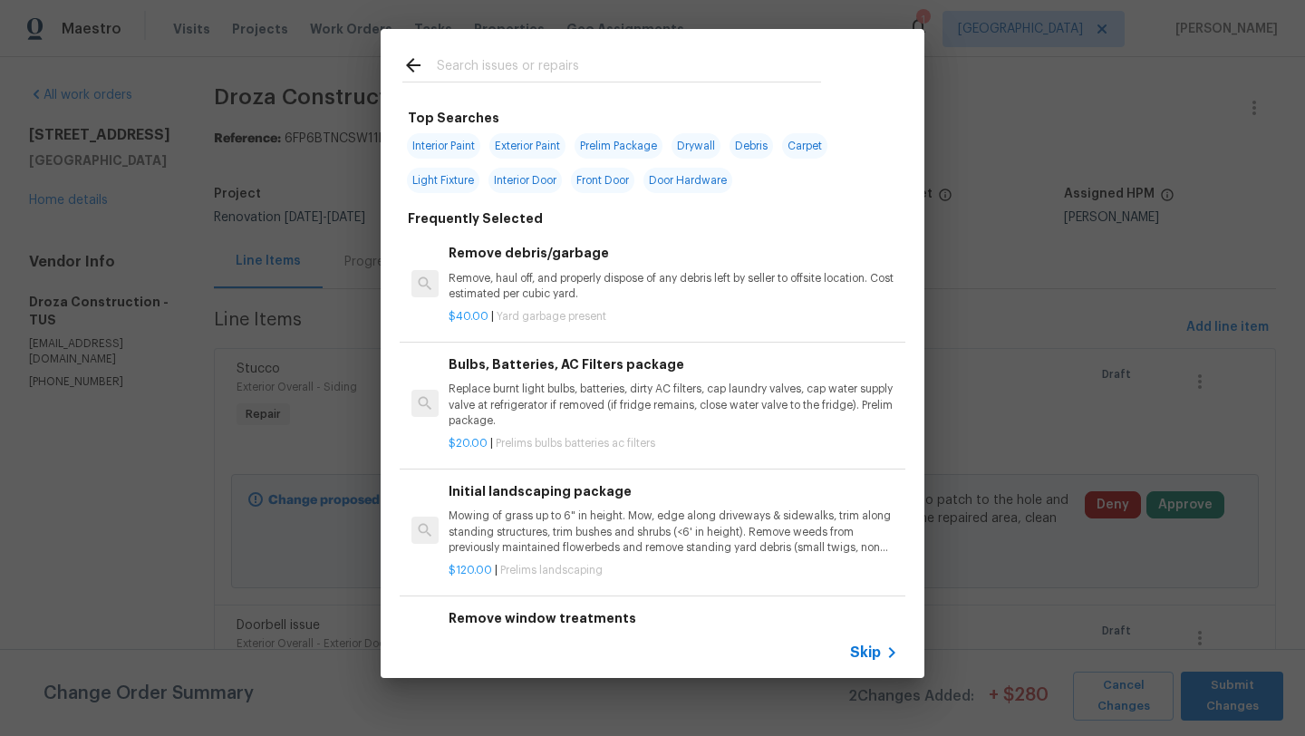
click at [530, 185] on span "Interior Door" at bounding box center [524, 180] width 73 height 25
type input "Interior Door"
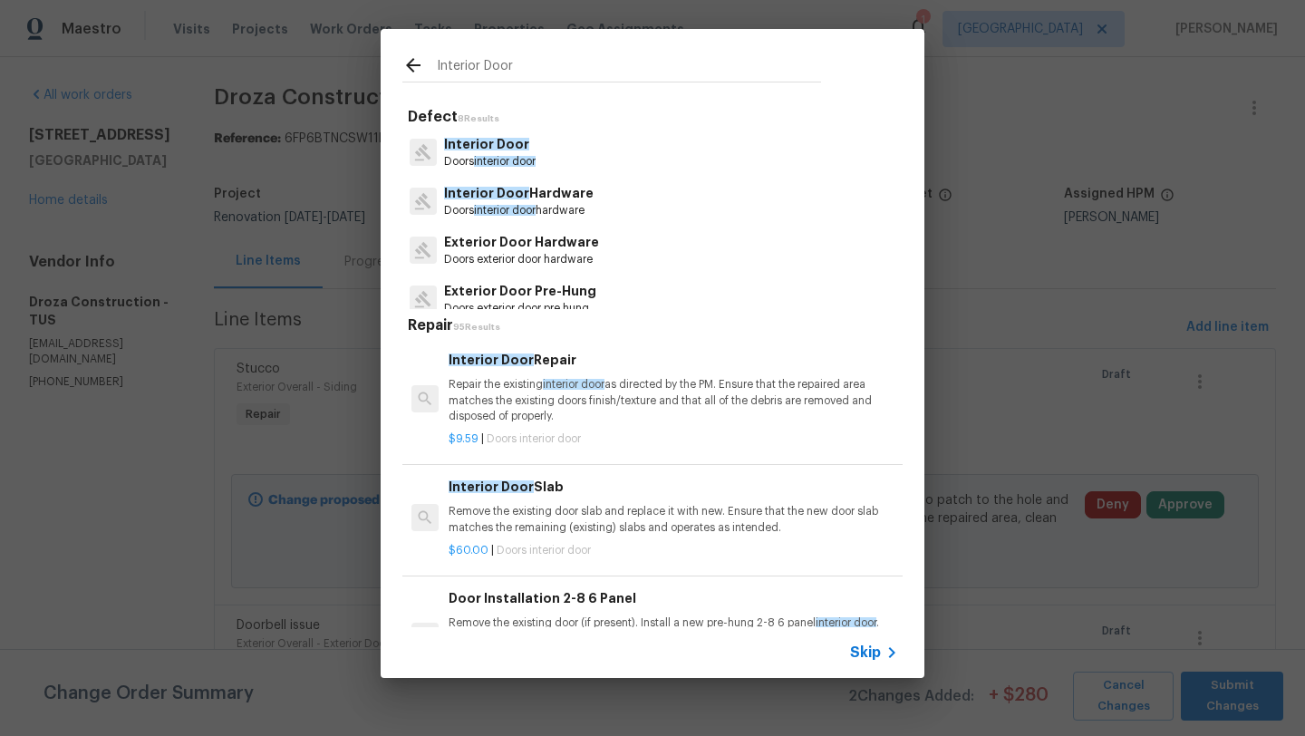
click at [523, 155] on p "Doors interior door" at bounding box center [490, 161] width 92 height 15
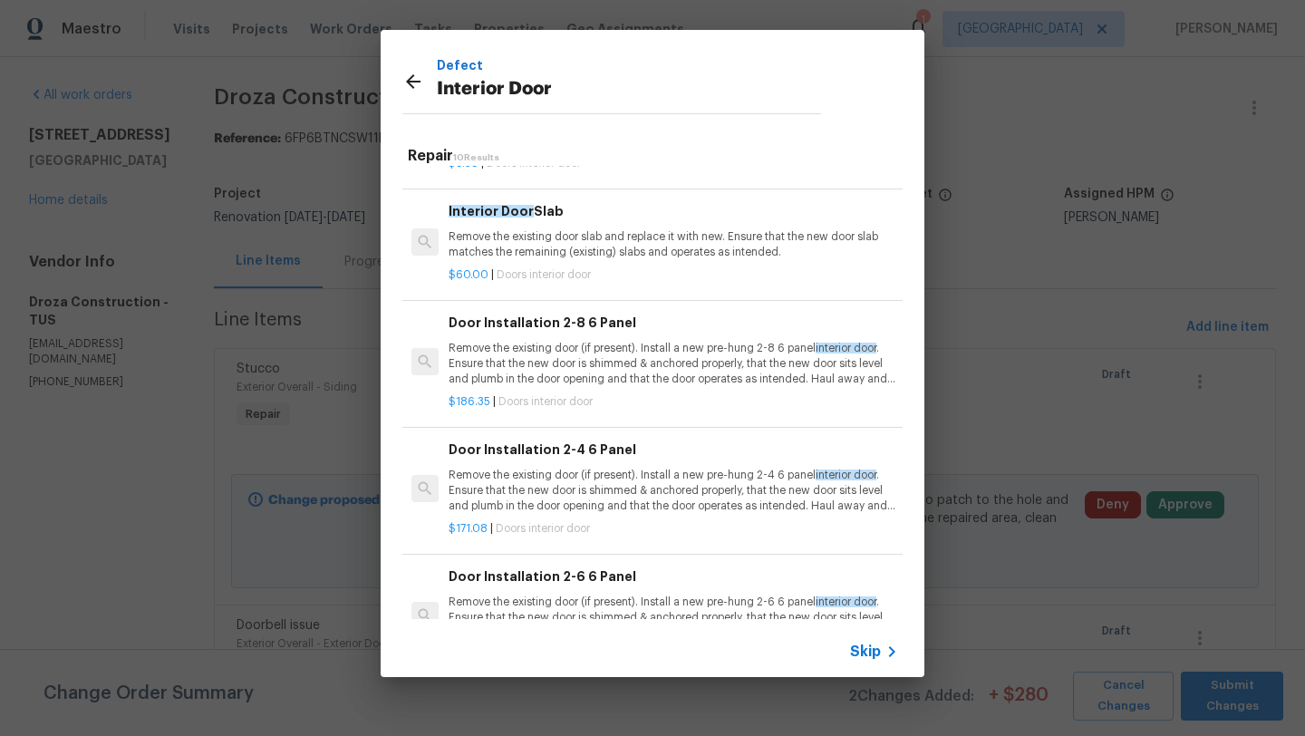
scroll to position [111, 0]
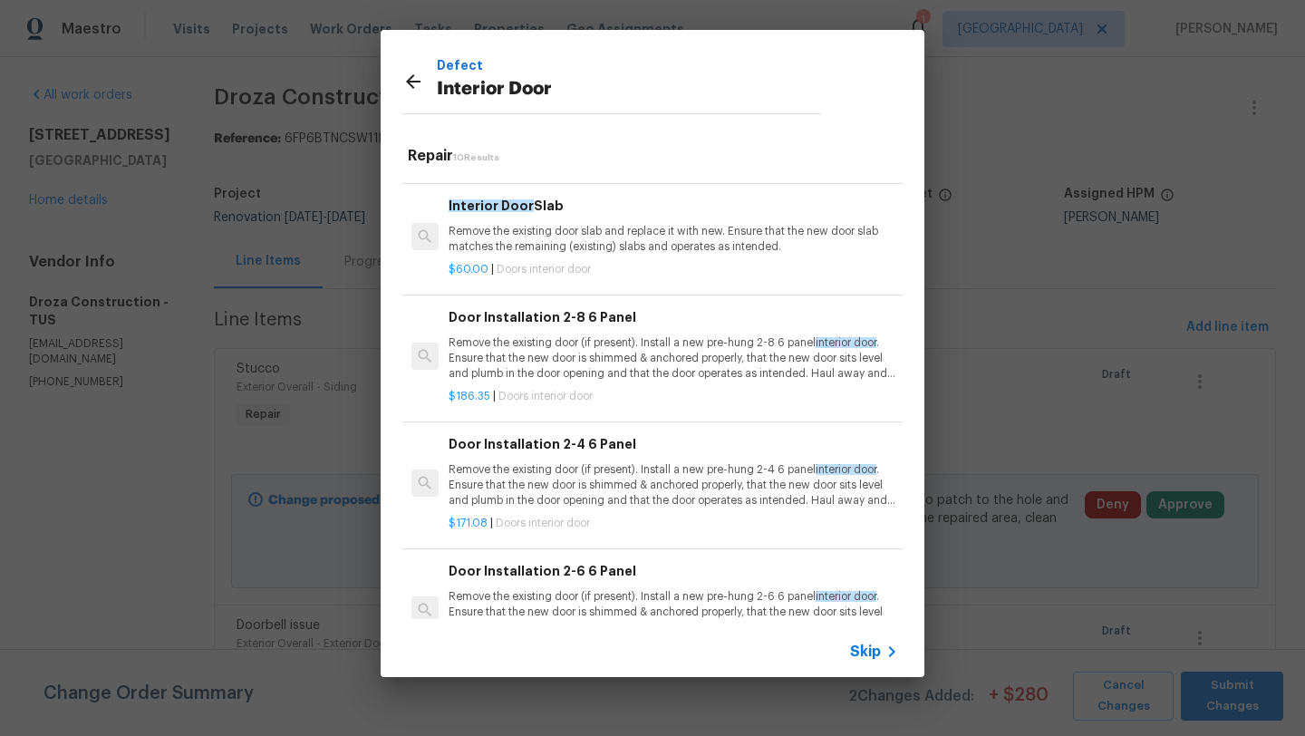
click at [578, 353] on p "Remove the existing door (if present). Install a new pre-hung 2-8 6 panel inter…" at bounding box center [673, 358] width 449 height 46
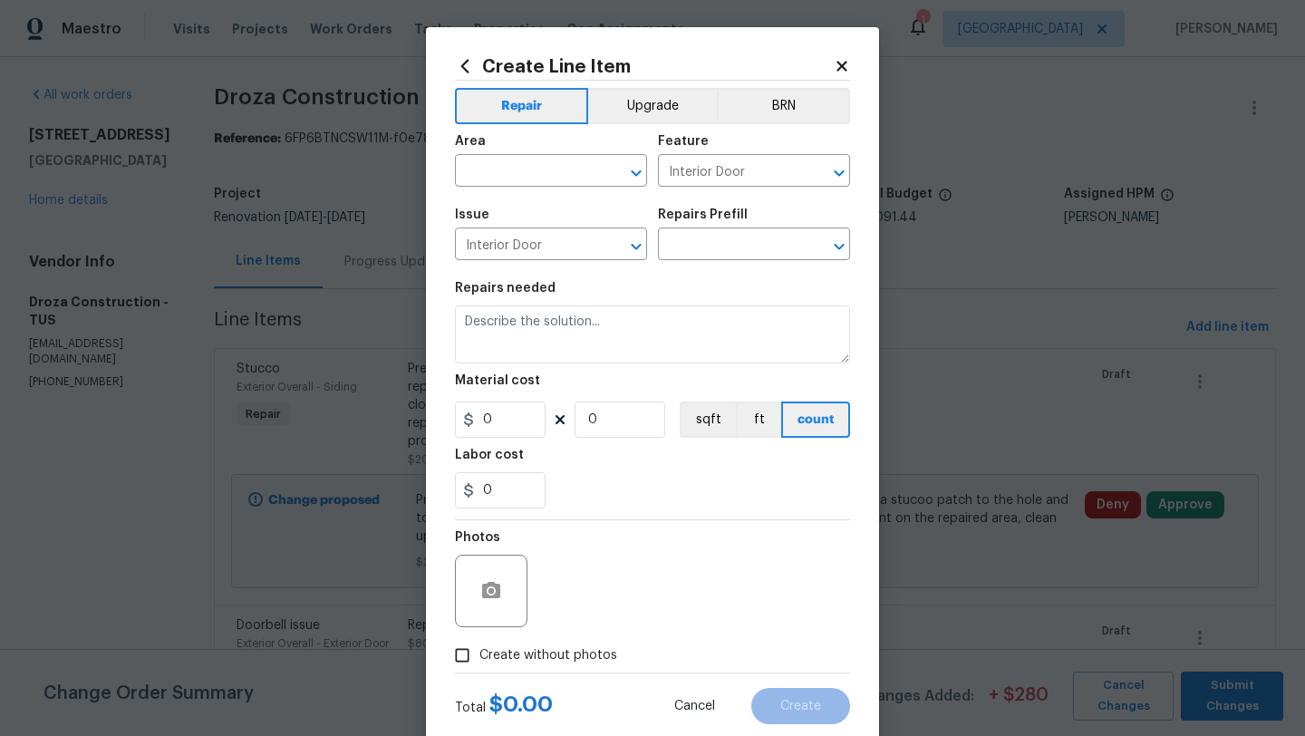
type input "Door Installation 2-8 6 Panel $186.35"
type textarea "Remove the existing door (if present). Install a new pre-hung 2-8 6 panel inter…"
type input "186.35"
type input "1"
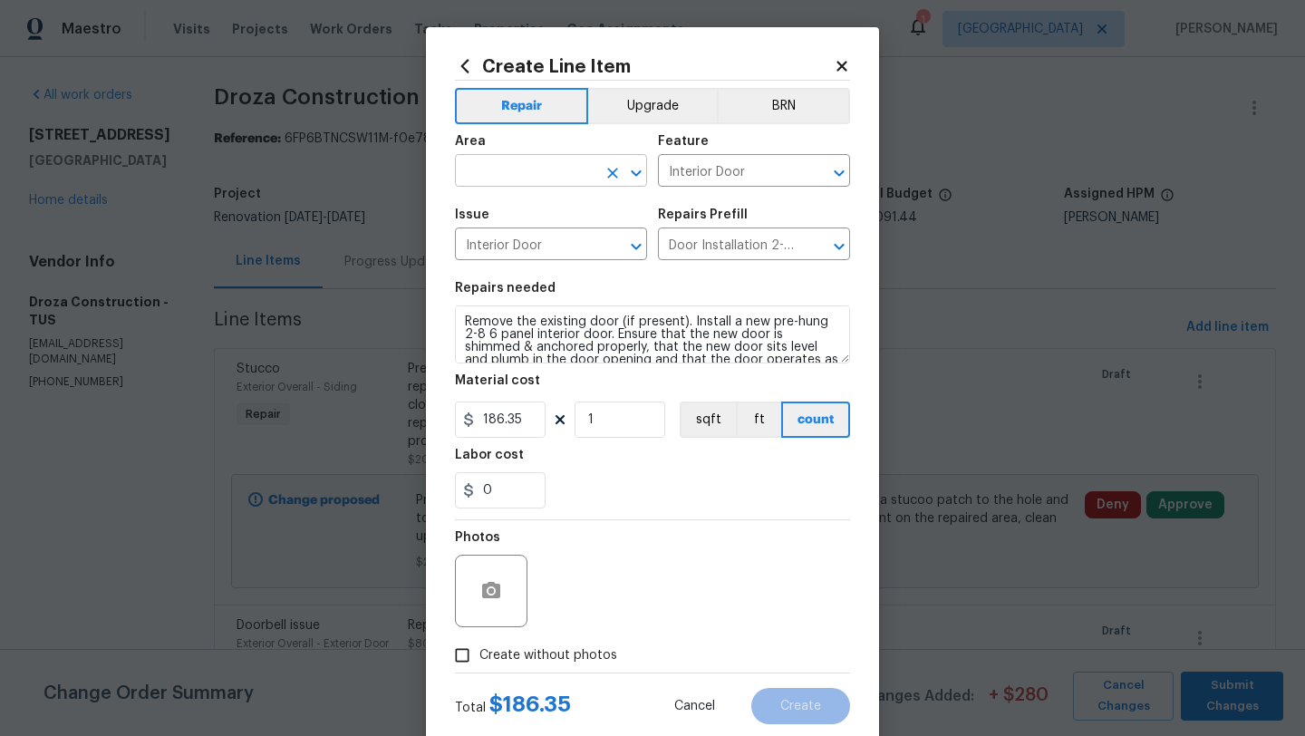
click at [558, 174] on input "text" at bounding box center [525, 173] width 141 height 28
click at [534, 241] on li "Main Bedroom" at bounding box center [551, 243] width 192 height 30
type input "Main Bedroom"
click at [463, 657] on input "Create without photos" at bounding box center [462, 655] width 34 height 34
checkbox input "true"
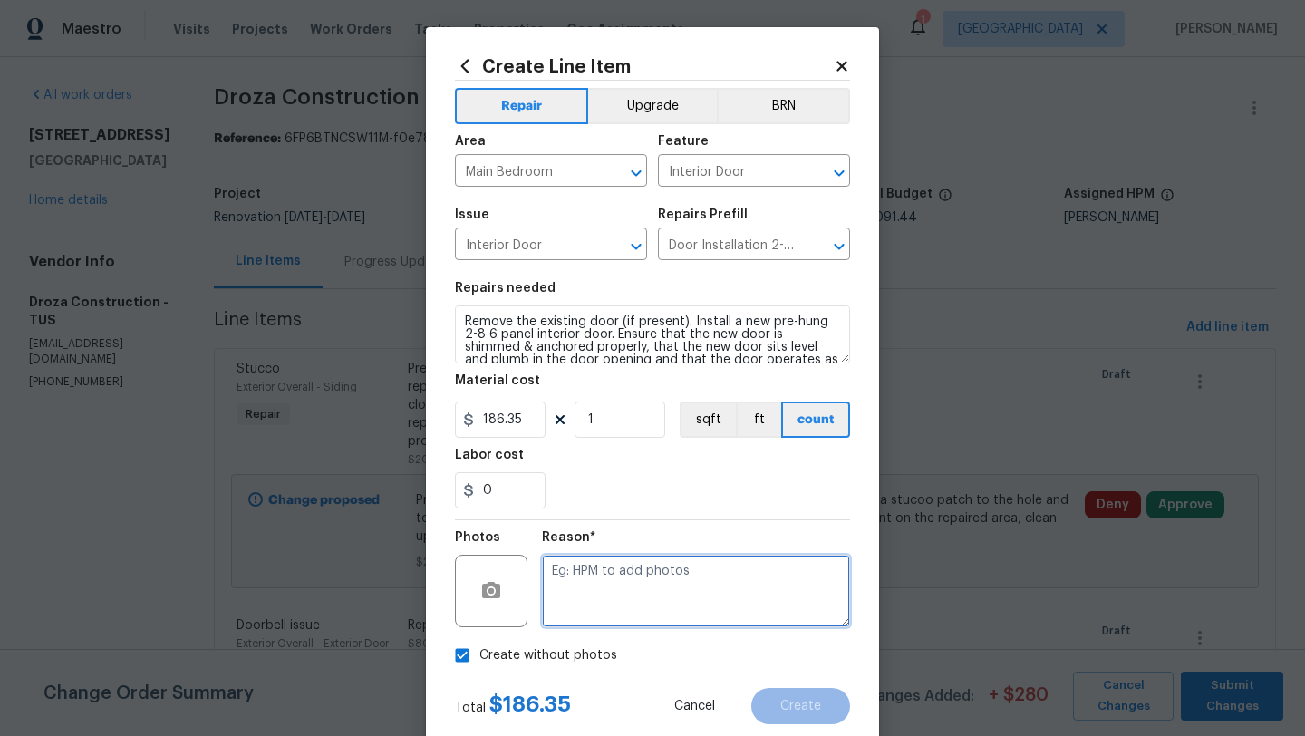
click at [611, 604] on textarea at bounding box center [696, 591] width 308 height 72
type textarea "Door"
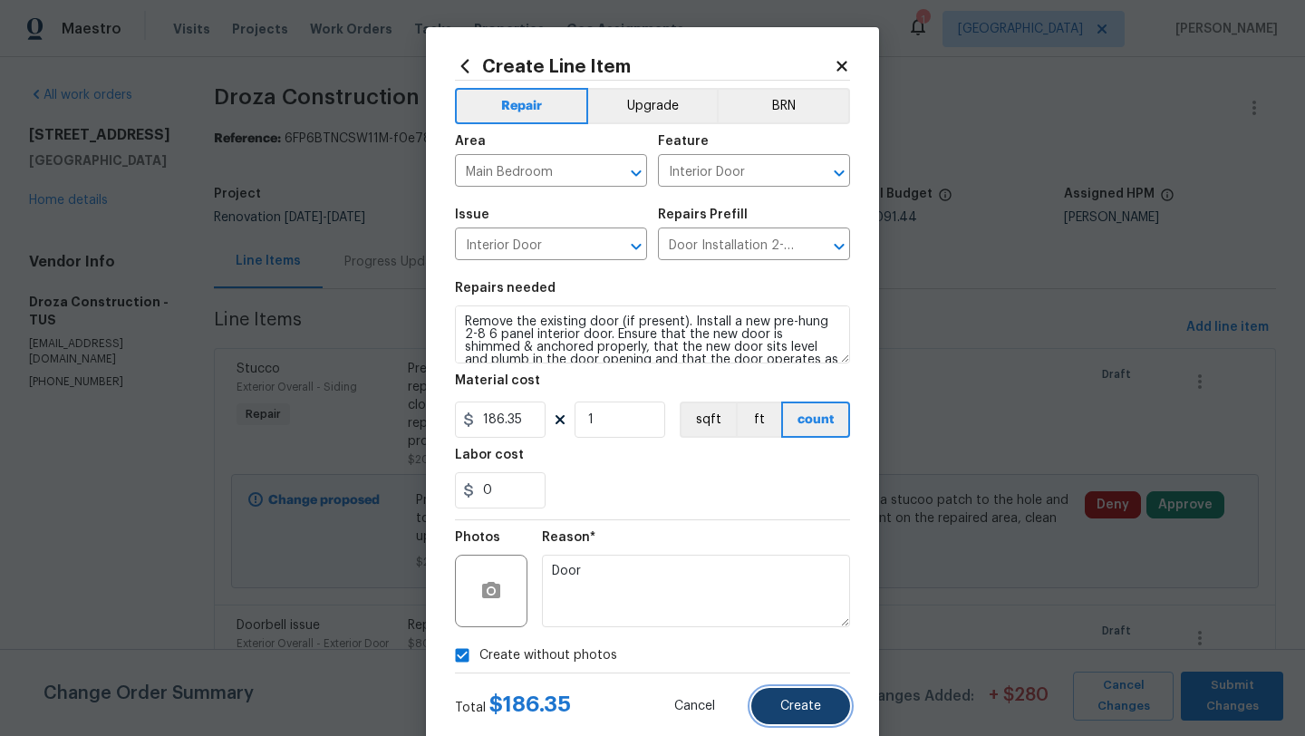
click at [802, 701] on span "Create" at bounding box center [800, 707] width 41 height 14
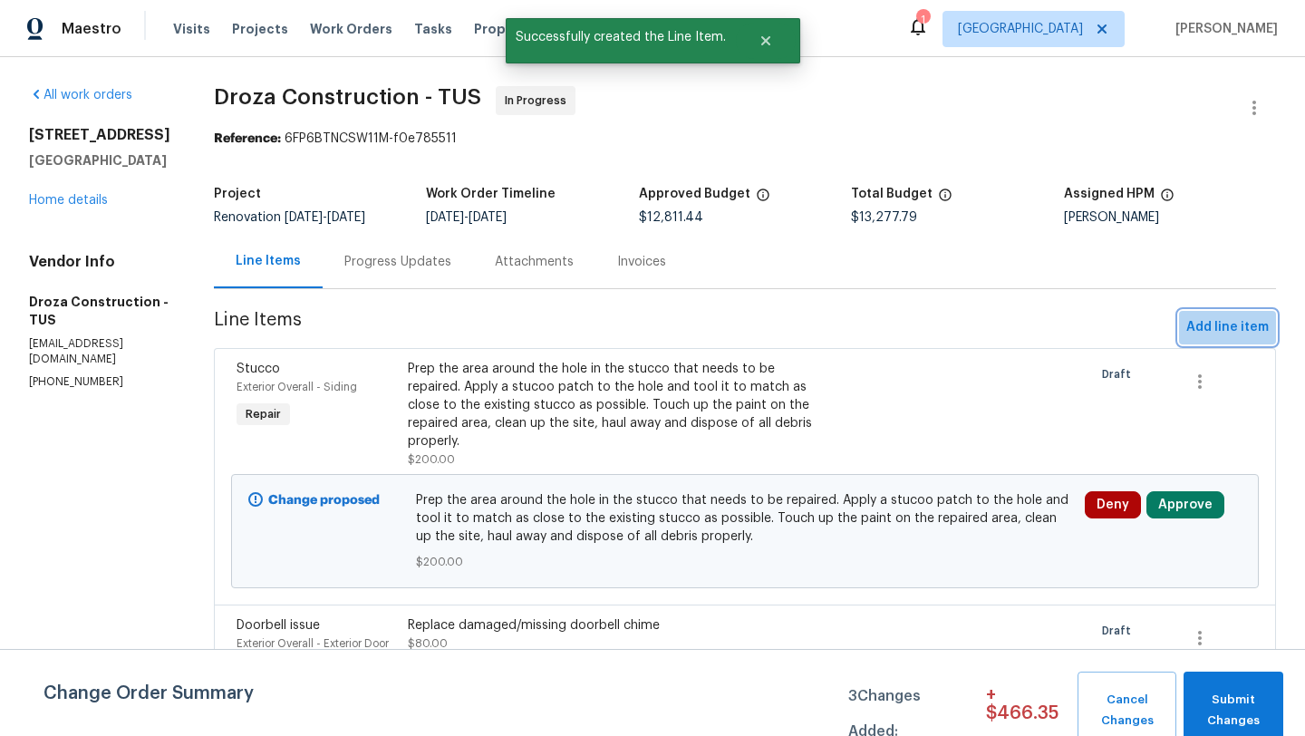
click at [1232, 335] on span "Add line item" at bounding box center [1227, 327] width 82 height 23
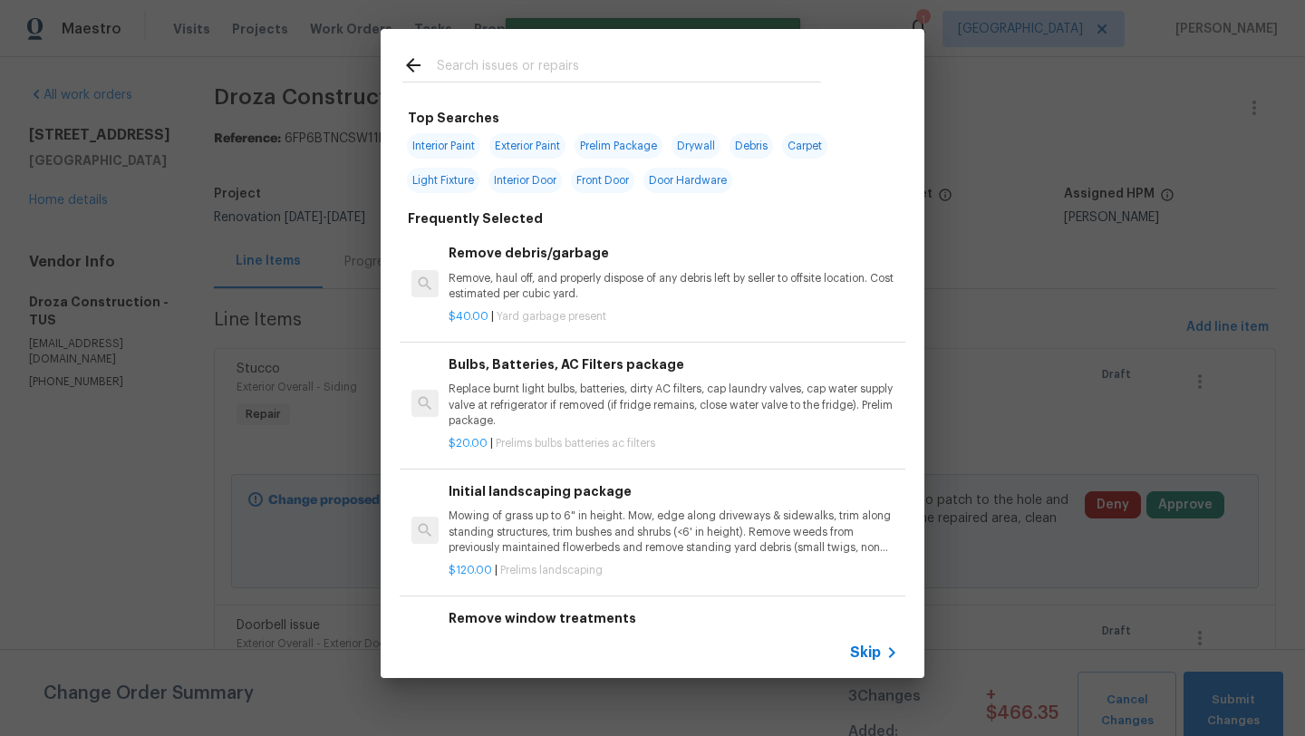
click at [598, 55] on input "text" at bounding box center [629, 67] width 384 height 27
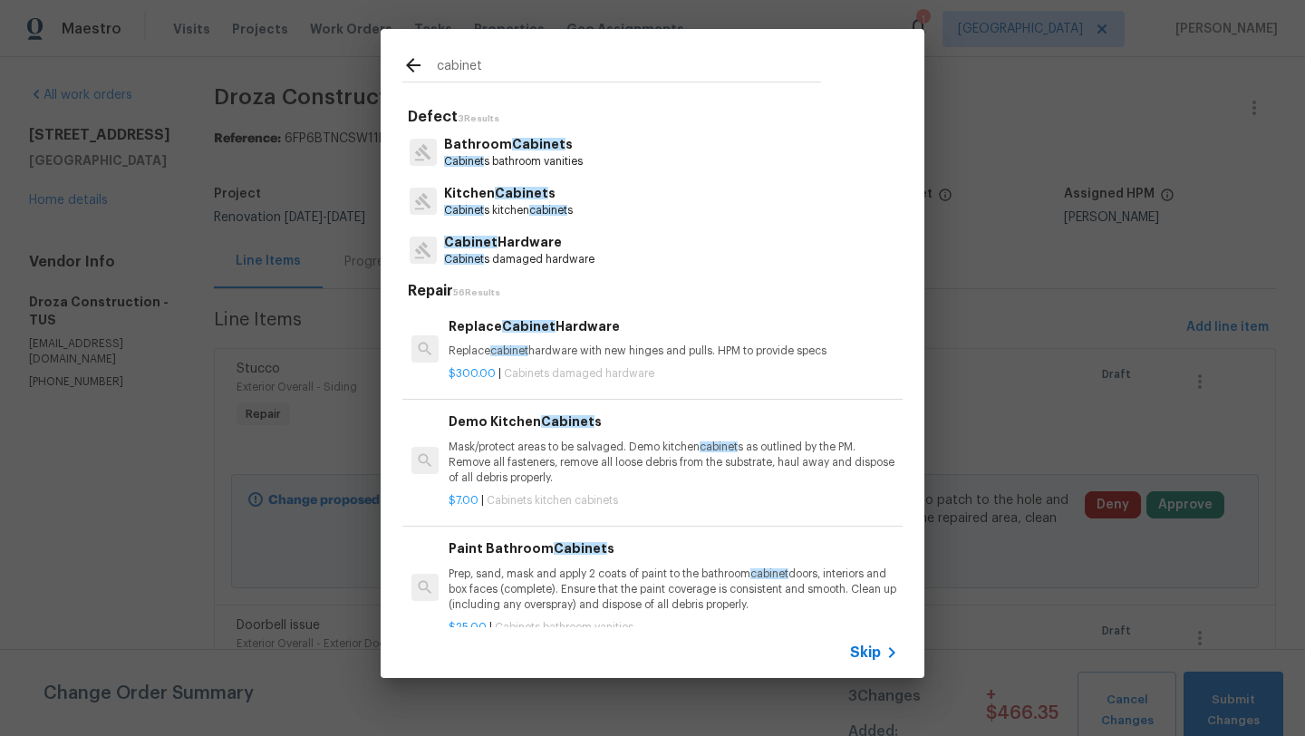
type input "cabinet"
click at [497, 205] on p "Cabinet s kitchen cabinet s" at bounding box center [508, 210] width 129 height 15
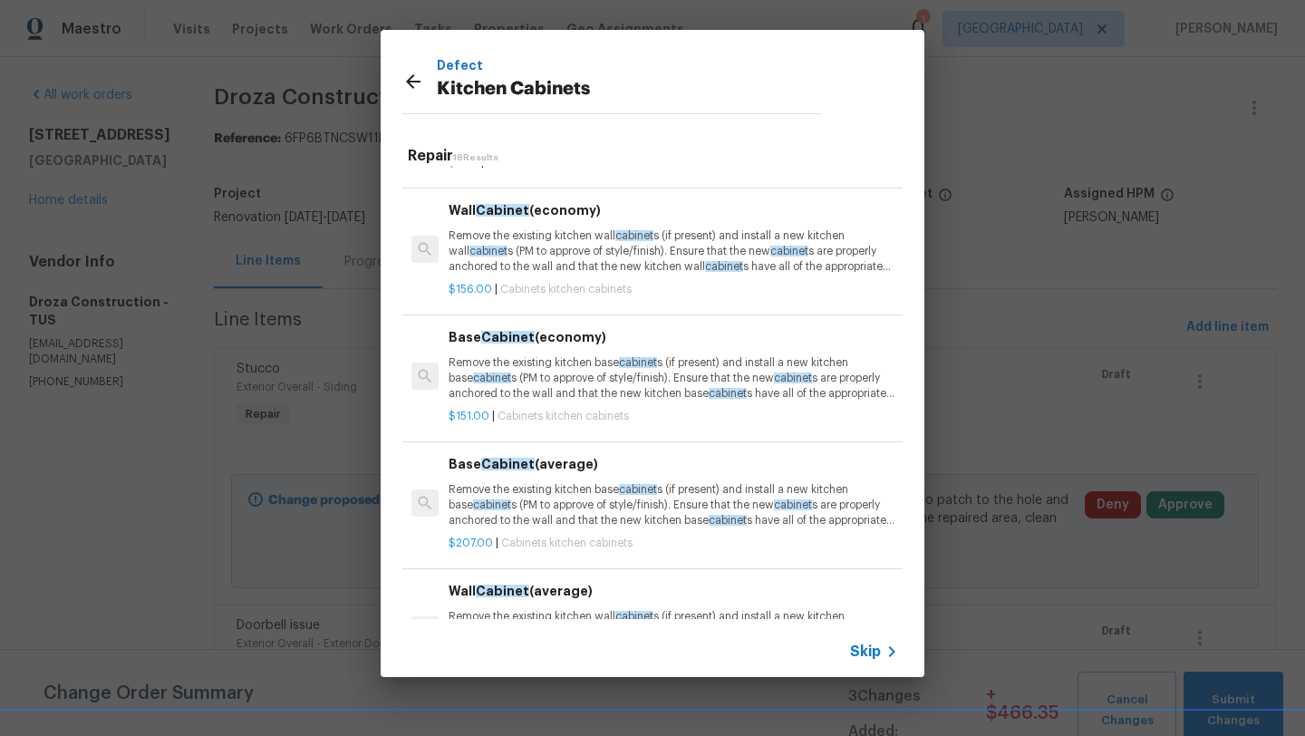
scroll to position [109, 0]
click at [529, 502] on p "Remove the existing kitchen base cabinet s (if present) and install a new kitch…" at bounding box center [673, 503] width 449 height 46
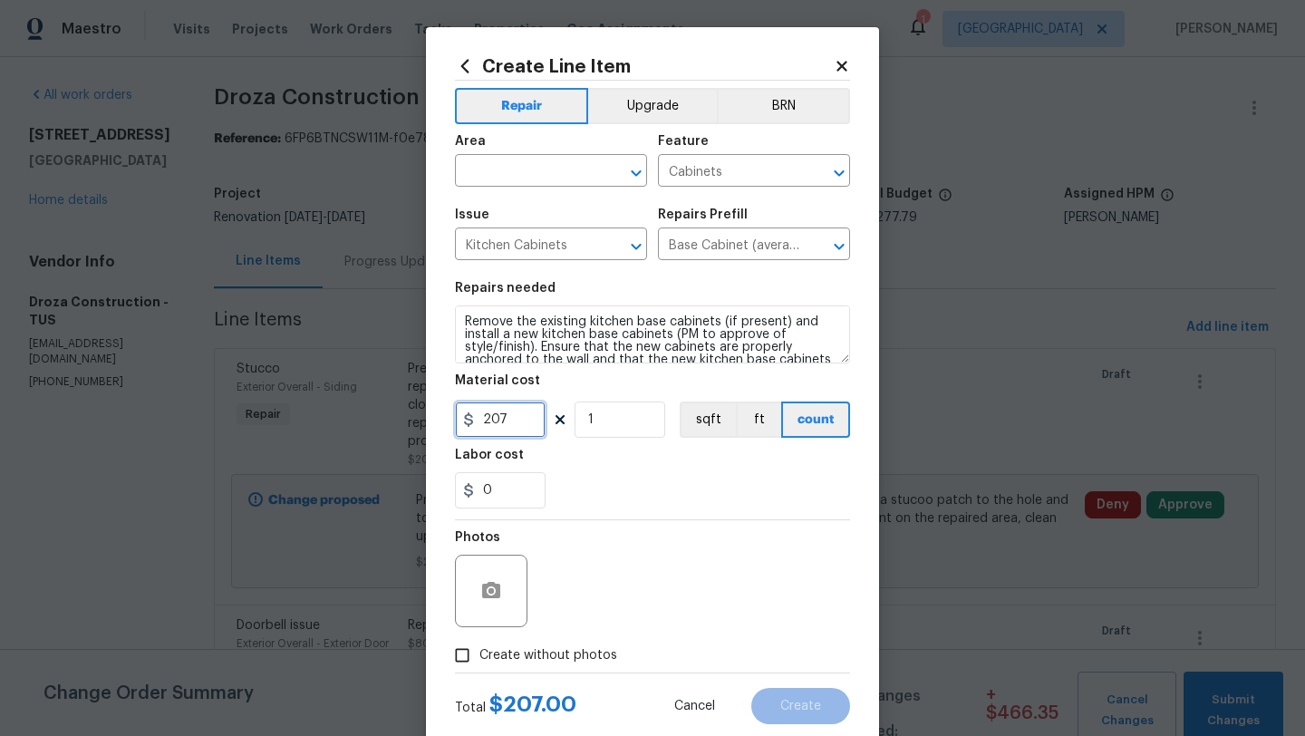
click at [532, 420] on input "207" at bounding box center [500, 419] width 91 height 36
type input "275"
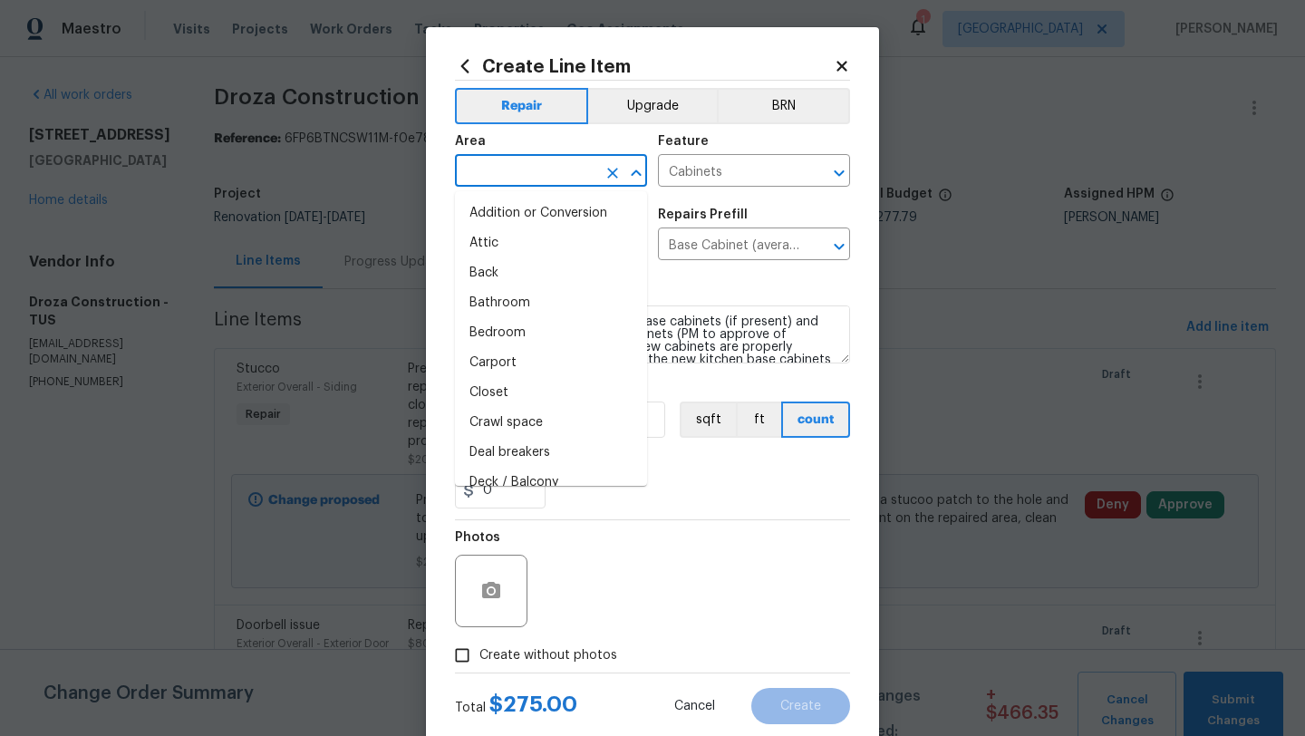
click at [560, 172] on input "text" at bounding box center [525, 173] width 141 height 28
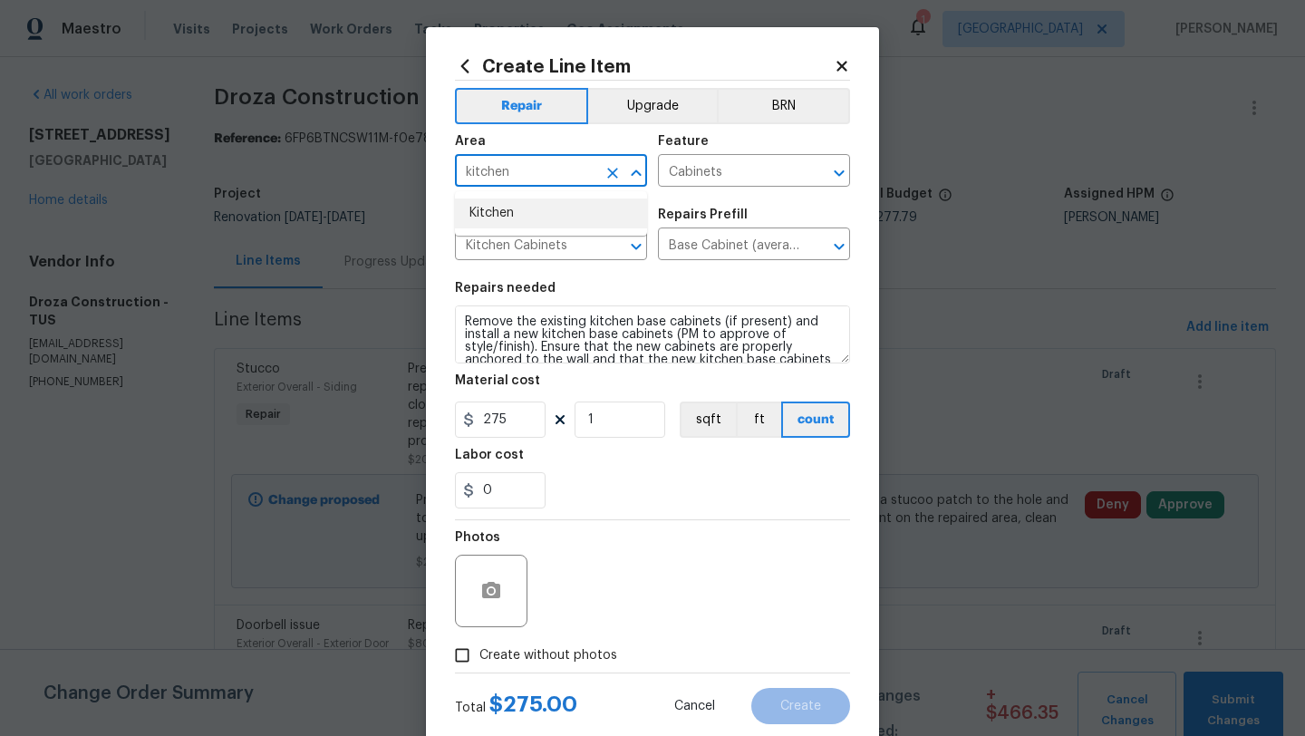
click at [514, 210] on li "Kitchen" at bounding box center [551, 213] width 192 height 30
type input "Kitchen"
click at [471, 665] on input "Create without photos" at bounding box center [462, 655] width 34 height 34
checkbox input "true"
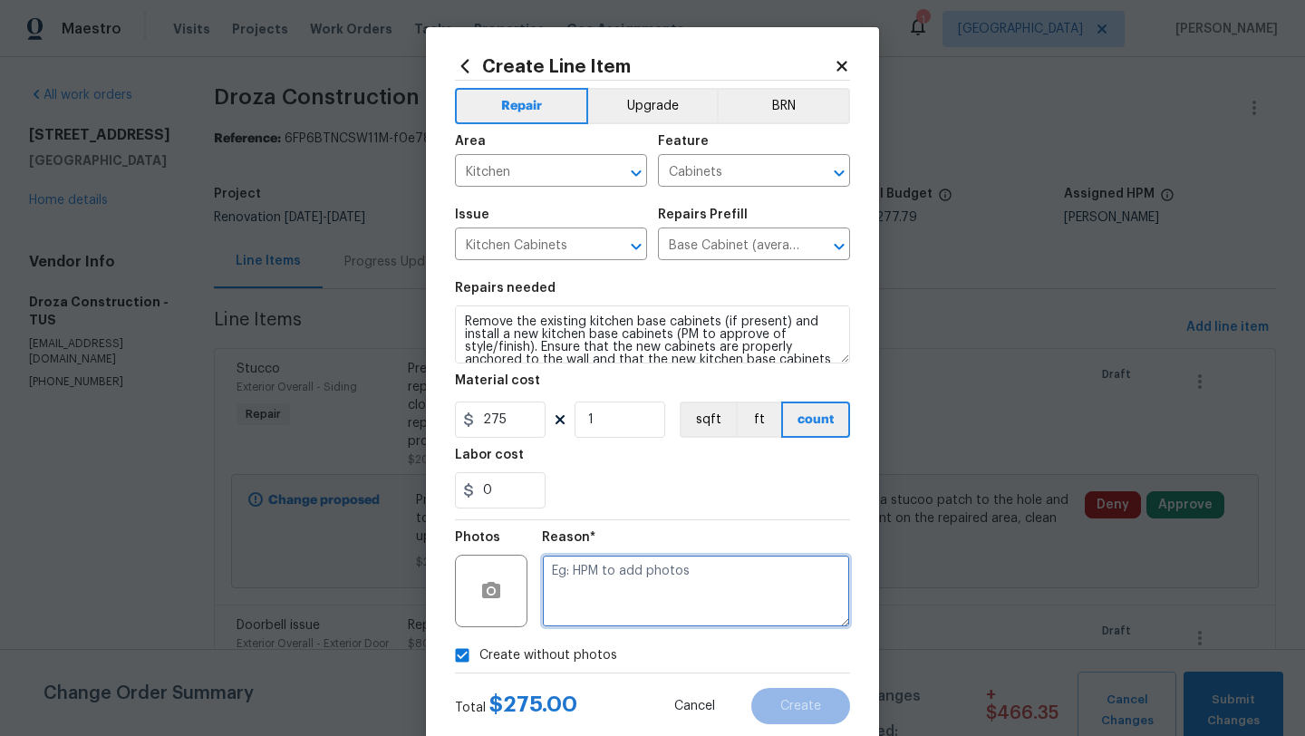
click at [617, 622] on textarea at bounding box center [696, 591] width 308 height 72
type textarea "Missing kitchen cabinet"
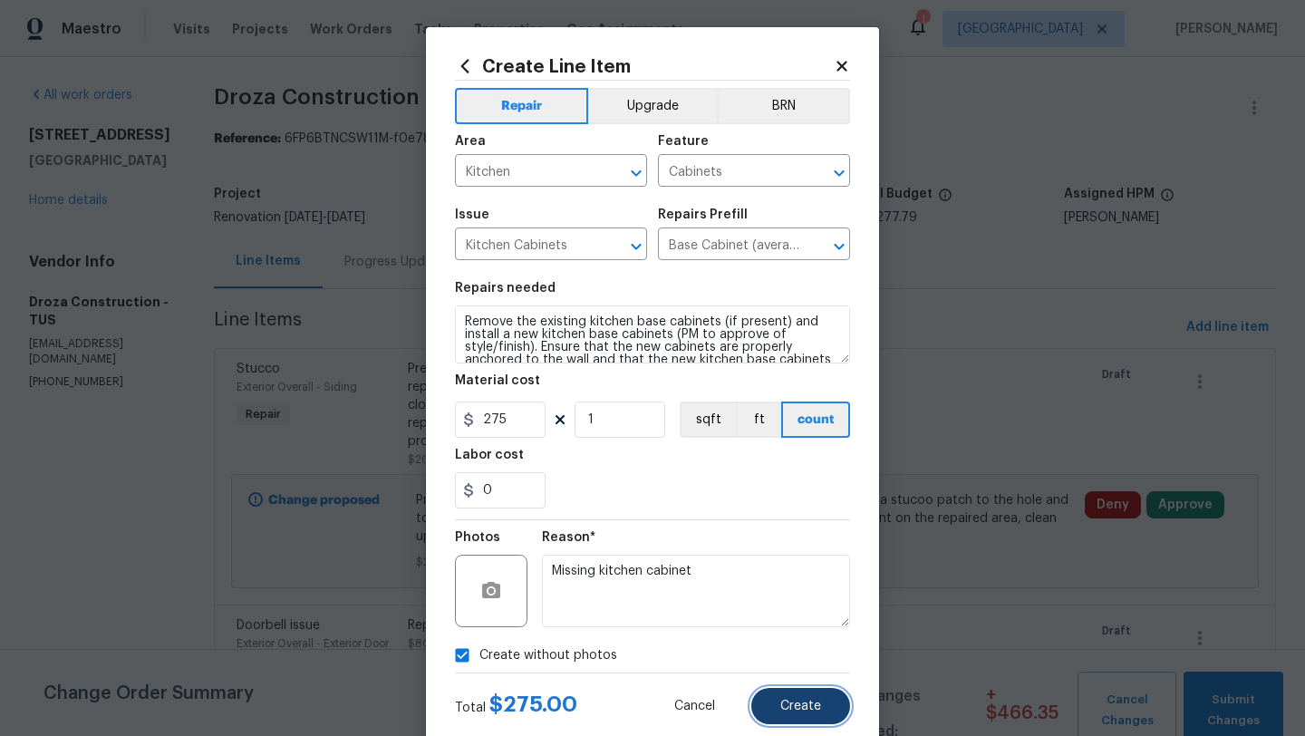
click at [803, 708] on span "Create" at bounding box center [800, 707] width 41 height 14
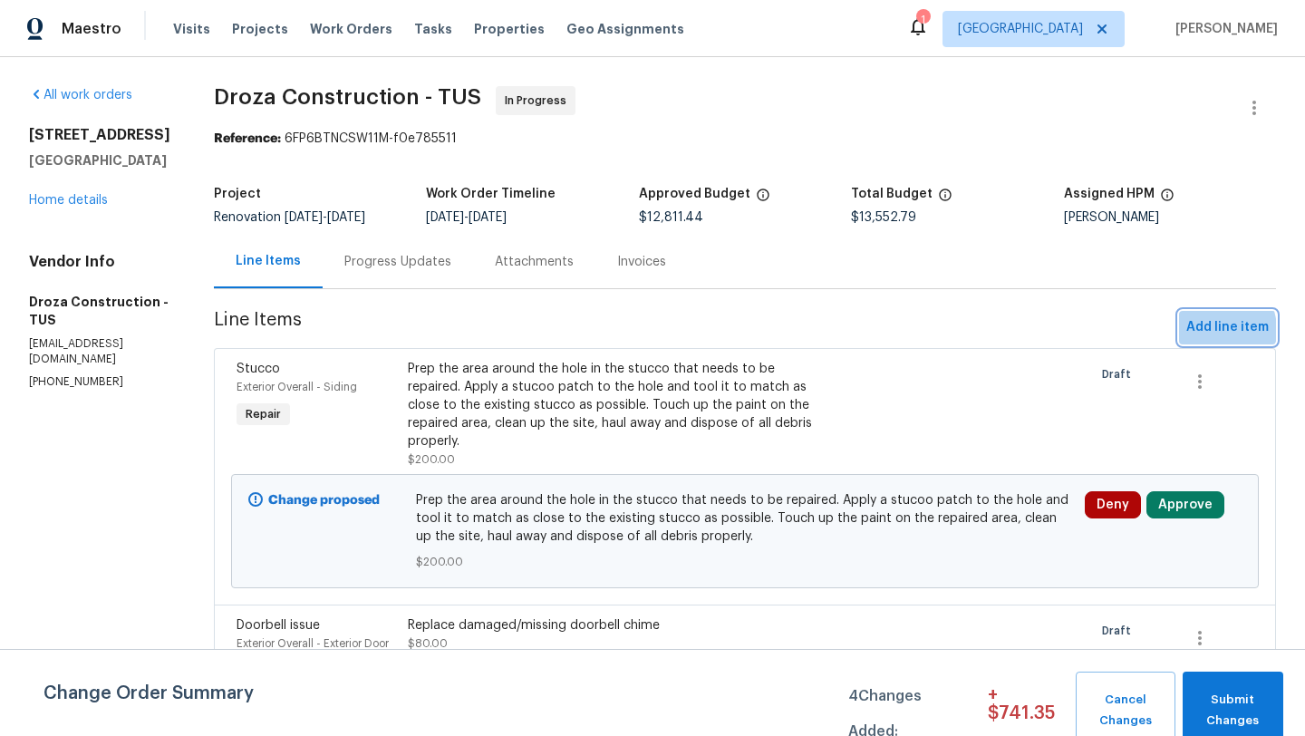
click at [1213, 331] on span "Add line item" at bounding box center [1227, 327] width 82 height 23
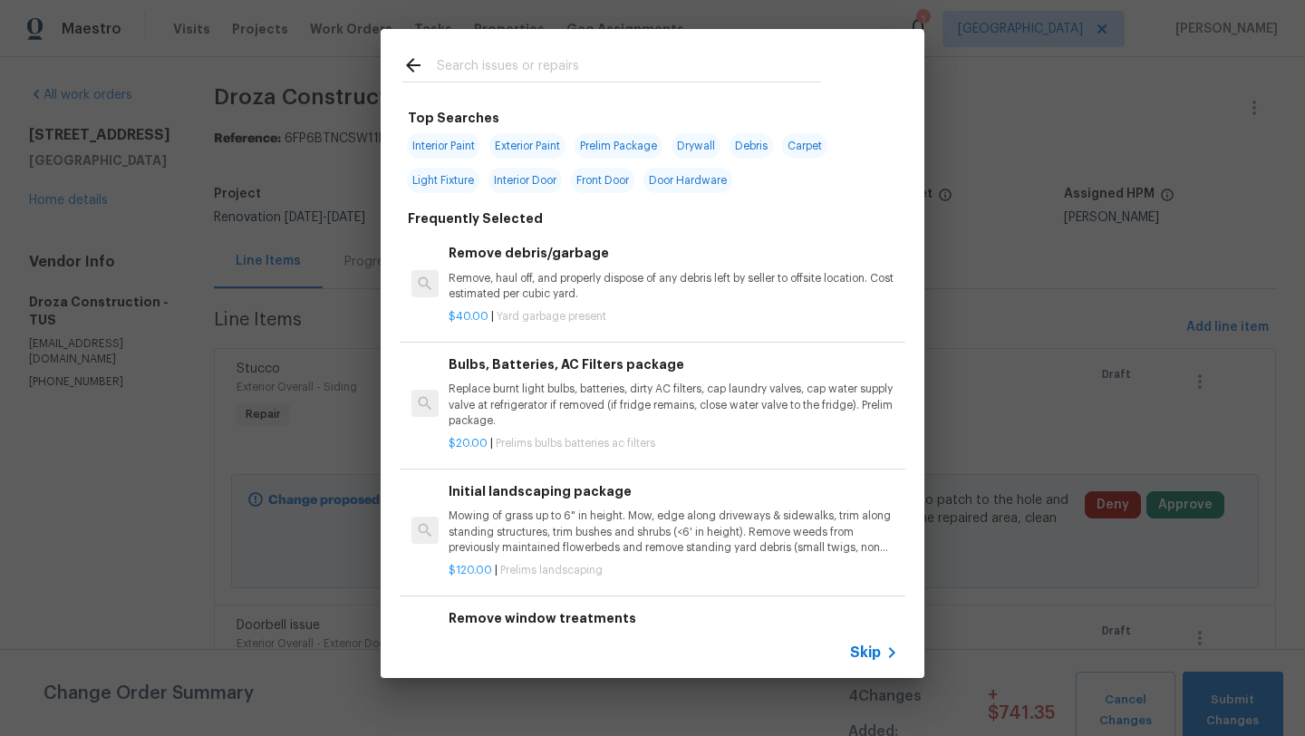
click at [565, 62] on input "text" at bounding box center [629, 67] width 384 height 27
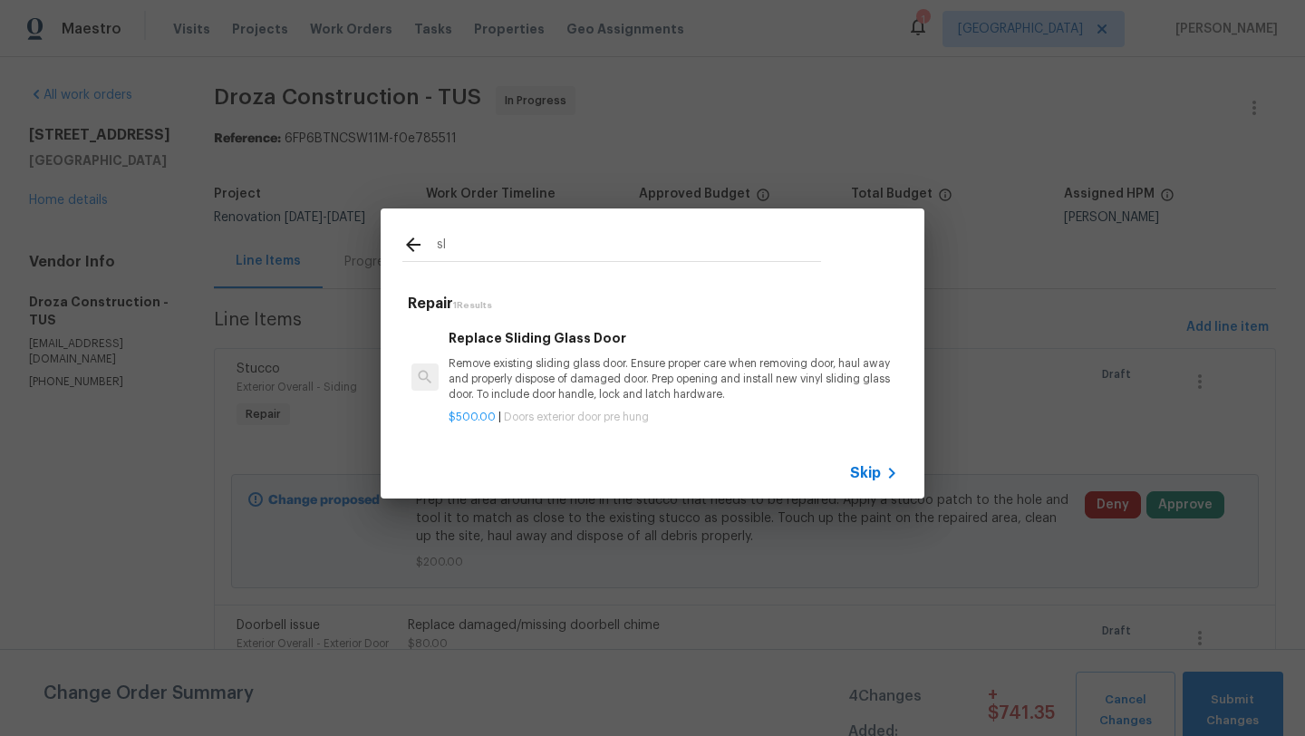
type input "s"
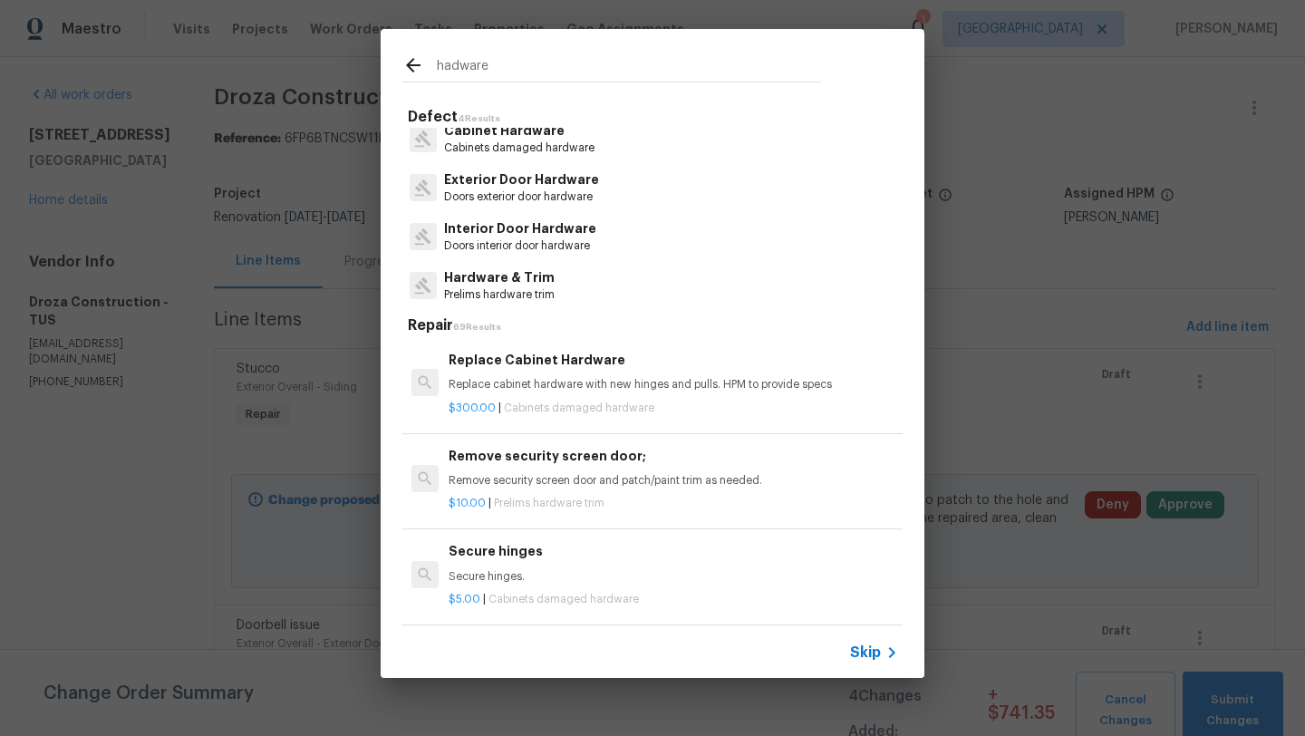
scroll to position [14, 0]
type input "hadware"
click at [556, 240] on p "Doors interior door hardware" at bounding box center [520, 244] width 152 height 15
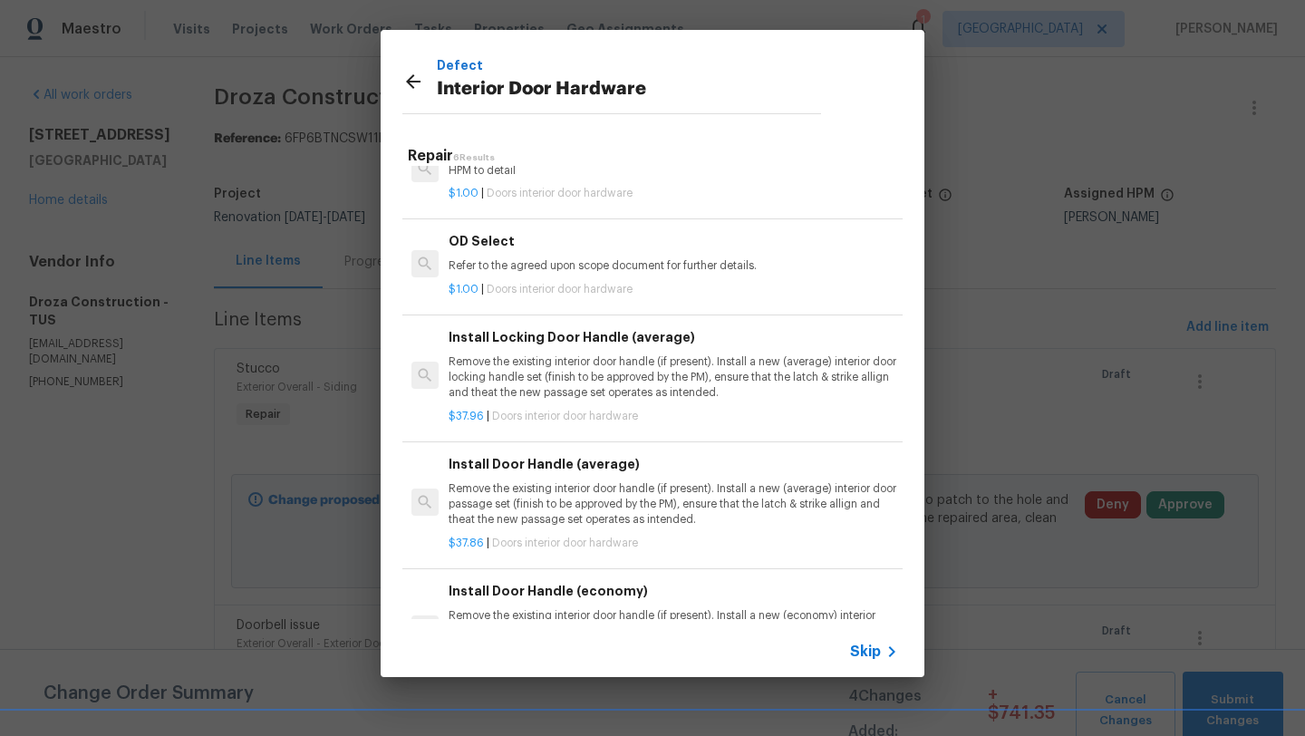
scroll to position [0, 0]
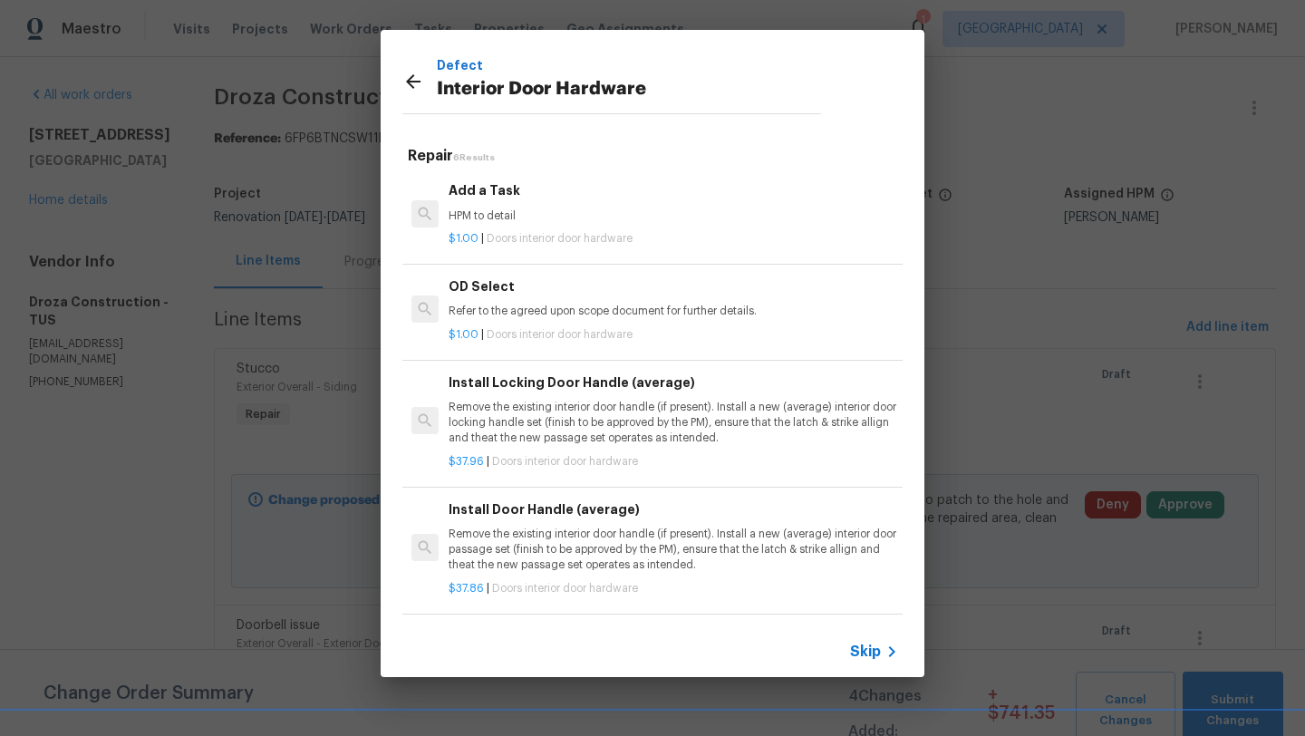
click at [496, 198] on h6 "Add a Task" at bounding box center [673, 190] width 449 height 20
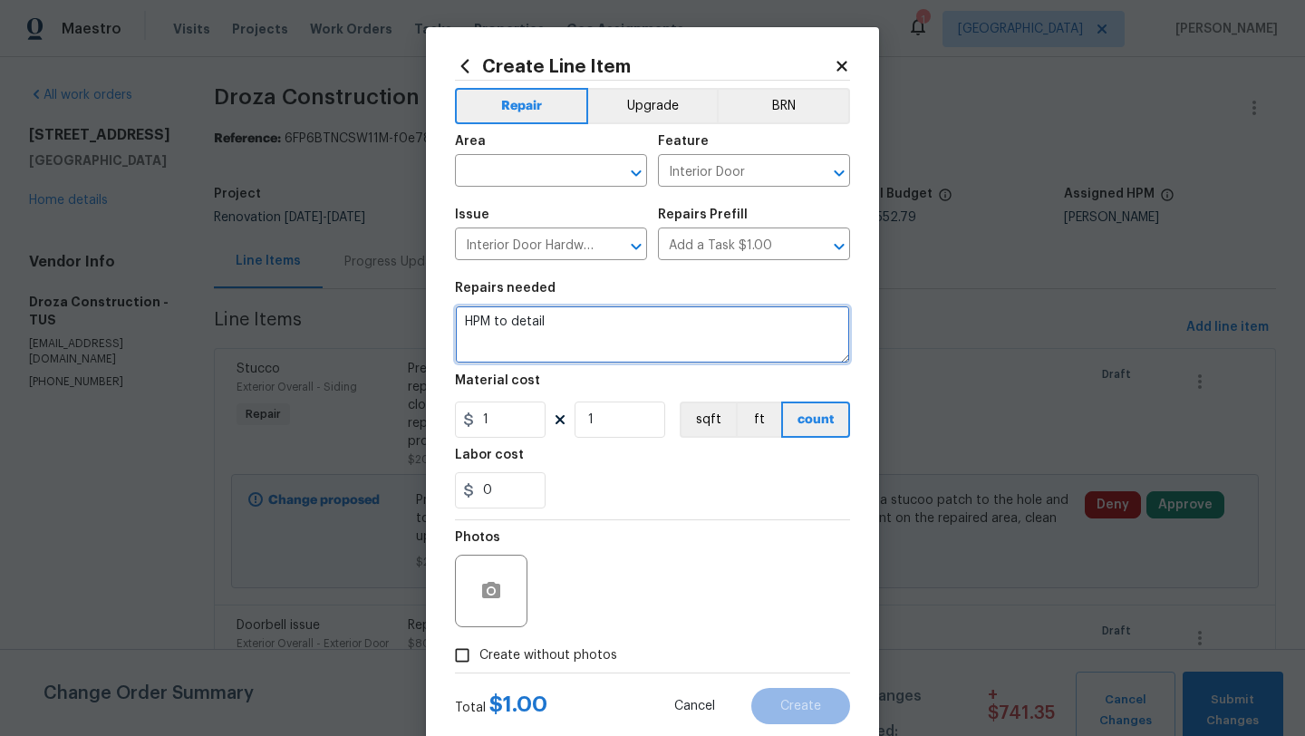
click at [567, 329] on textarea "HPM to detail" at bounding box center [652, 334] width 395 height 58
type textarea "Replace damaged sliding glass door handle"
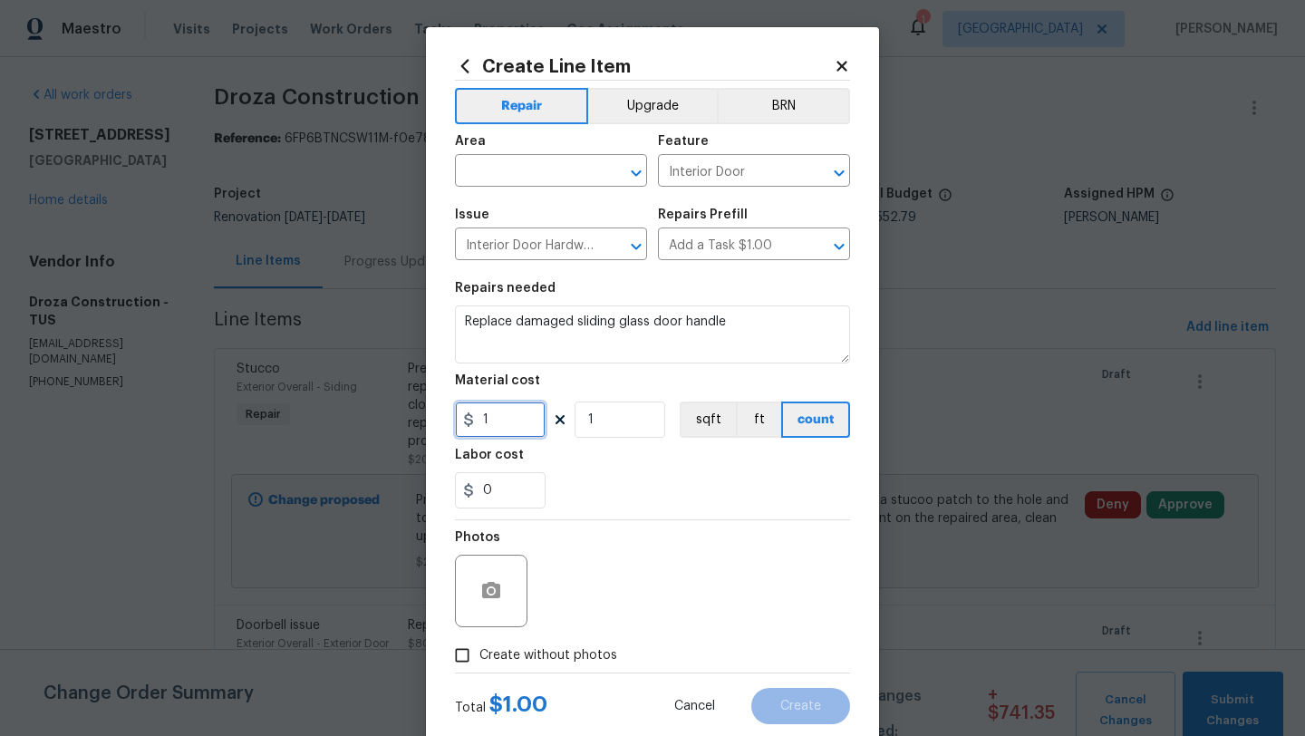
click at [501, 438] on input "1" at bounding box center [500, 419] width 91 height 36
type input "90"
click at [495, 652] on span "Create without photos" at bounding box center [548, 655] width 138 height 19
click at [479, 652] on input "Create without photos" at bounding box center [462, 655] width 34 height 34
checkbox input "true"
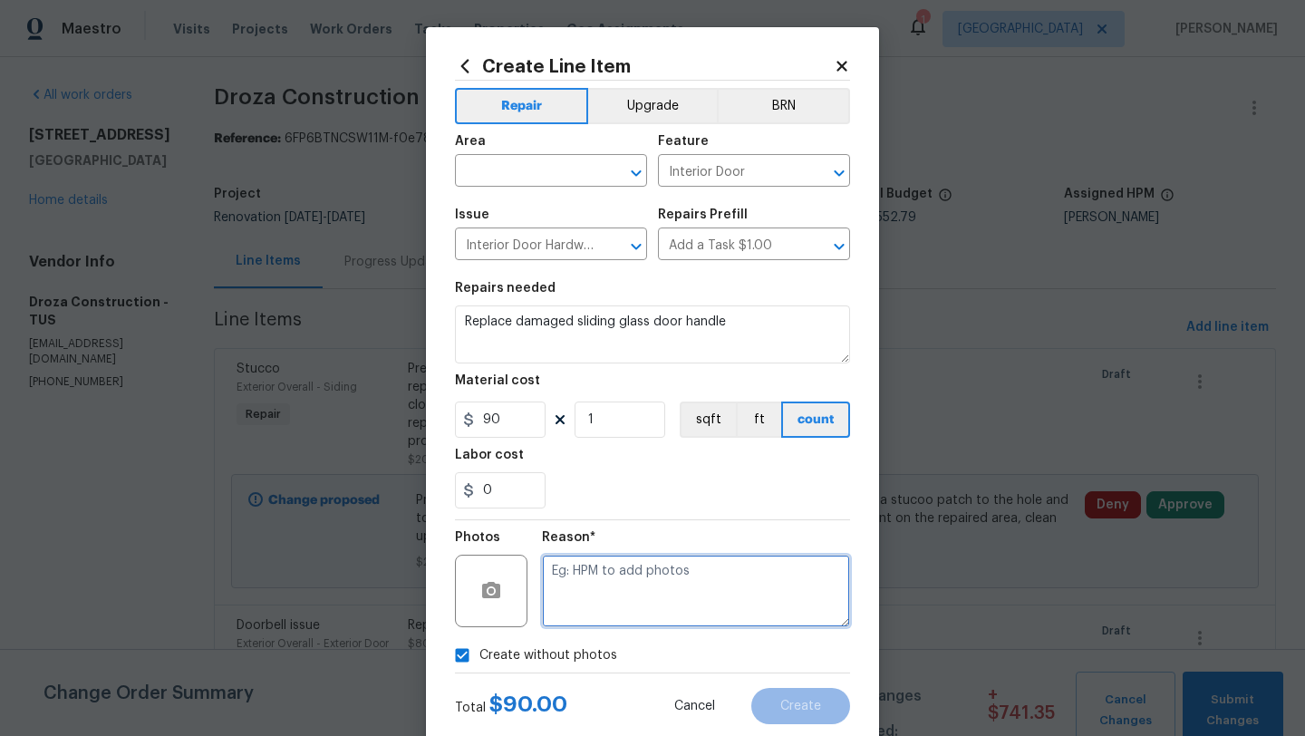
click at [642, 603] on textarea at bounding box center [696, 591] width 308 height 72
type textarea "SGD Handle"
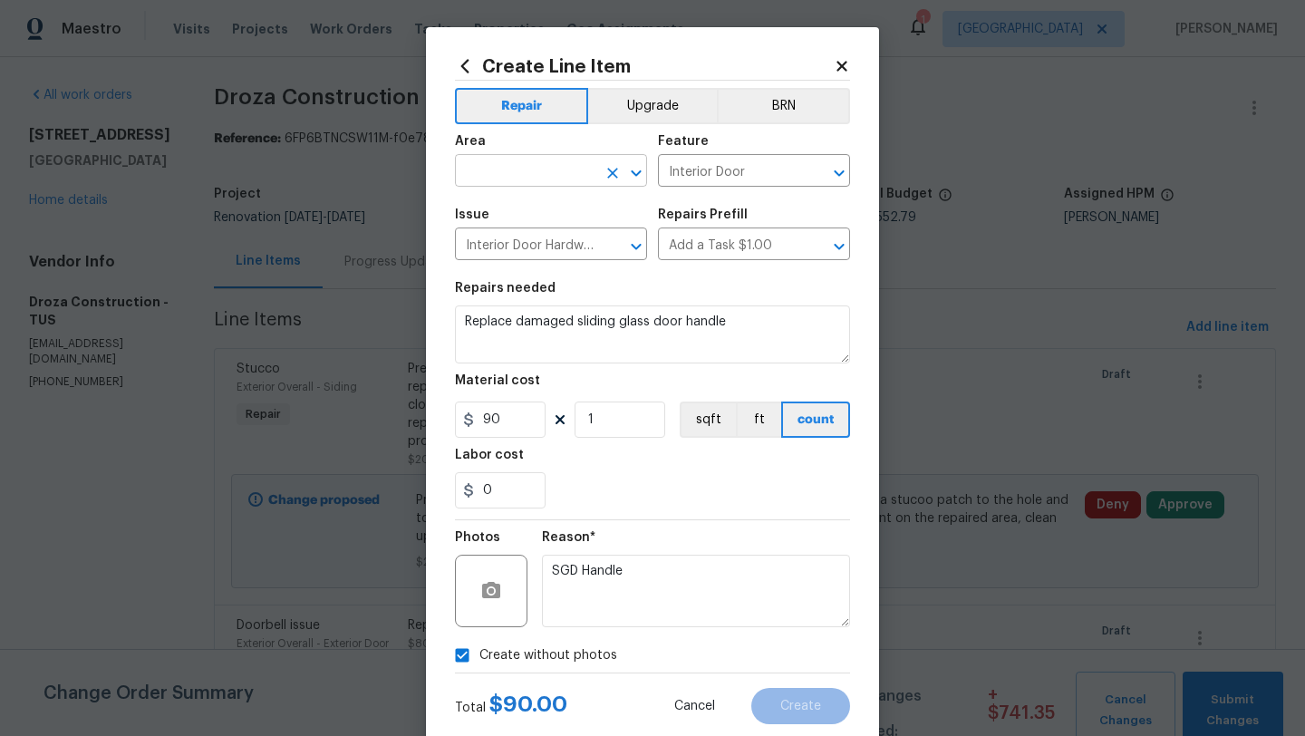
click at [539, 165] on input "text" at bounding box center [525, 173] width 141 height 28
click at [533, 251] on li "Exterior Overall" at bounding box center [551, 243] width 192 height 30
type input "Exterior Overall"
click at [810, 719] on button "Create" at bounding box center [800, 706] width 99 height 36
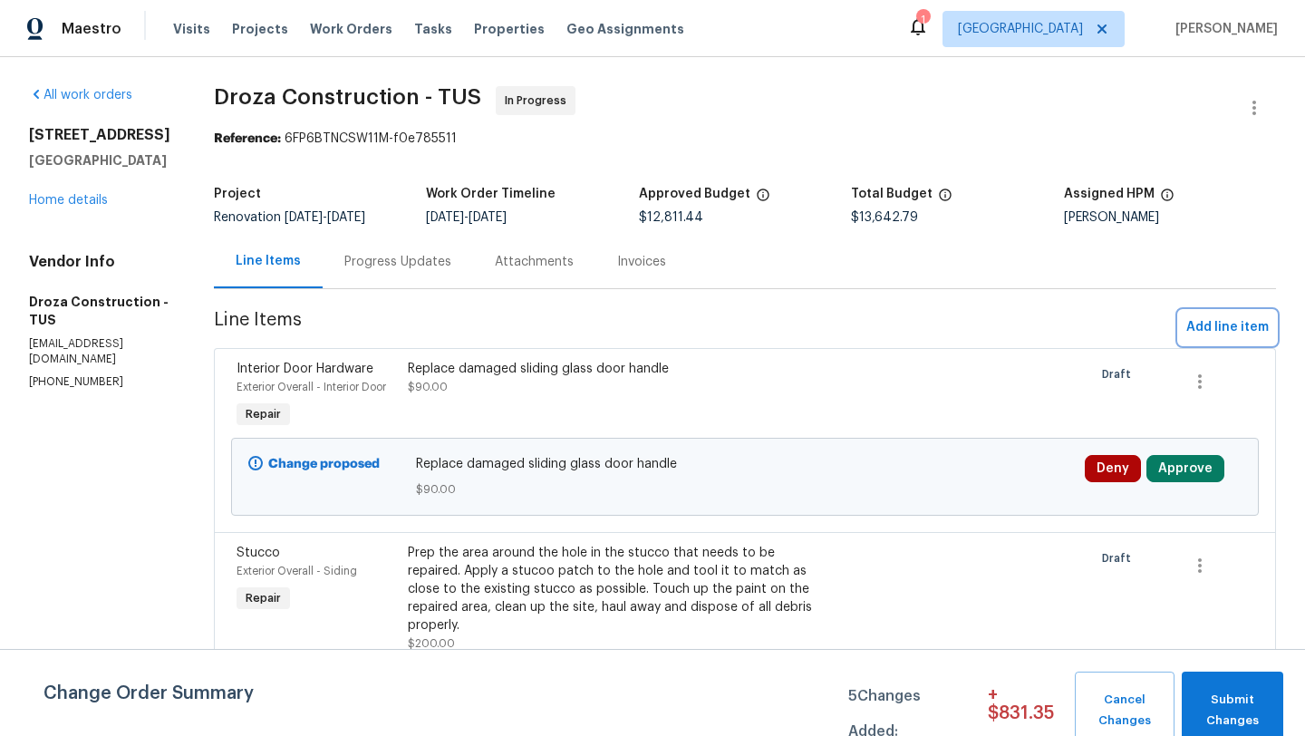
click at [1223, 330] on span "Add line item" at bounding box center [1227, 327] width 82 height 23
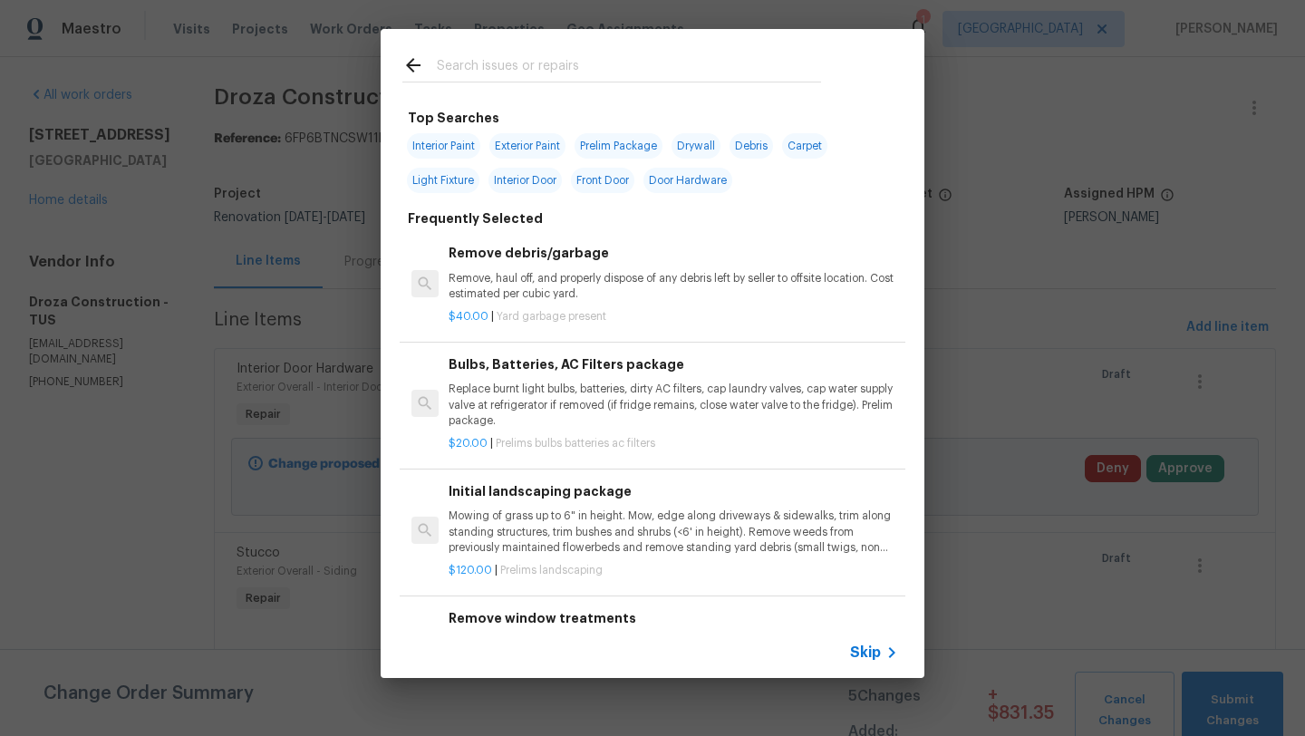
click at [607, 68] on input "text" at bounding box center [629, 67] width 384 height 27
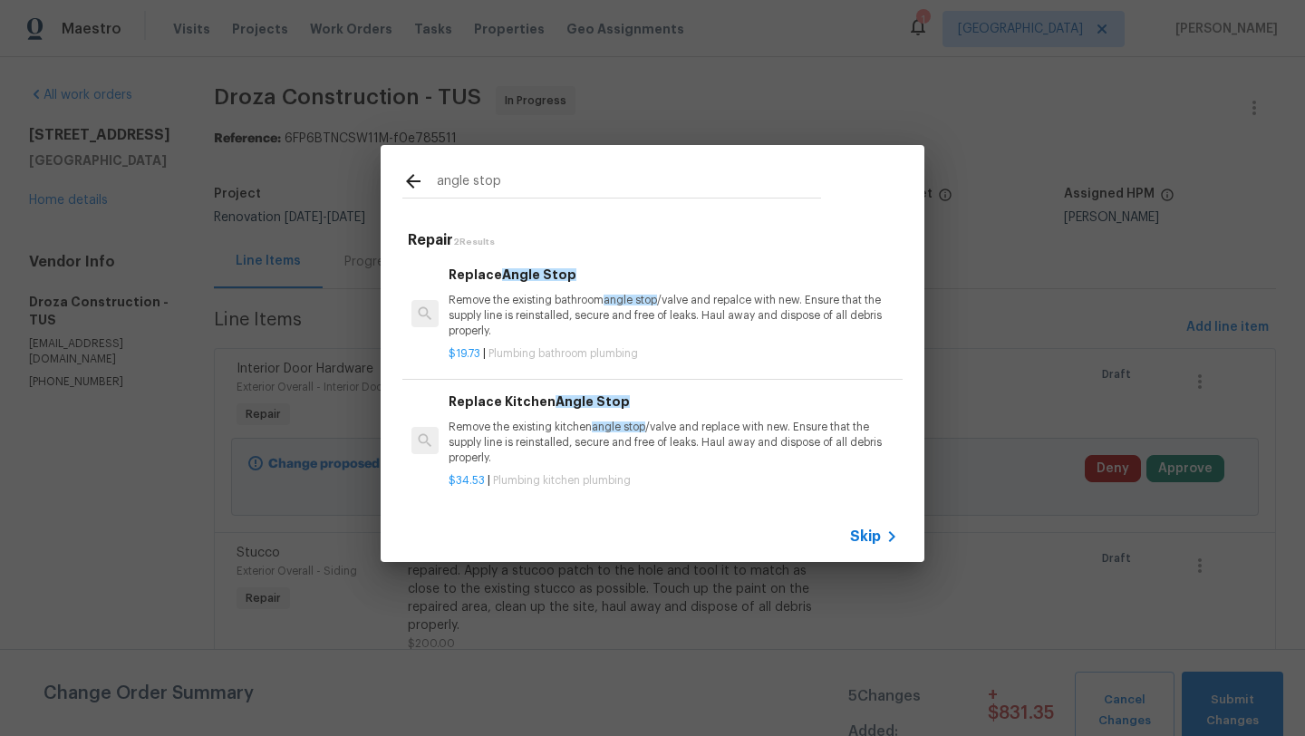
type input "angle stop"
click at [491, 314] on p "Remove the existing bathroom angle stop /valve and repalce with new. Ensure tha…" at bounding box center [673, 316] width 449 height 46
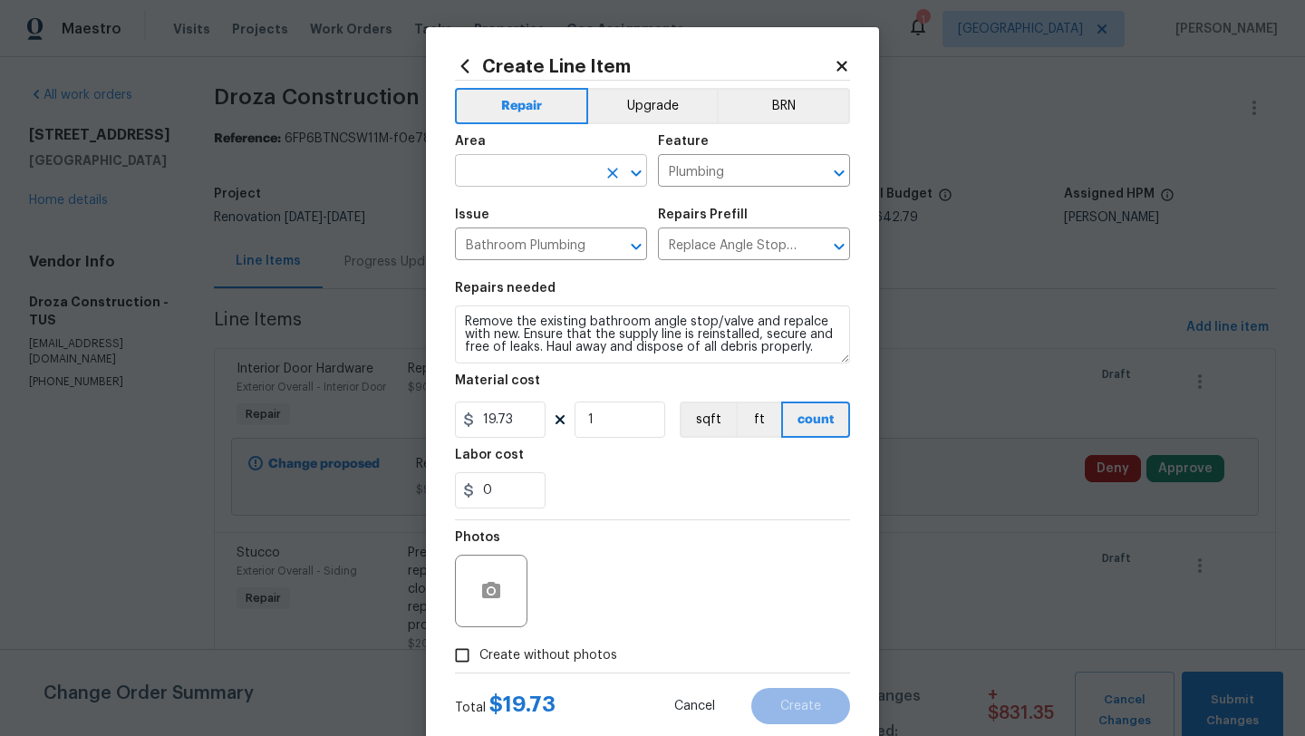
click at [554, 166] on input "text" at bounding box center [525, 173] width 141 height 28
click at [494, 208] on li "Kitchen" at bounding box center [551, 213] width 192 height 30
type input "Kitchen"
click at [521, 414] on input "19.73" at bounding box center [500, 419] width 91 height 36
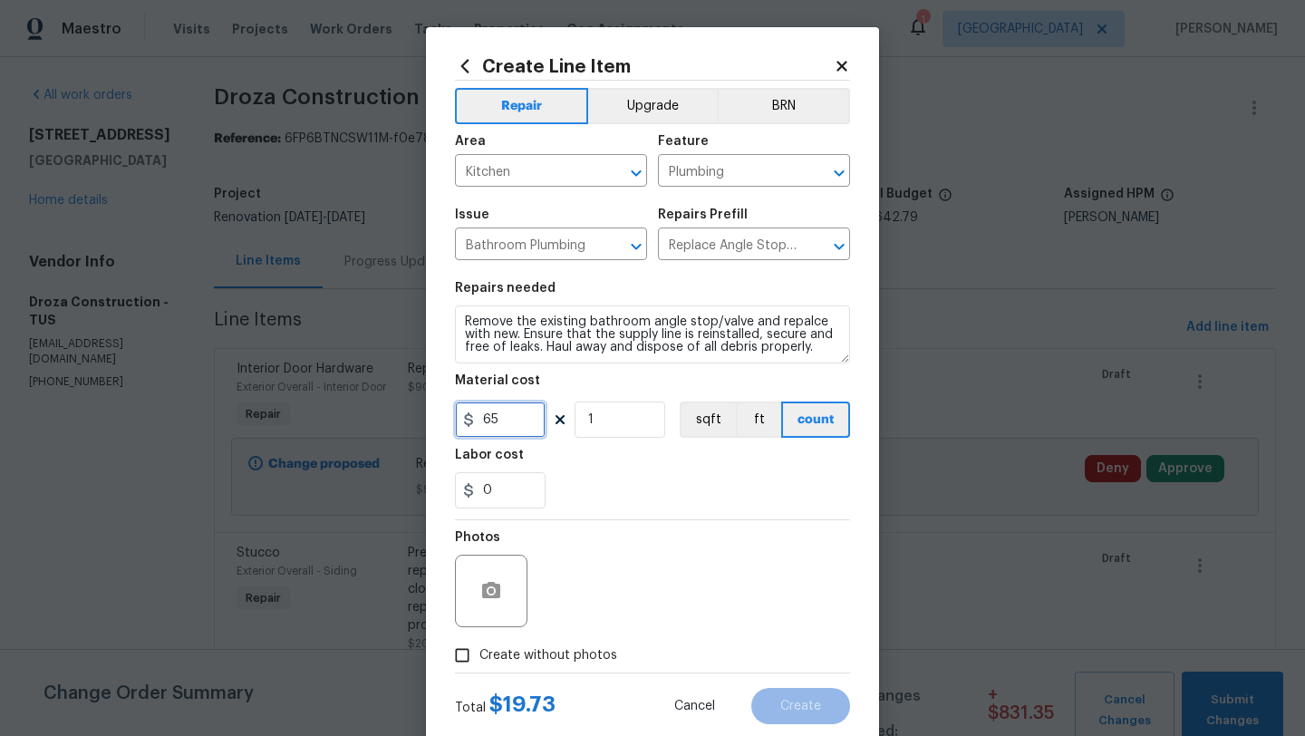
type input "65"
click at [502, 645] on label "Create without photos" at bounding box center [531, 655] width 172 height 34
click at [479, 645] on input "Create without photos" at bounding box center [462, 655] width 34 height 34
checkbox input "true"
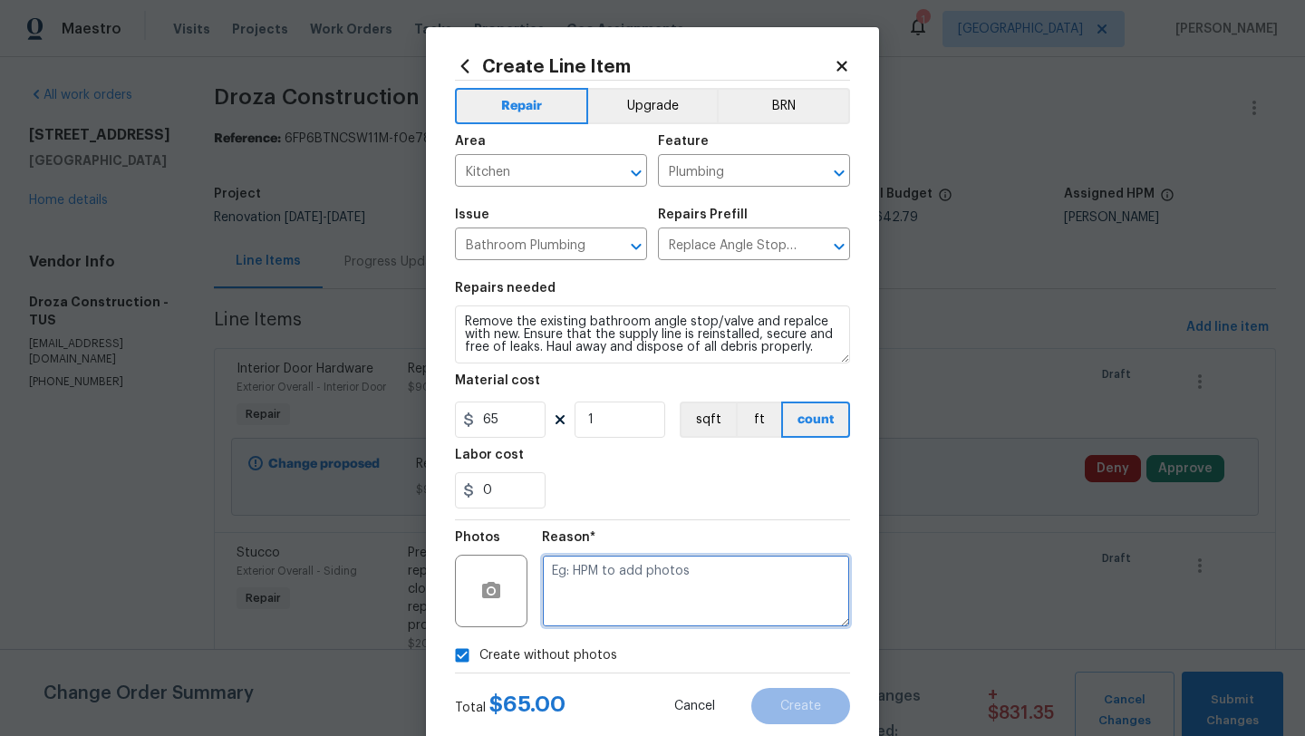
click at [640, 580] on textarea at bounding box center [696, 591] width 308 height 72
type textarea "Angle Stops"
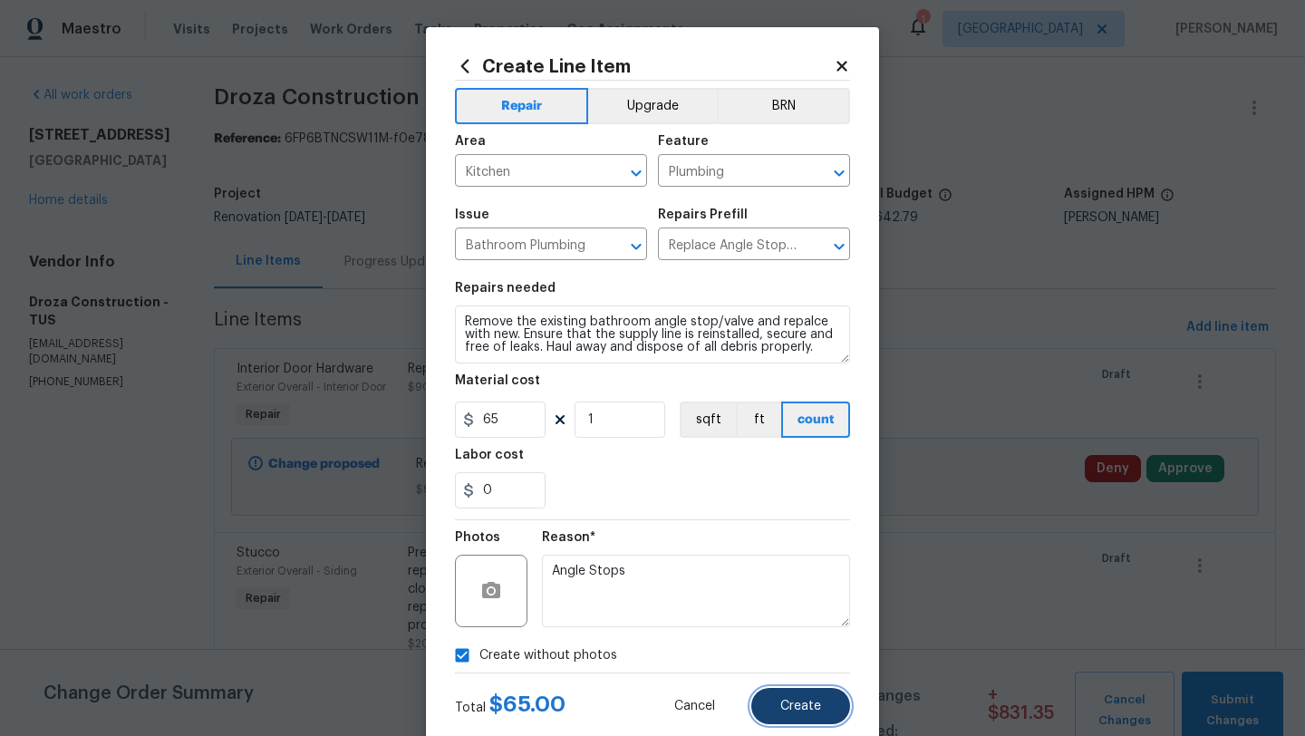
click at [797, 701] on span "Create" at bounding box center [800, 707] width 41 height 14
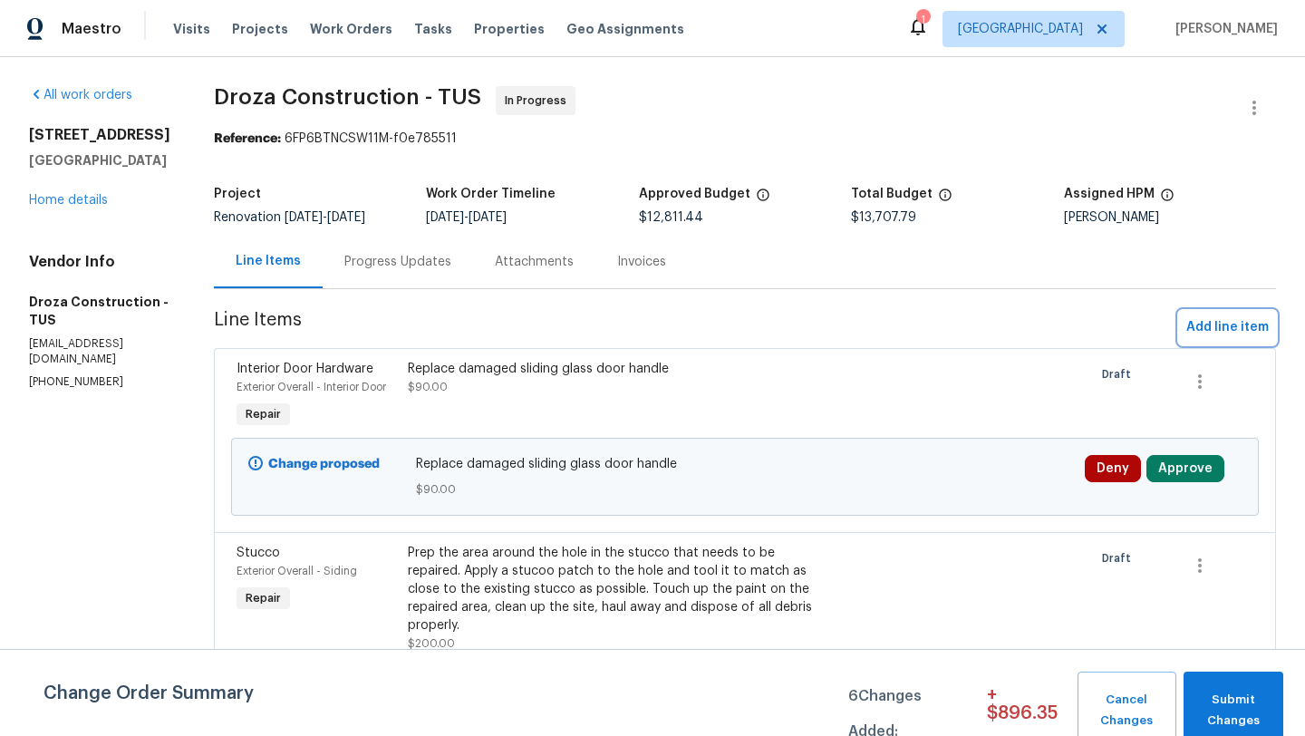
click at [1224, 326] on span "Add line item" at bounding box center [1227, 327] width 82 height 23
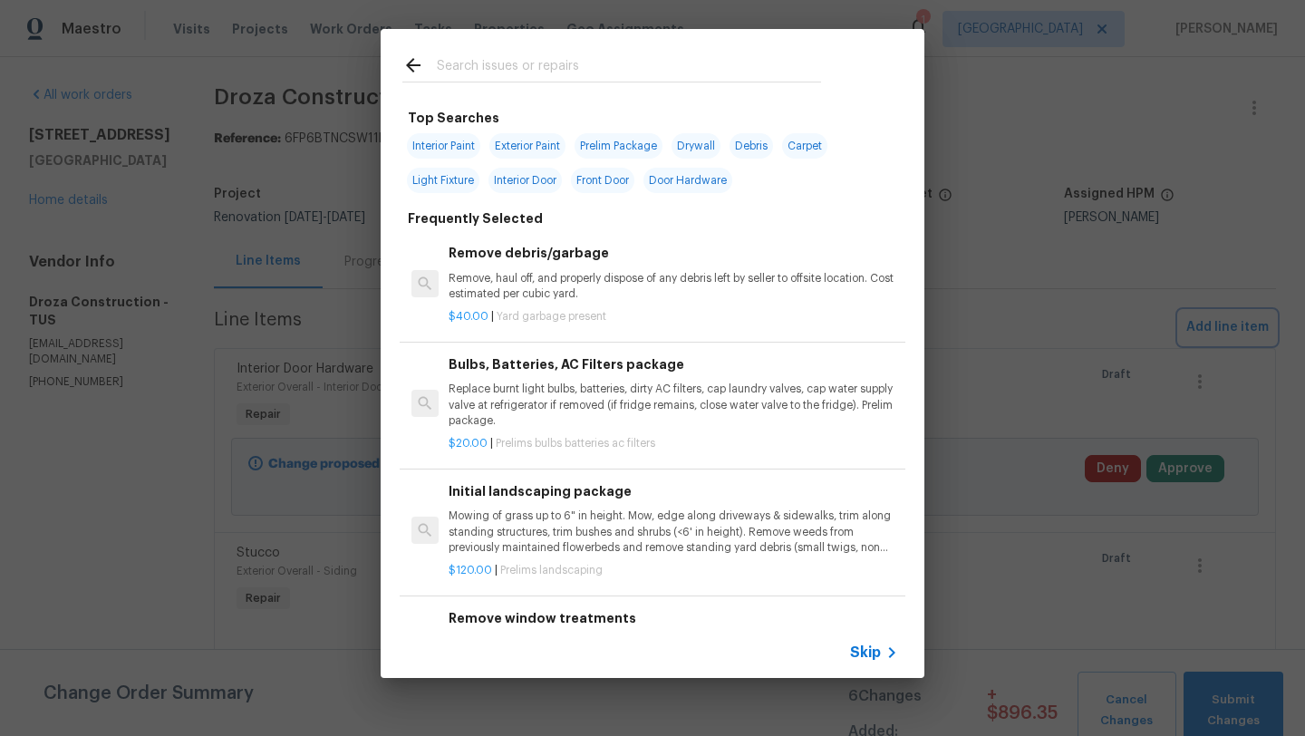
click at [995, 127] on div "Top Searches Interior Paint Exterior Paint Prelim Package Drywall Debris Carpet…" at bounding box center [652, 353] width 1305 height 707
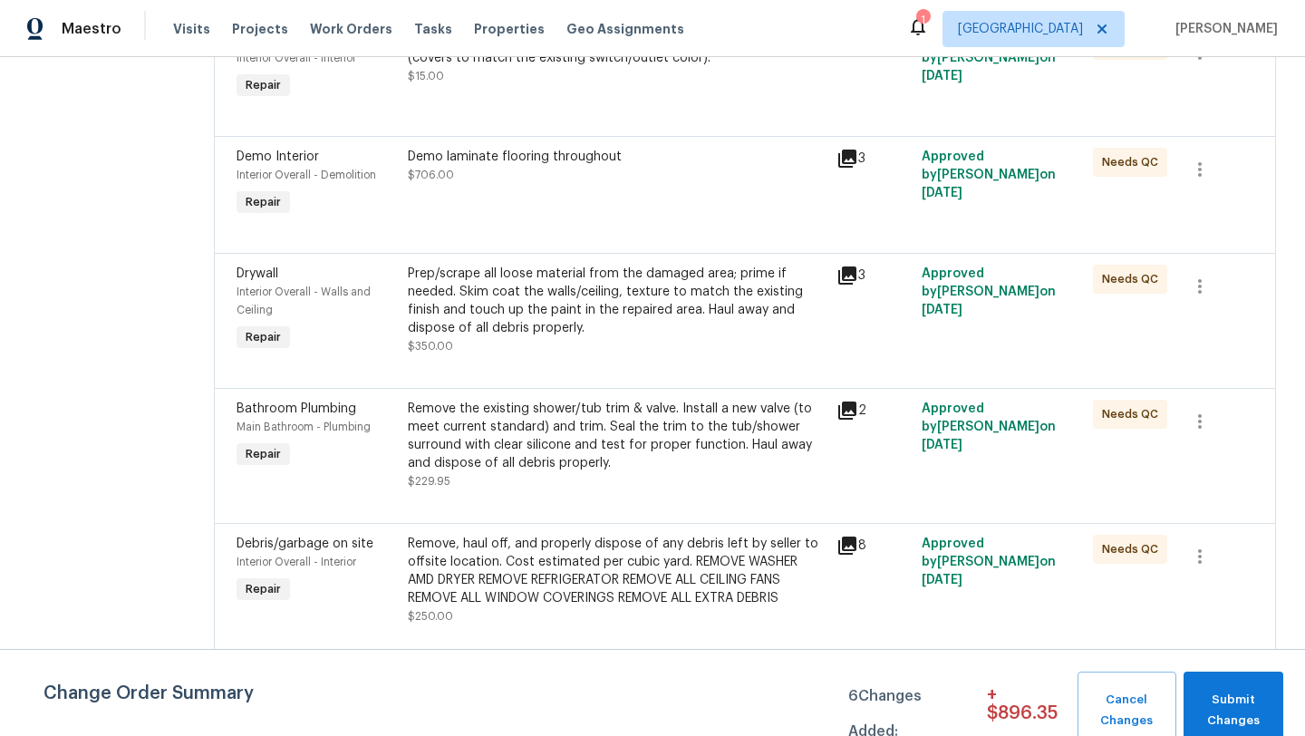
scroll to position [2285, 0]
click at [571, 336] on div "Prep/scrape all loose material from the damaged area; prime if needed. Skim coa…" at bounding box center [617, 300] width 418 height 72
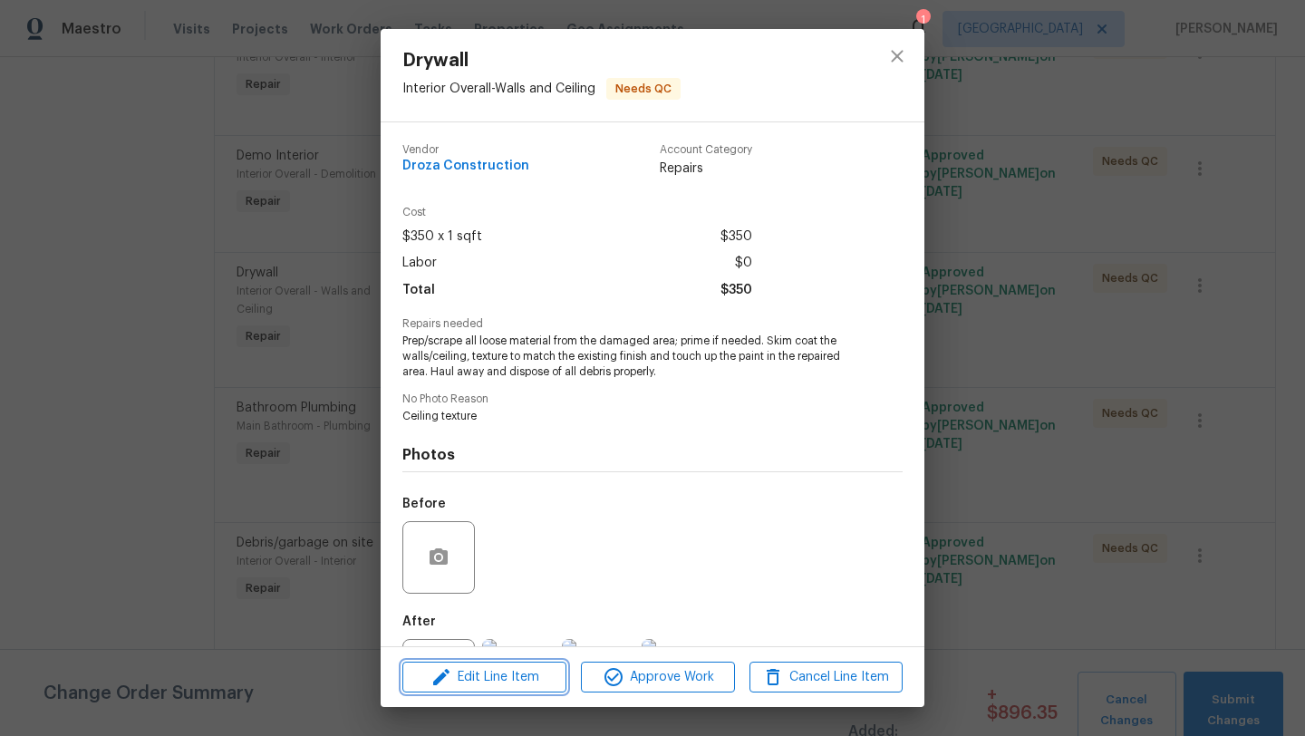
click at [498, 681] on span "Edit Line Item" at bounding box center [484, 677] width 153 height 23
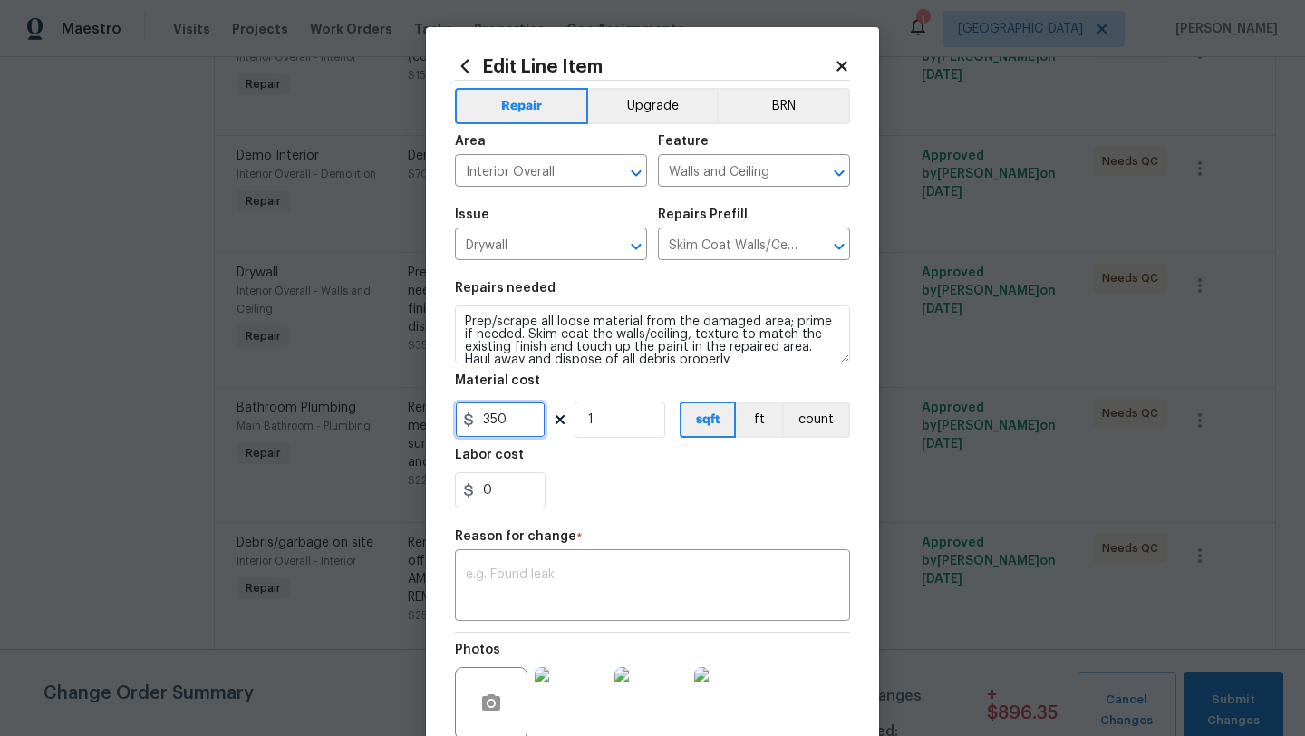
click at [486, 417] on input "350" at bounding box center [500, 419] width 91 height 36
type input "450"
click at [556, 578] on textarea at bounding box center [652, 587] width 373 height 38
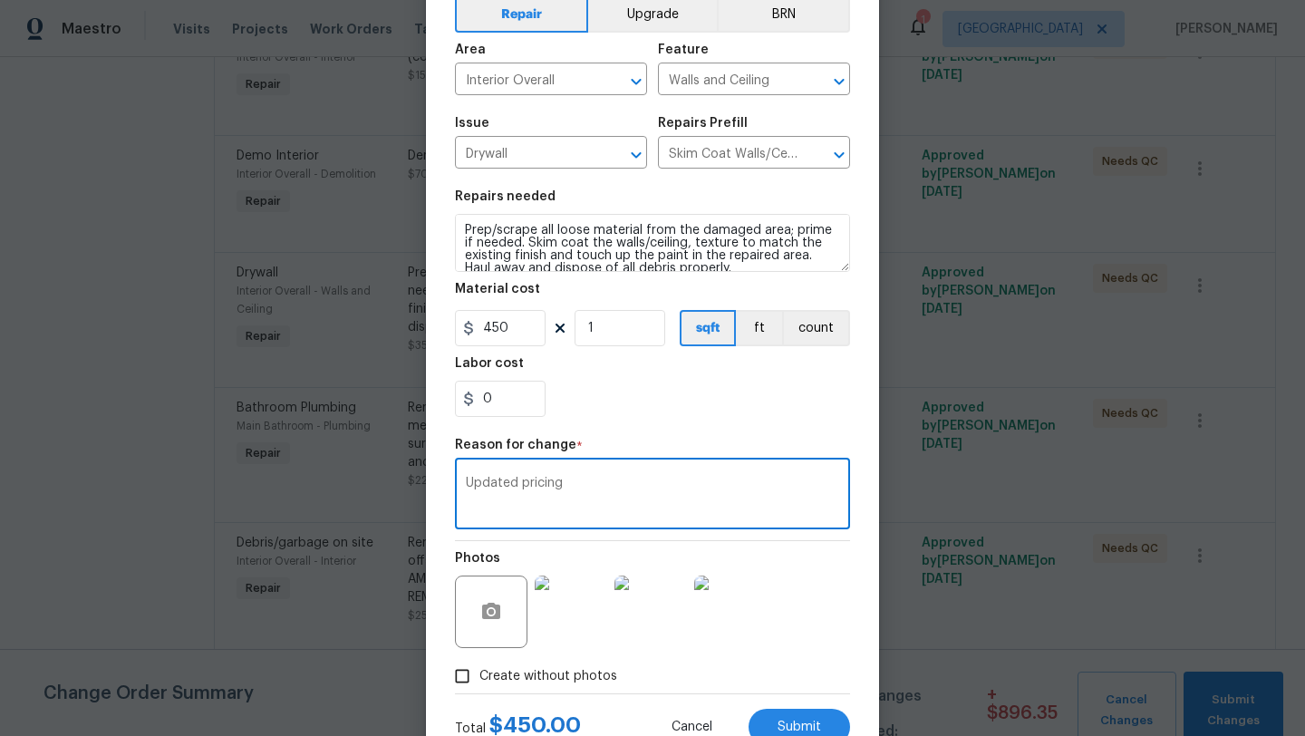
scroll to position [158, 0]
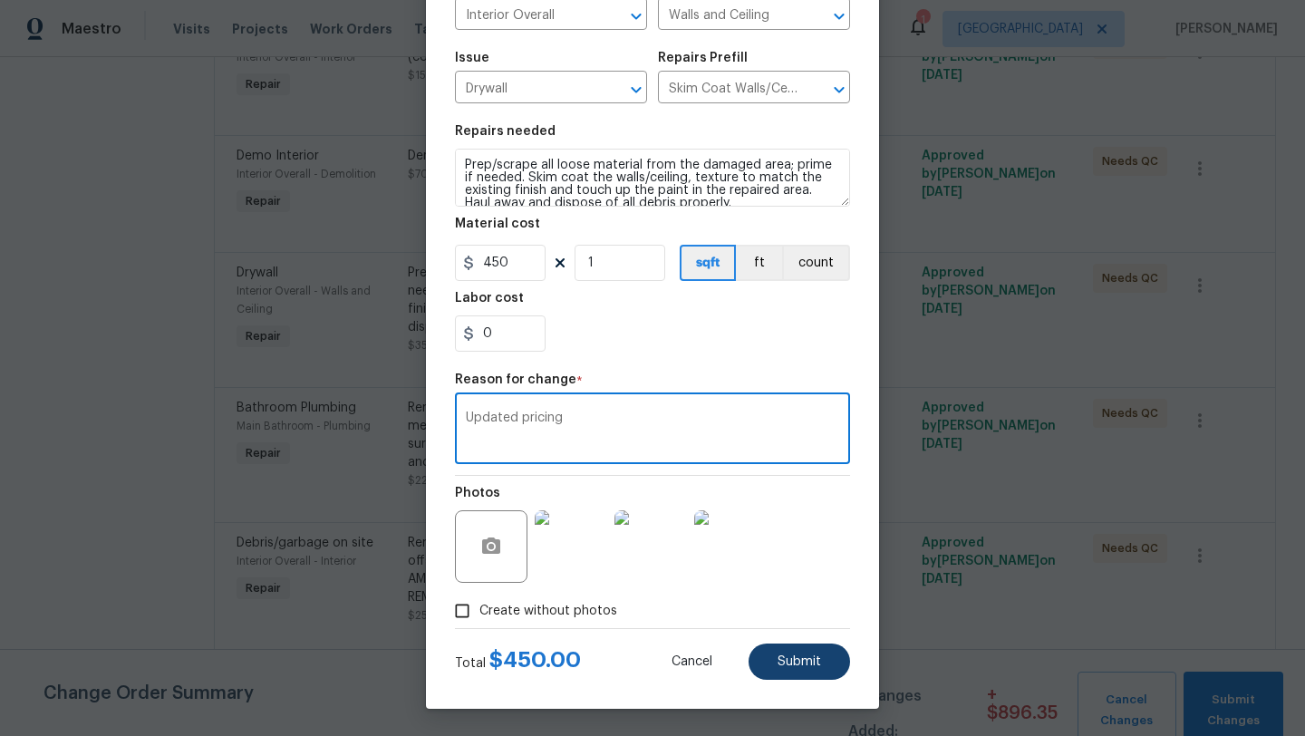
type textarea "Updated pricing"
click at [779, 662] on span "Submit" at bounding box center [799, 662] width 43 height 14
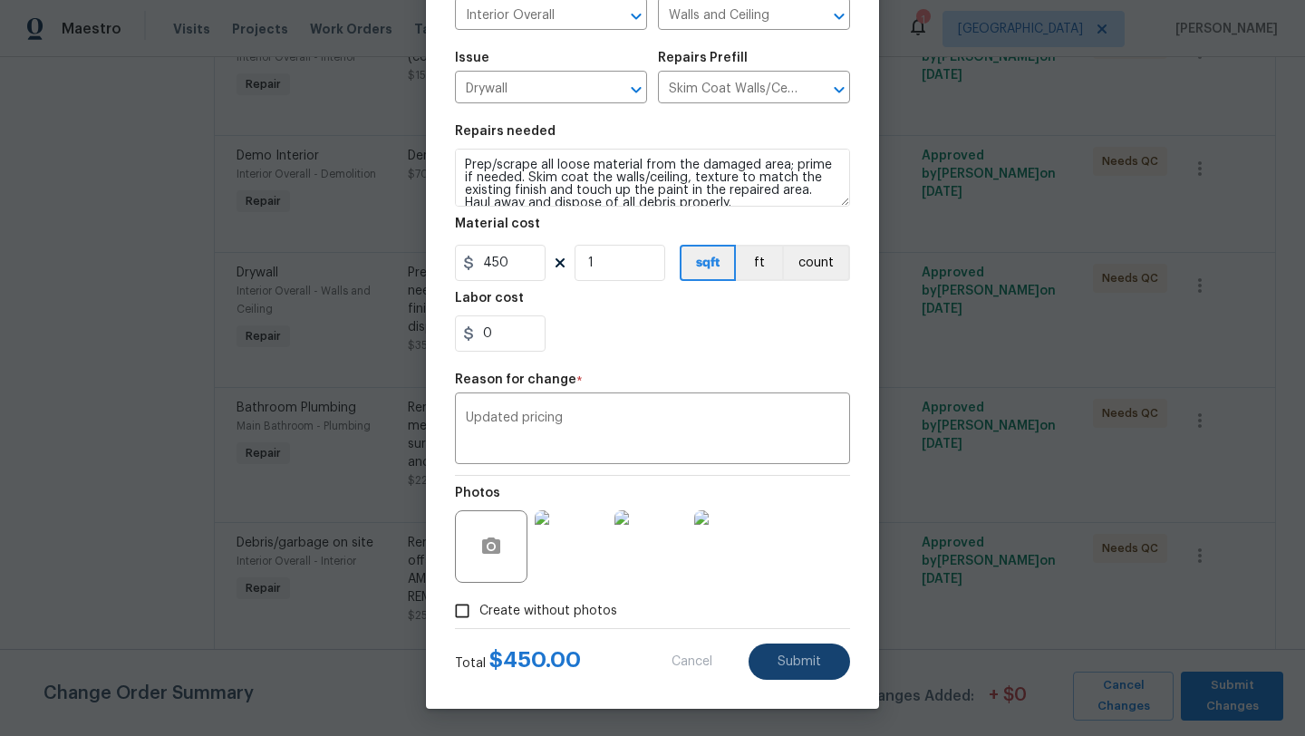
type input "350"
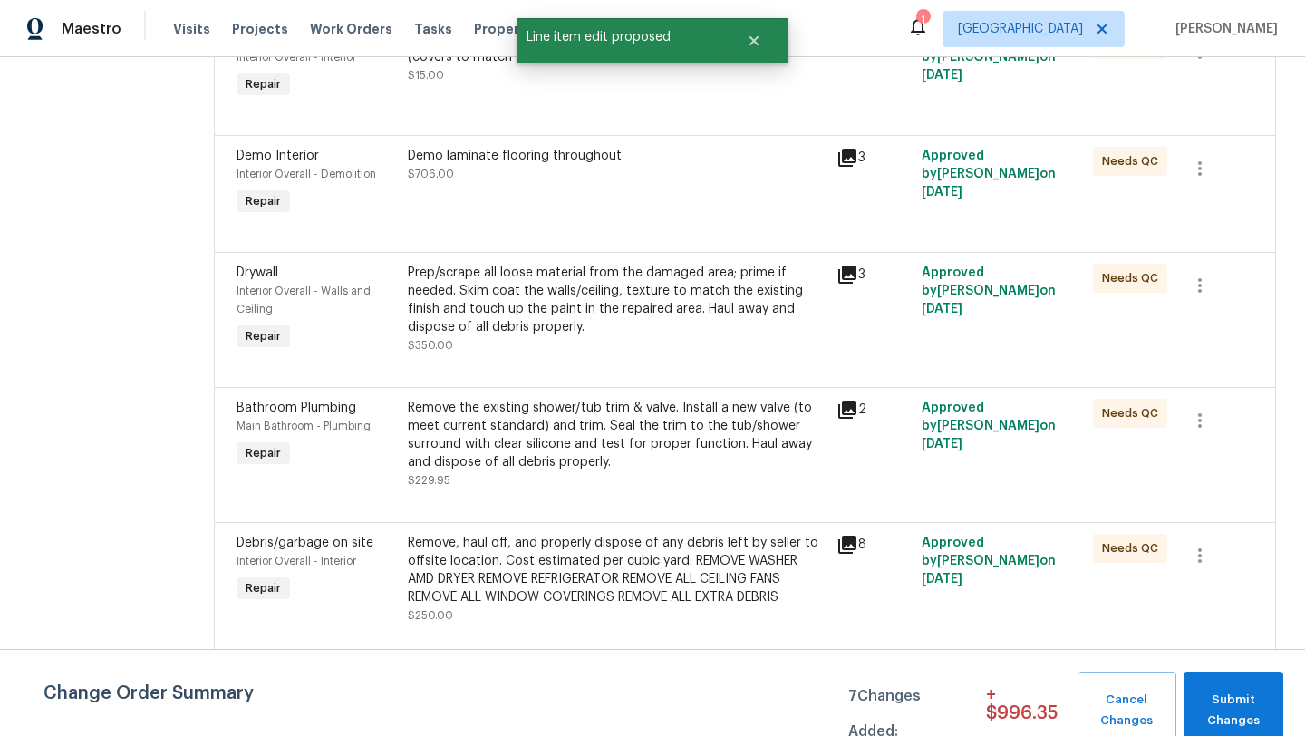
scroll to position [0, 0]
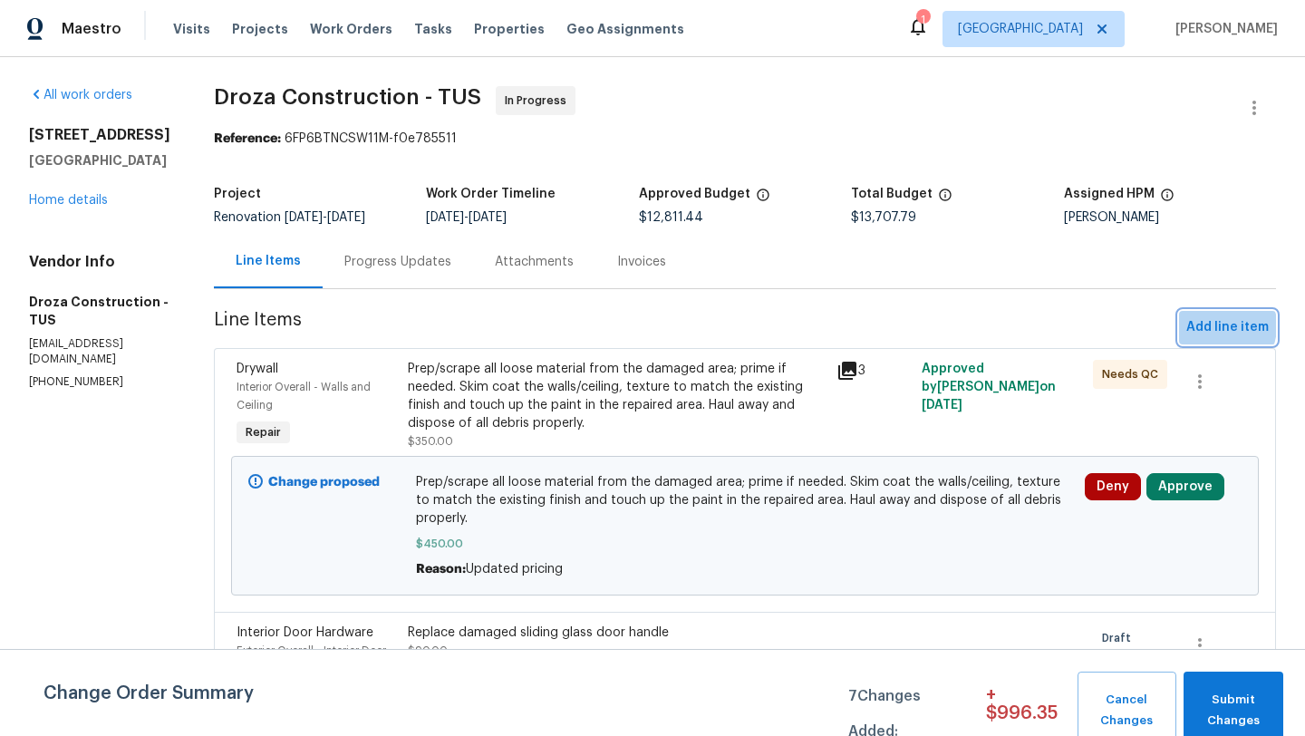
click at [1213, 326] on span "Add line item" at bounding box center [1227, 327] width 82 height 23
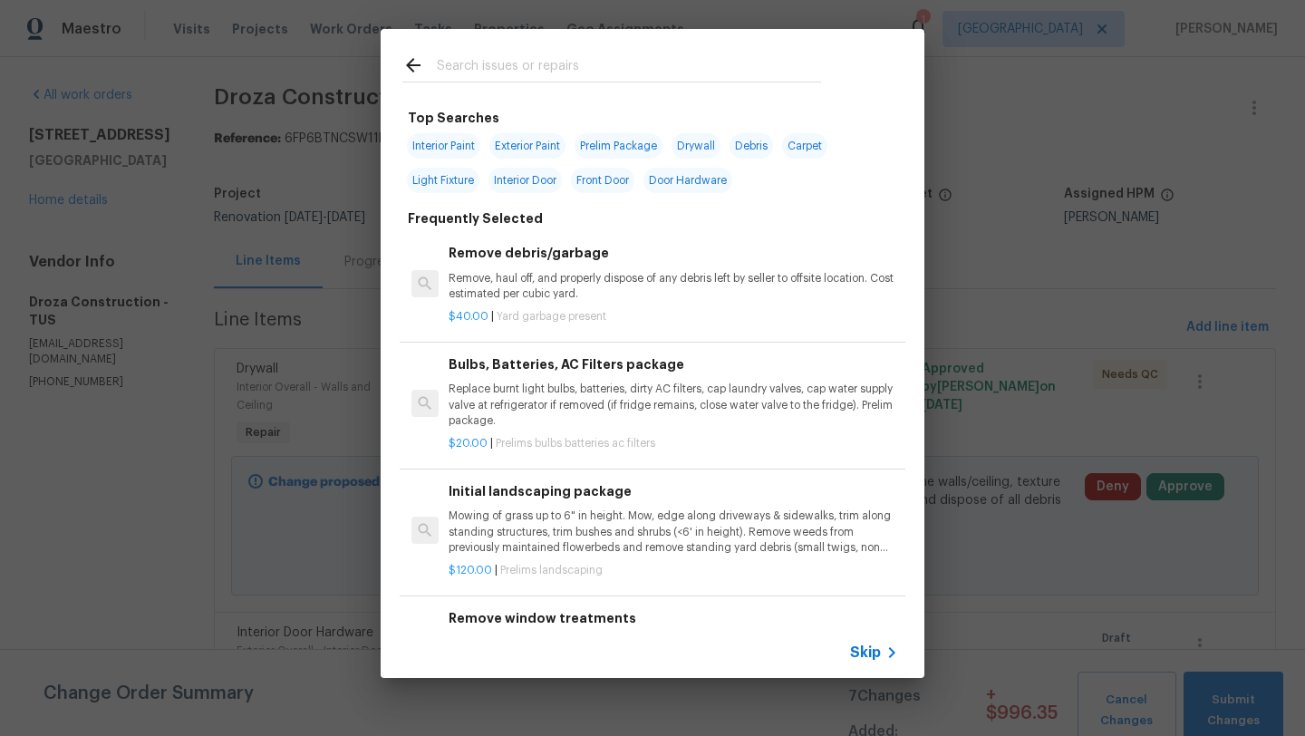
click at [650, 57] on input "text" at bounding box center [629, 67] width 384 height 27
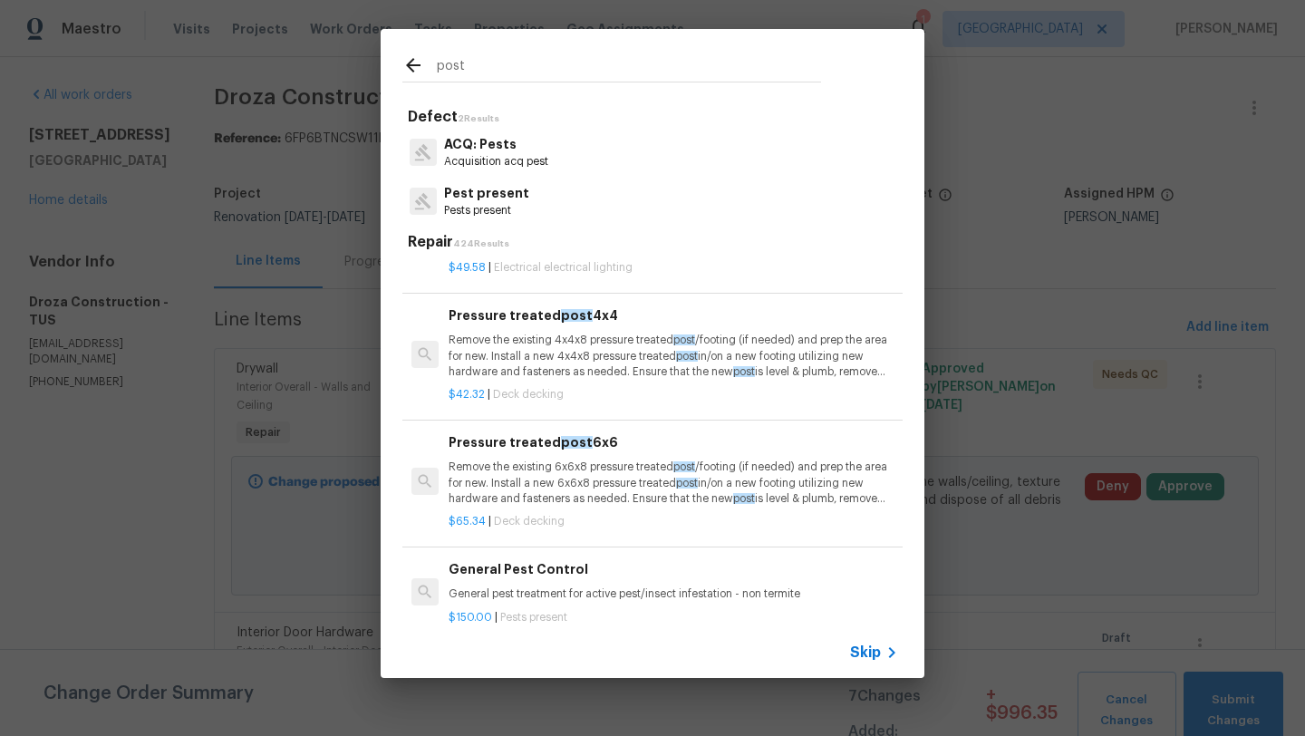
scroll to position [704, 0]
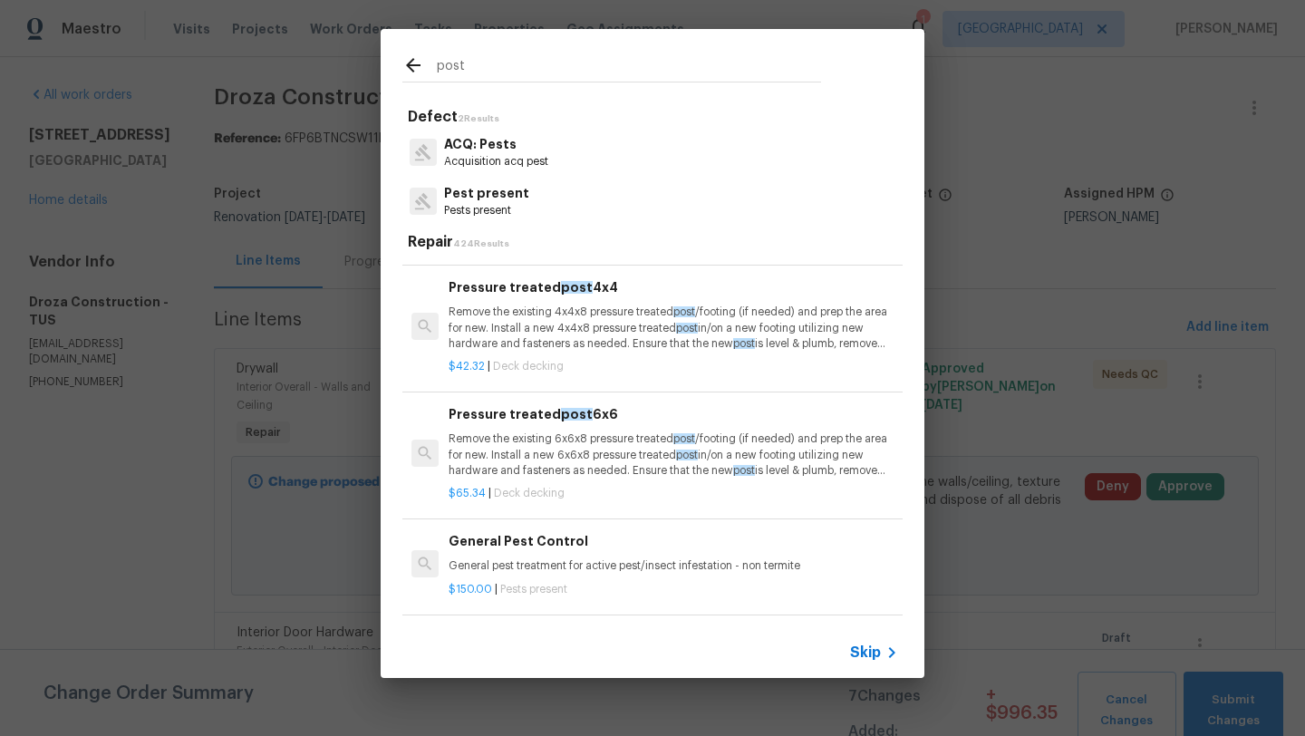
type input "post"
click at [566, 463] on p "Remove the existing 6x6x8 pressure treated post /footing (if needed) and prep t…" at bounding box center [673, 454] width 449 height 46
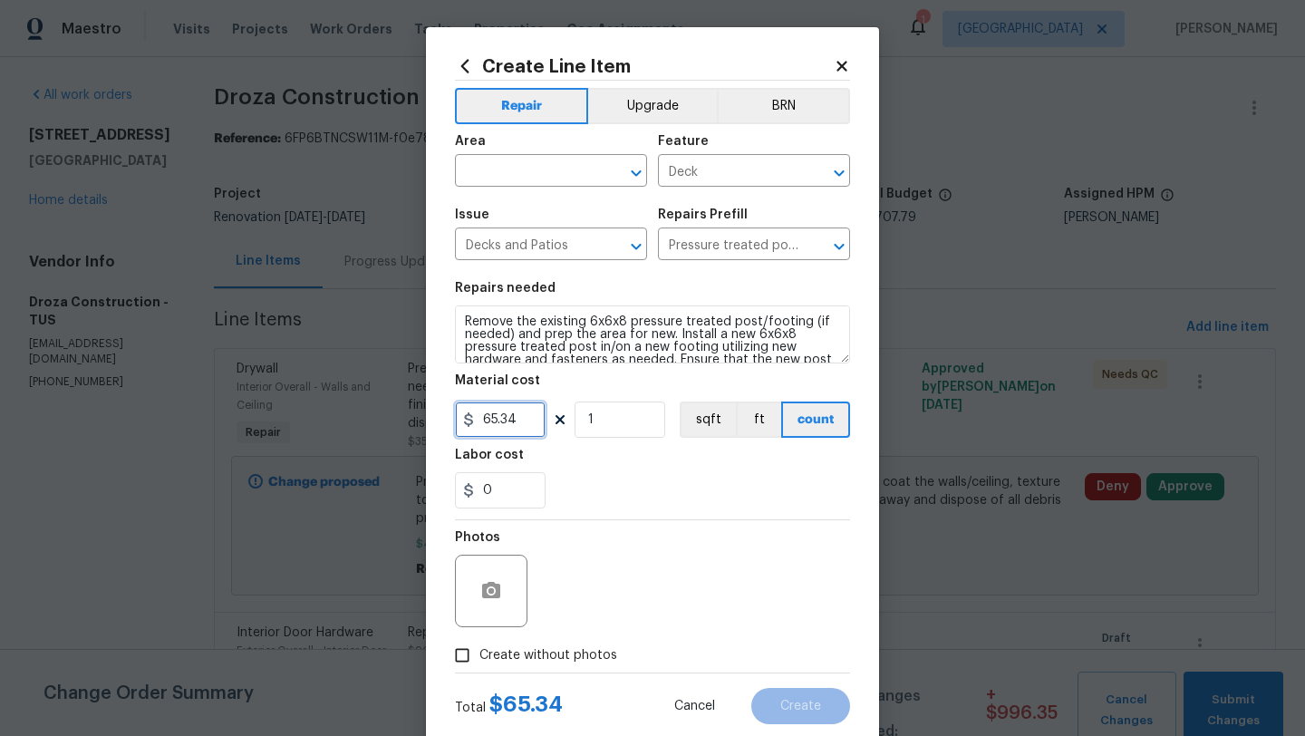
click at [536, 419] on input "65.34" at bounding box center [500, 419] width 91 height 36
click at [635, 421] on input "1" at bounding box center [620, 419] width 91 height 36
type input "4"
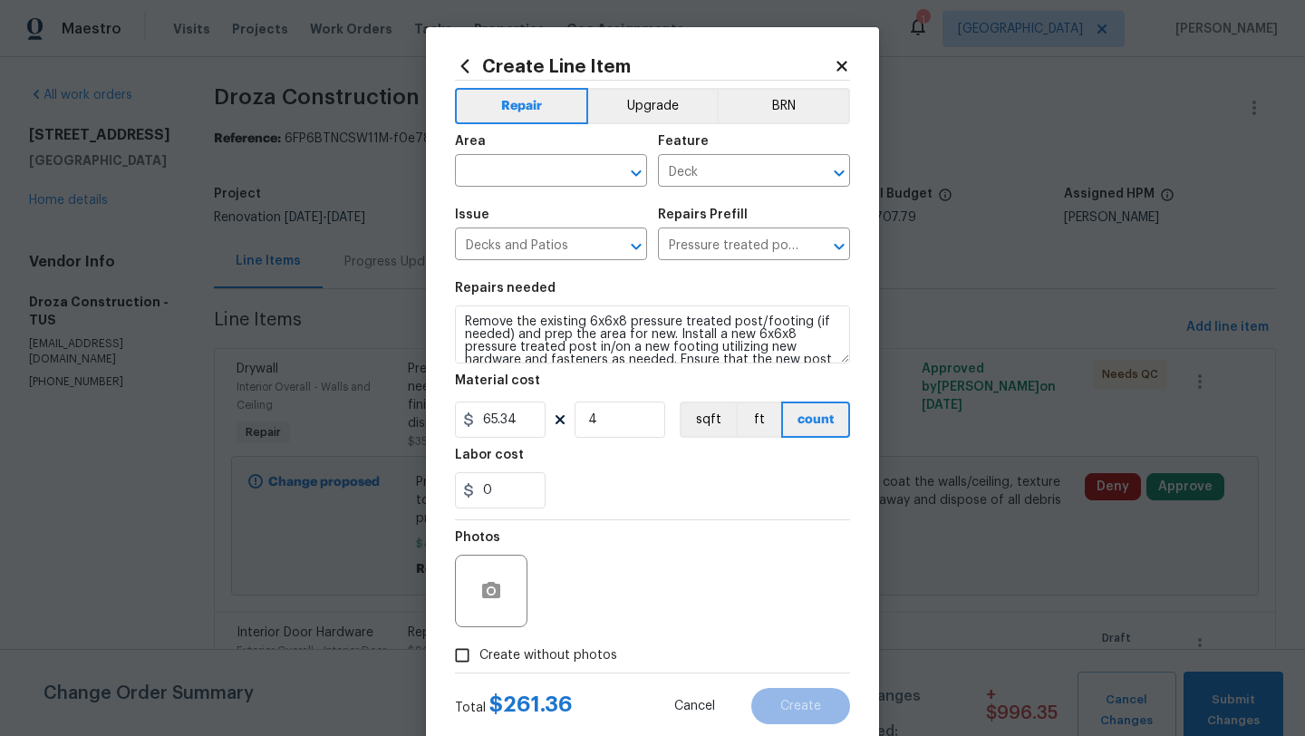
click at [611, 485] on div "0" at bounding box center [652, 490] width 395 height 36
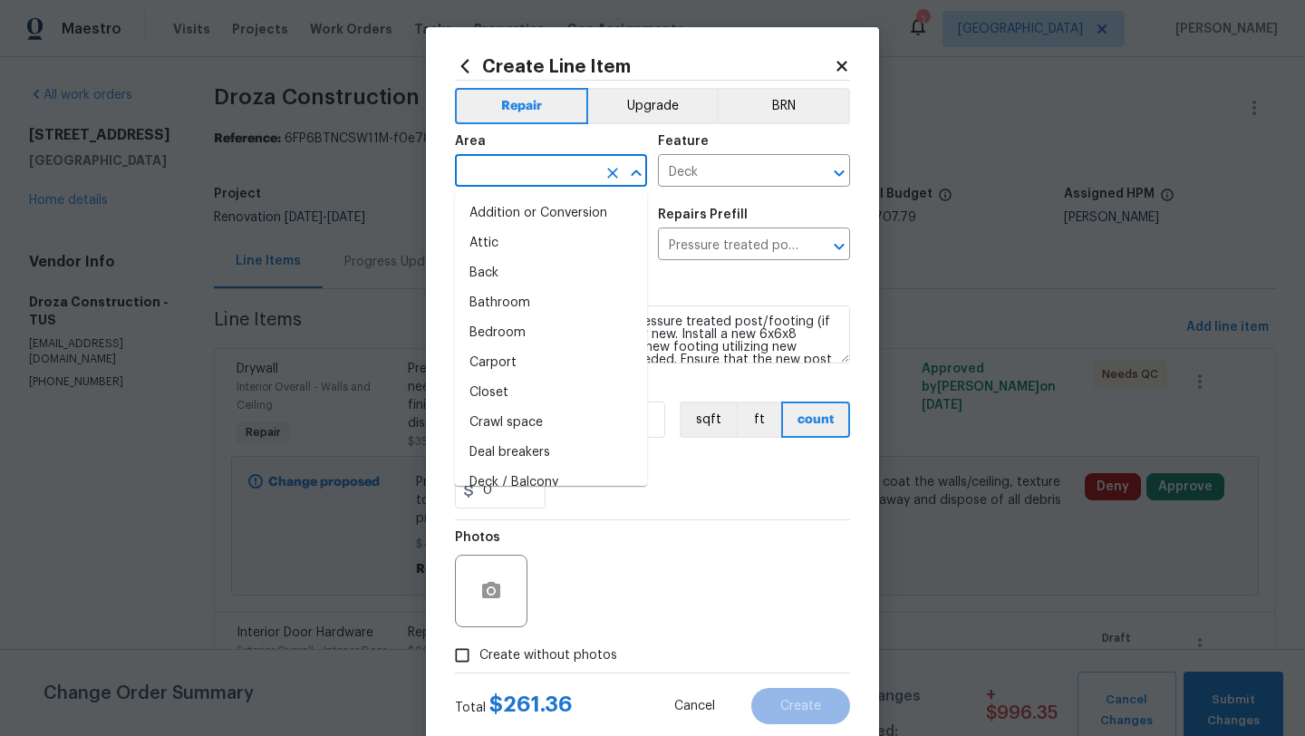
click at [554, 171] on input "text" at bounding box center [525, 173] width 141 height 28
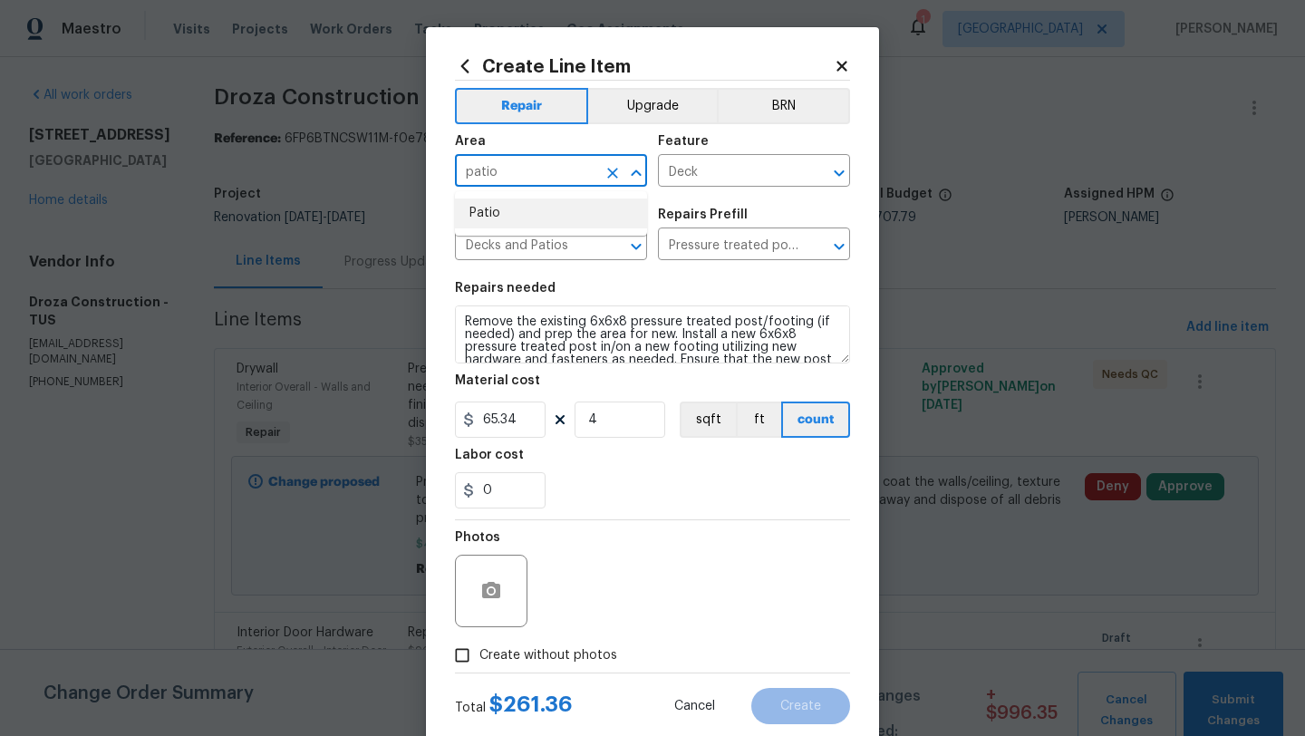
click at [515, 216] on li "Patio" at bounding box center [551, 213] width 192 height 30
type input "Patio"
click at [465, 657] on input "Create without photos" at bounding box center [462, 655] width 34 height 34
checkbox input "true"
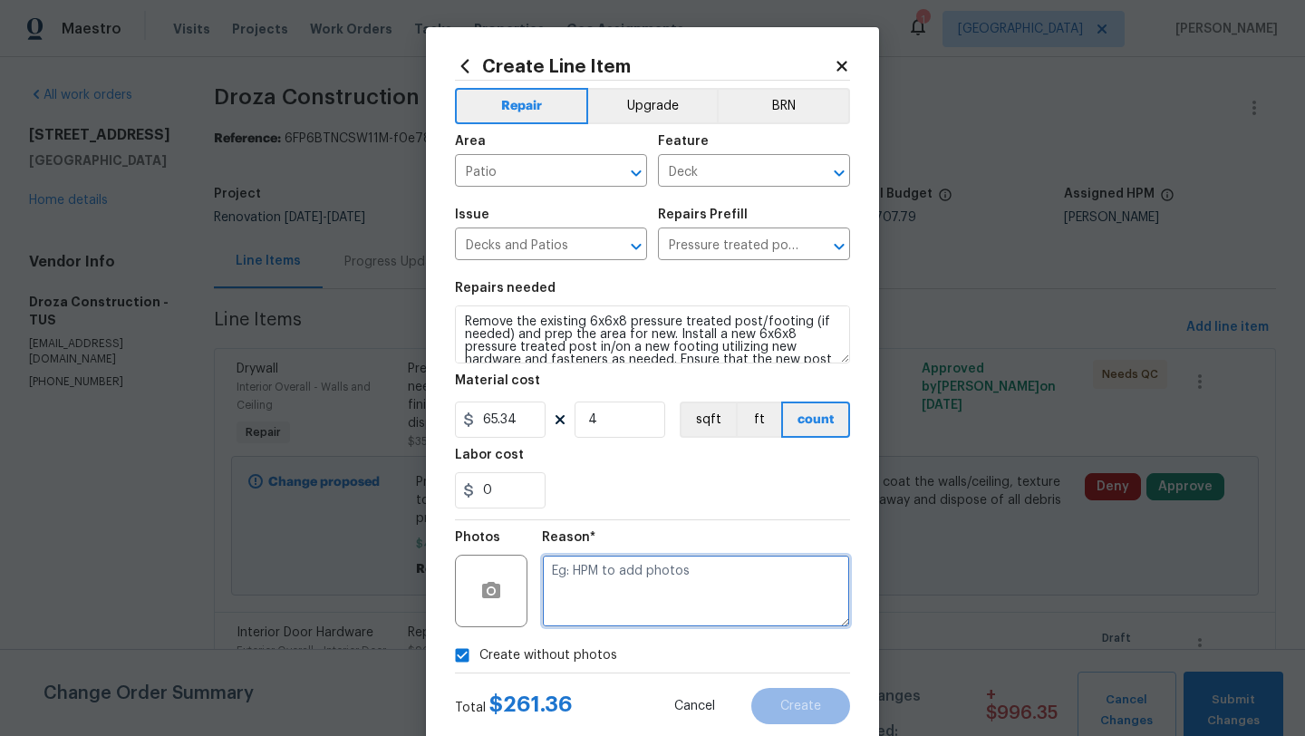
click at [668, 582] on textarea at bounding box center [696, 591] width 308 height 72
type textarea "Posts at patio"
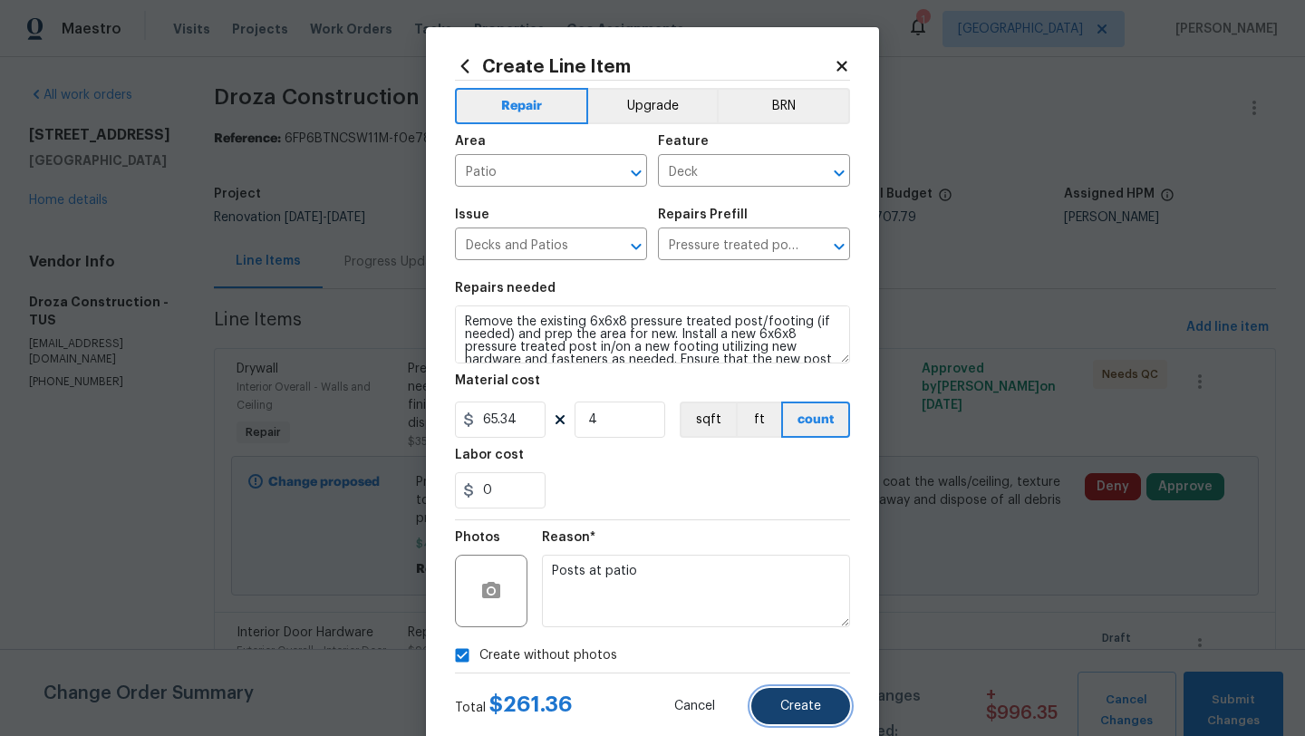
click at [813, 713] on button "Create" at bounding box center [800, 706] width 99 height 36
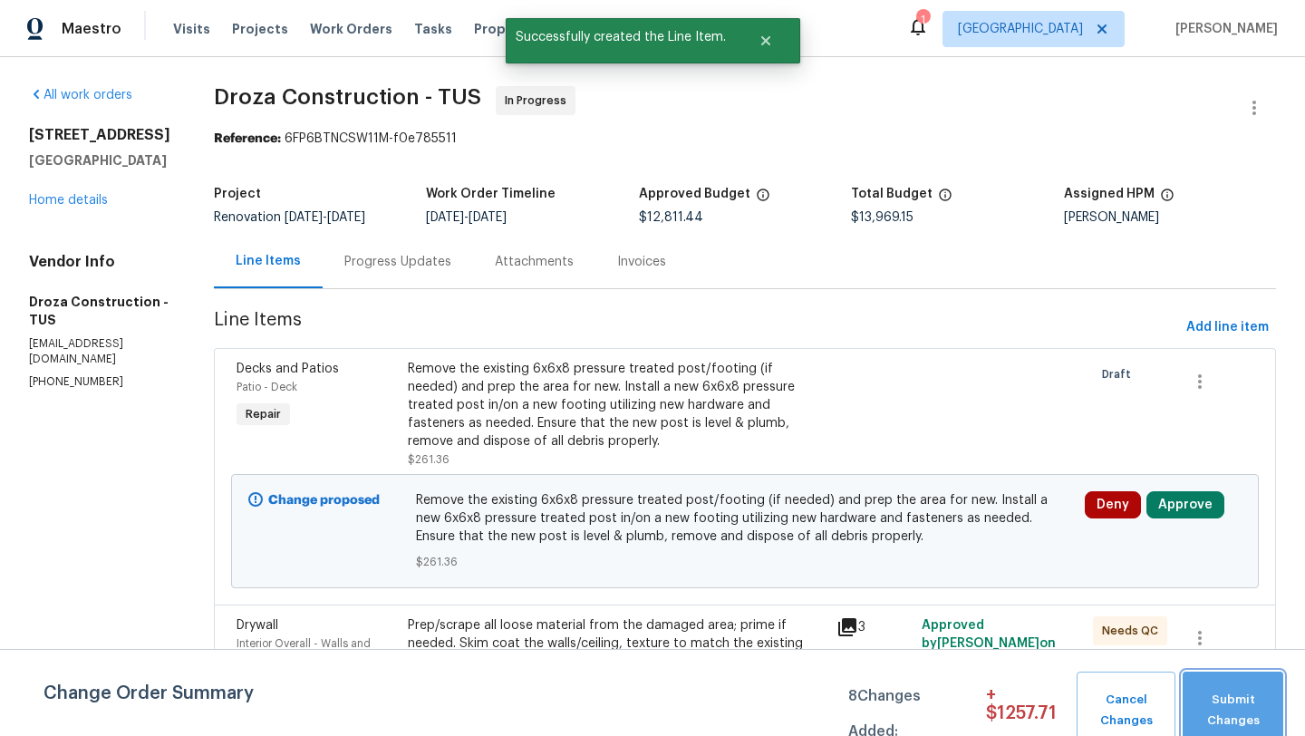
click at [1219, 703] on span "Submit Changes" at bounding box center [1233, 711] width 82 height 42
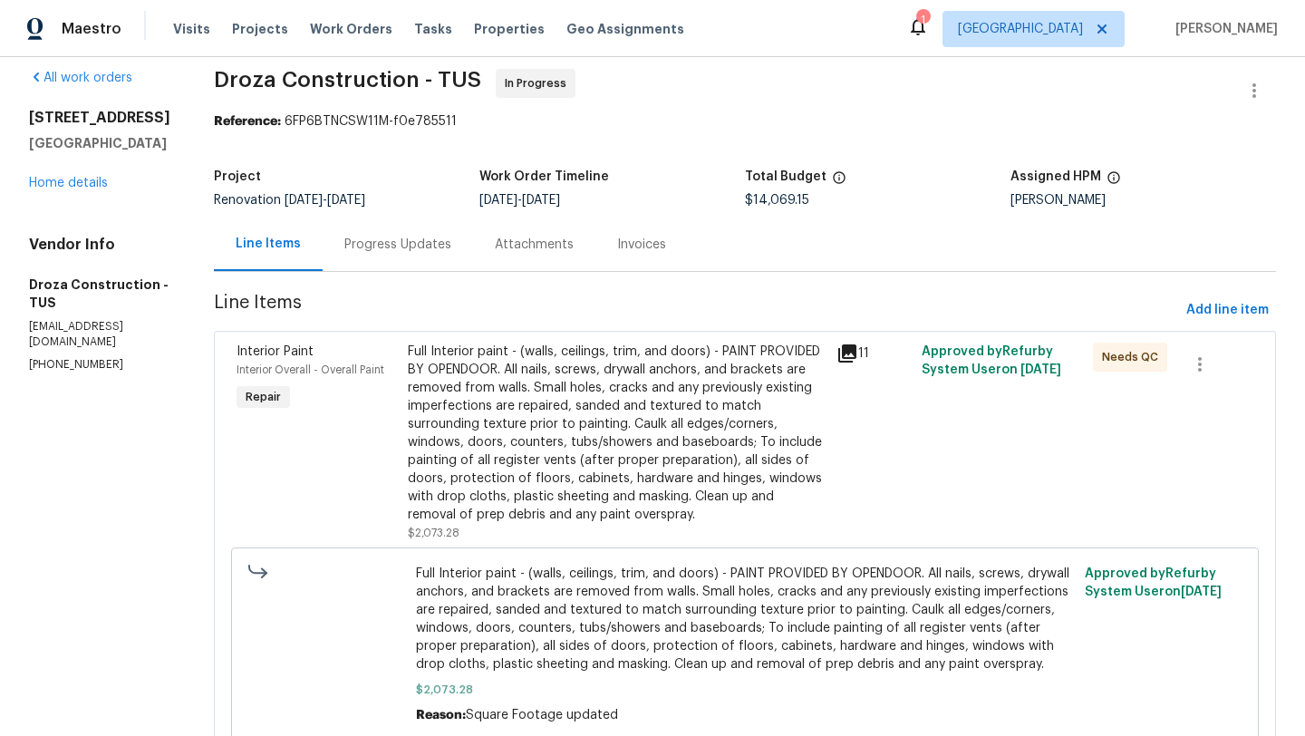
scroll to position [0, 0]
